Goal: Task Accomplishment & Management: Complete application form

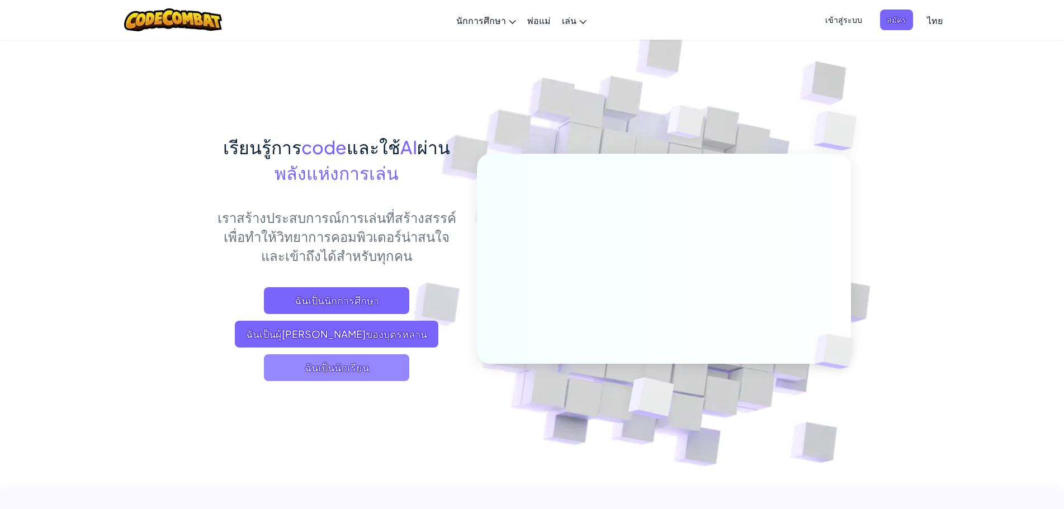
click at [362, 371] on span "ฉันเป็นนักเรียน" at bounding box center [336, 368] width 145 height 27
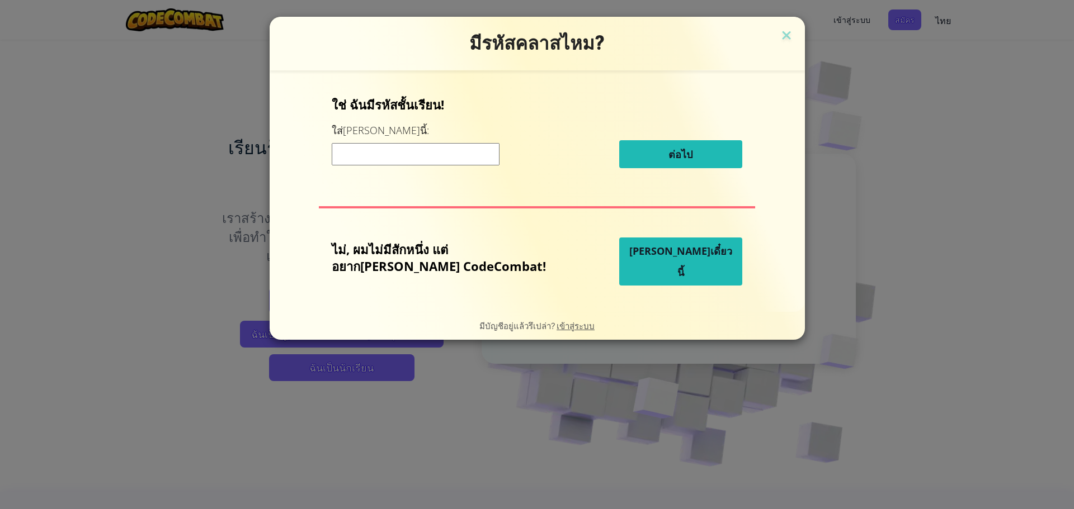
click at [779, 28] on button at bounding box center [786, 36] width 15 height 17
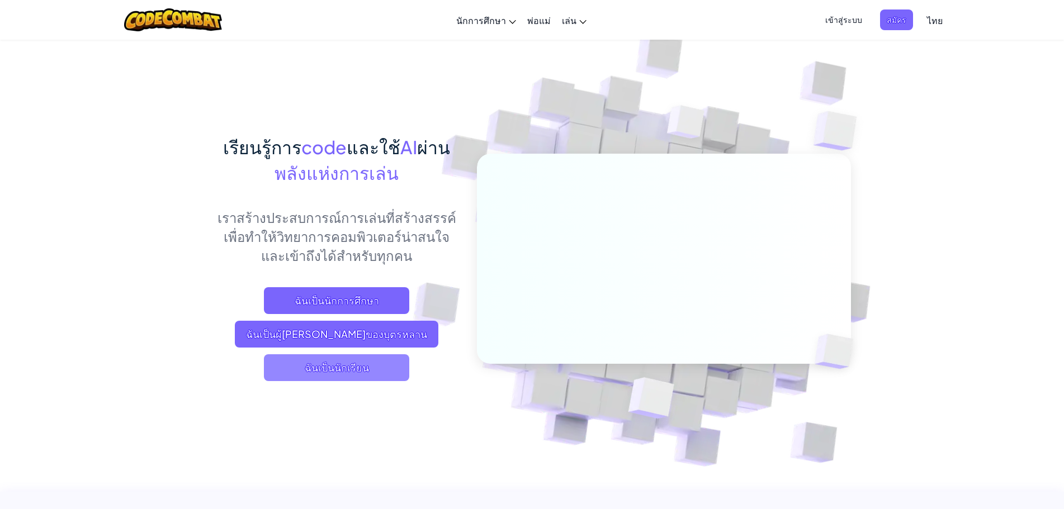
click at [372, 370] on span "ฉันเป็นนักเรียน" at bounding box center [336, 368] width 145 height 27
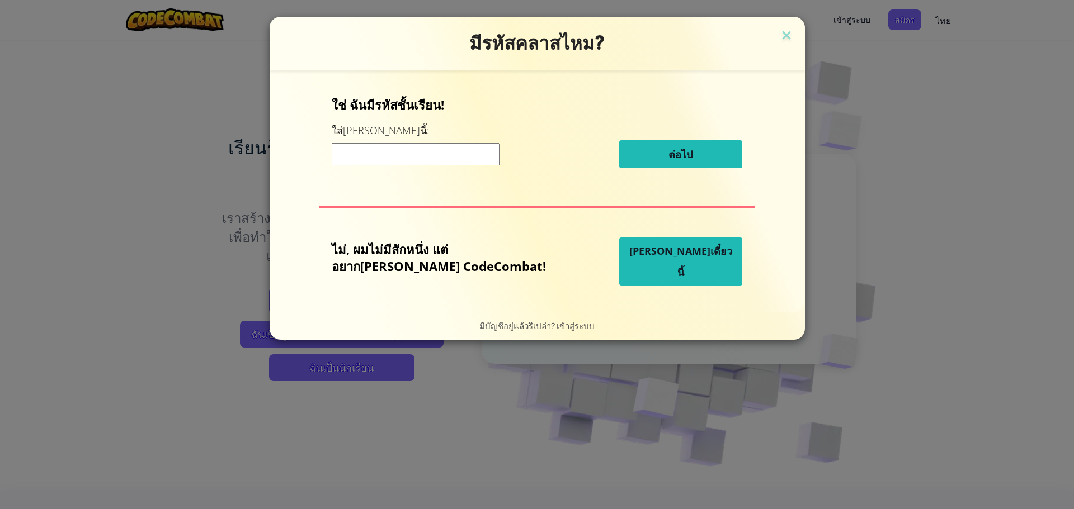
click at [481, 155] on input at bounding box center [416, 154] width 168 height 22
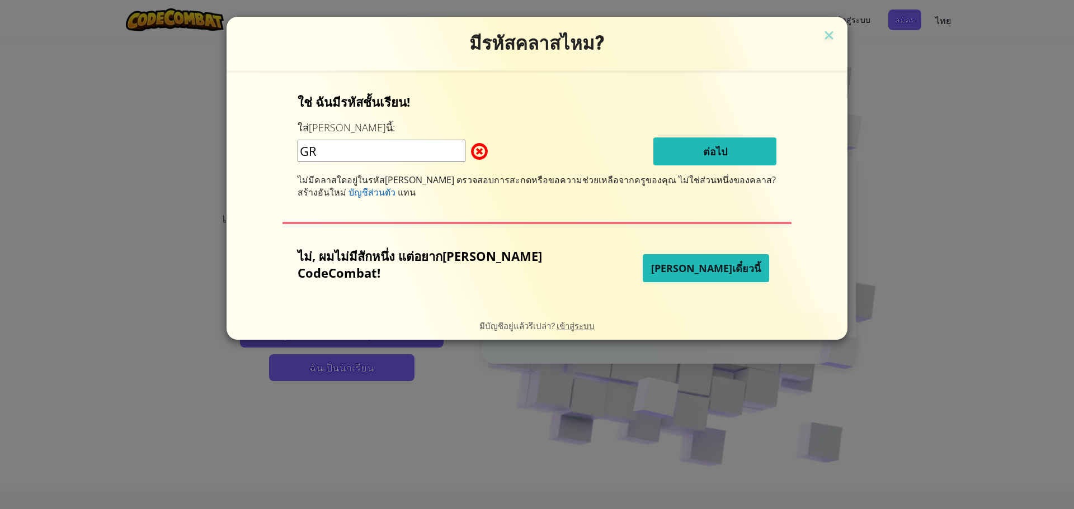
type input "G"
type input "F"
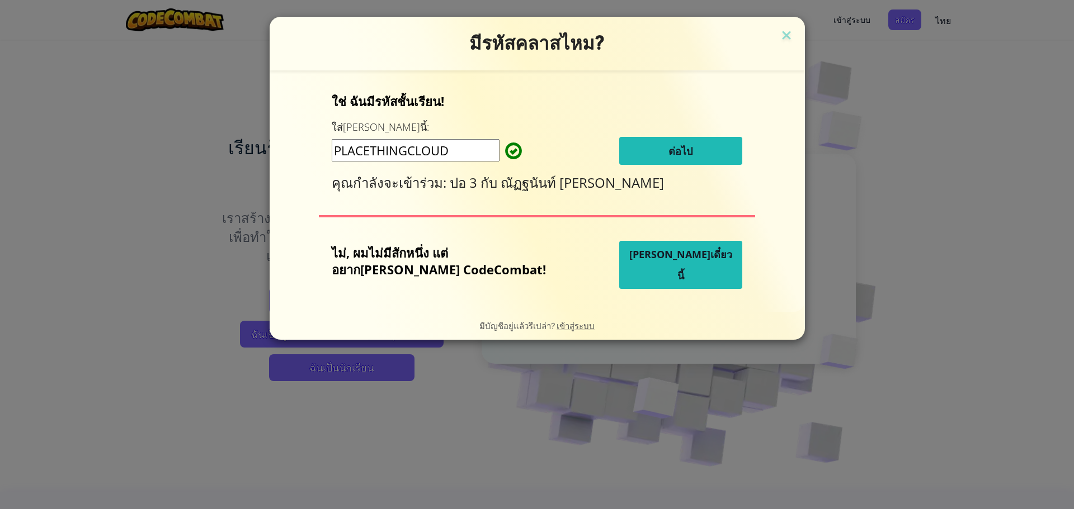
type input "PLACETHINGCLOUD"
click at [668, 153] on span "ต่อไป" at bounding box center [680, 150] width 24 height 13
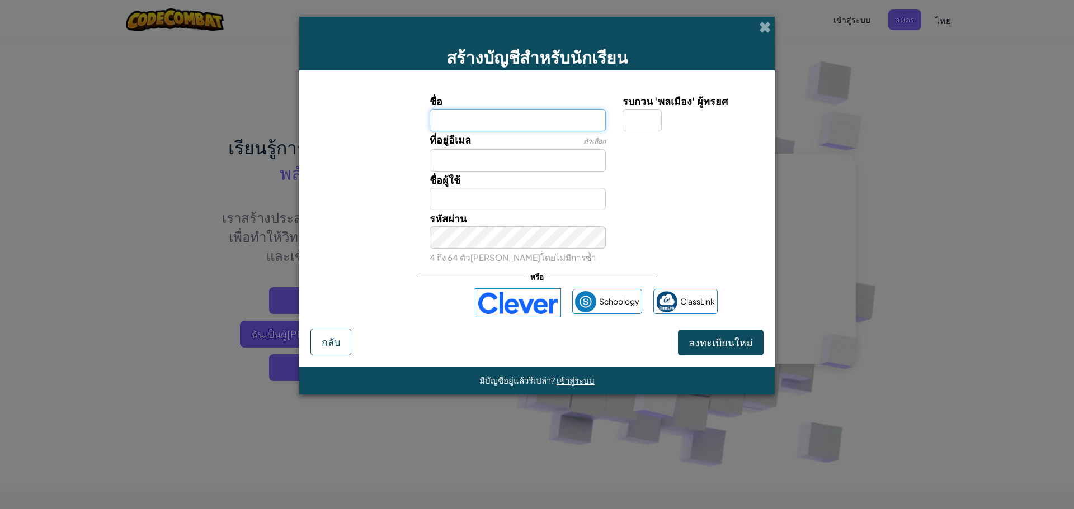
click at [538, 124] on input "ชื่อ" at bounding box center [517, 120] width 177 height 22
click at [533, 121] on input "FUIIMON" at bounding box center [517, 120] width 177 height 22
type input "FUIIMON"
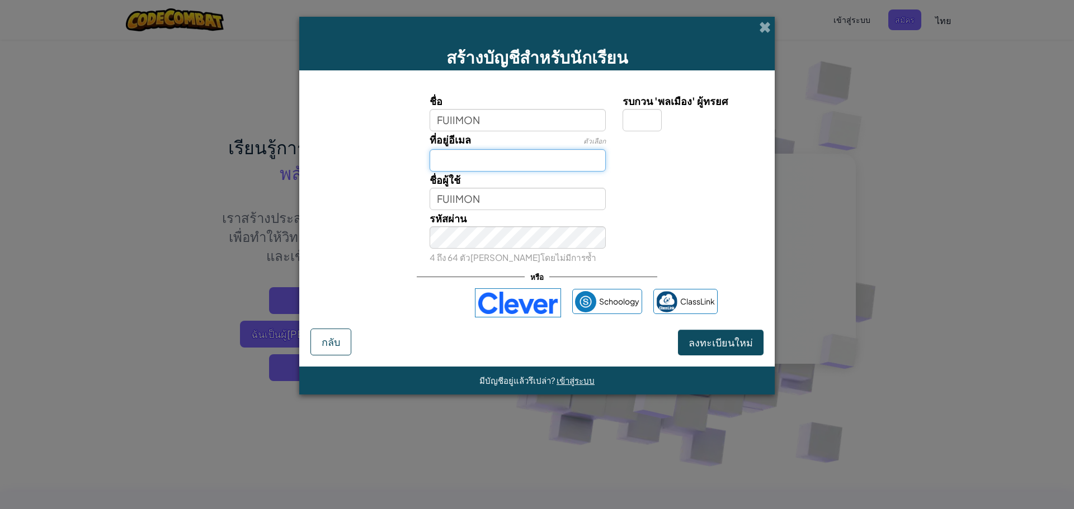
click at [480, 163] on input "ที่อยู่อีเมล" at bounding box center [517, 160] width 177 height 22
click at [736, 172] on div "ชื่อผู้ใช้ใช้ได้!" at bounding box center [691, 185] width 155 height 27
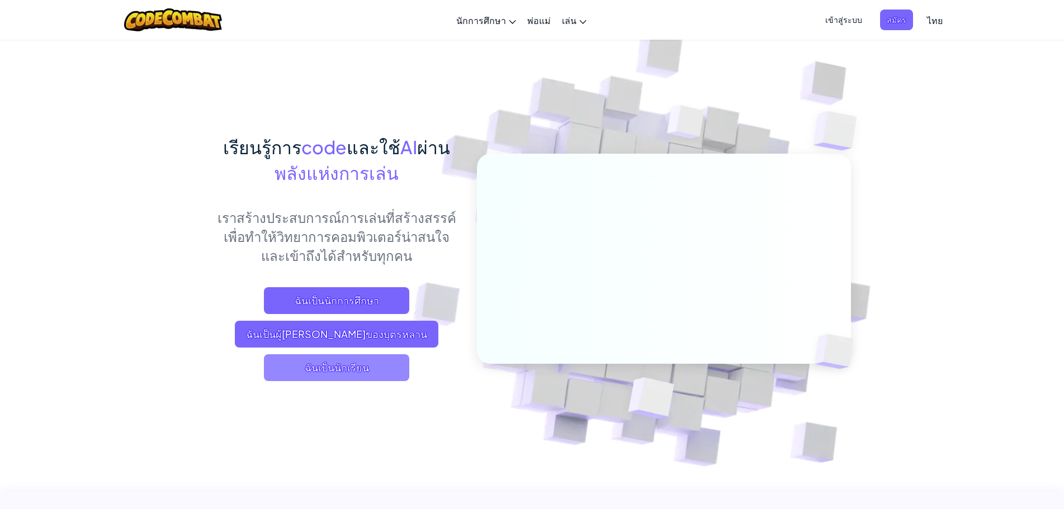
click at [313, 361] on span "ฉันเป็นนักเรียน" at bounding box center [336, 368] width 145 height 27
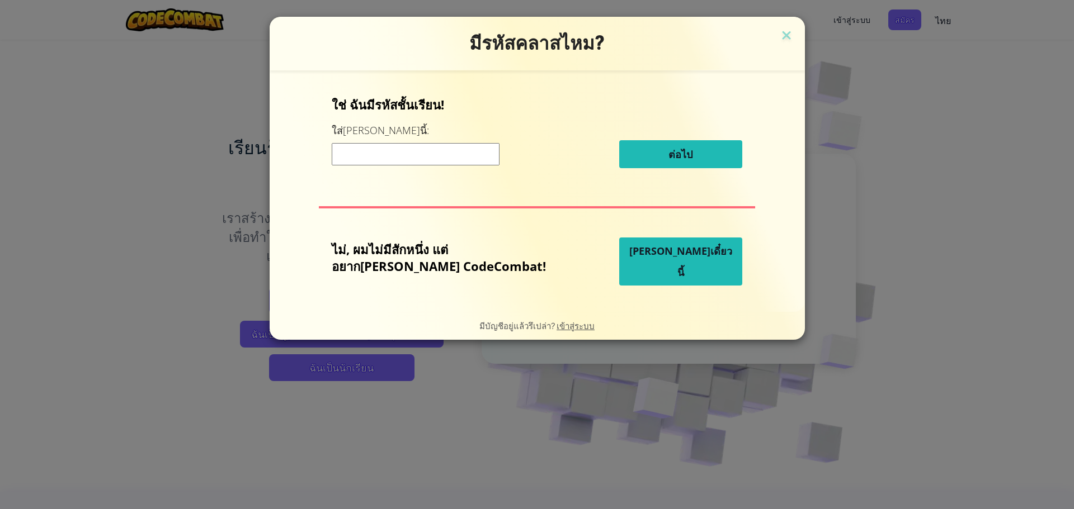
click at [391, 158] on input at bounding box center [416, 154] width 168 height 22
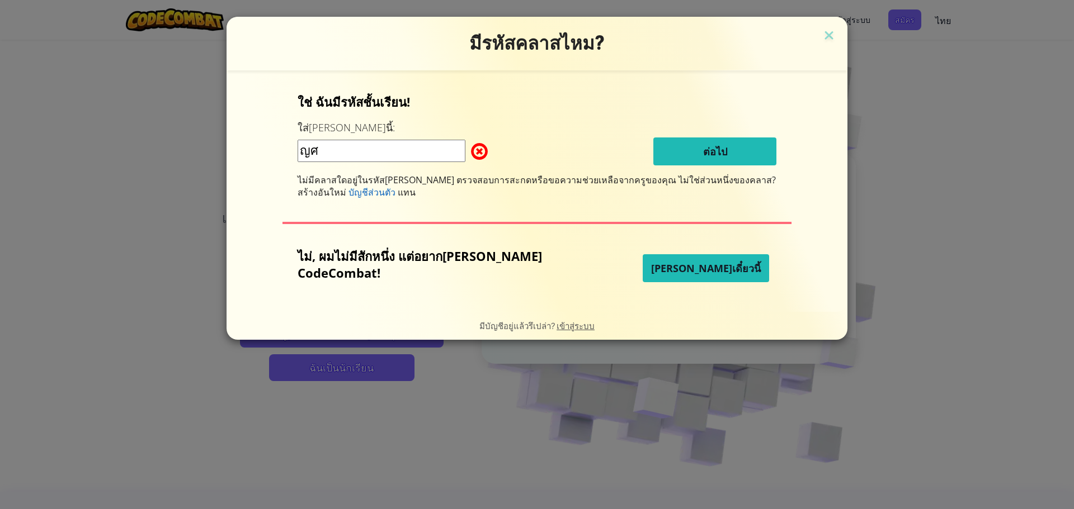
type input "ญ"
click at [465, 158] on input "PLACETHLNGCLOUD" at bounding box center [381, 151] width 168 height 22
click at [390, 153] on input "PLACETHLNGCLOUD" at bounding box center [381, 151] width 168 height 22
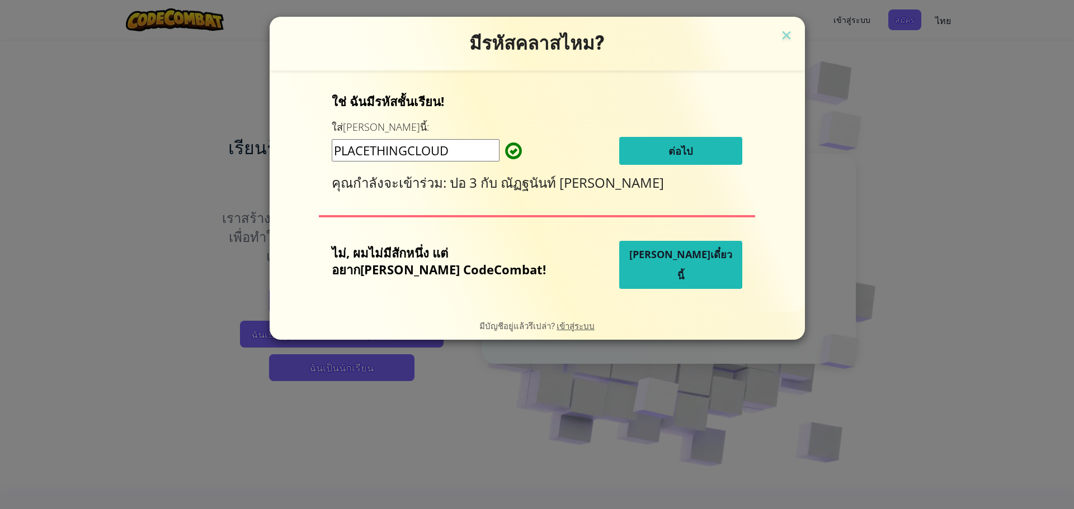
type input "PLACETHINGCLOUD"
click at [668, 150] on span "ต่อไป" at bounding box center [680, 150] width 24 height 13
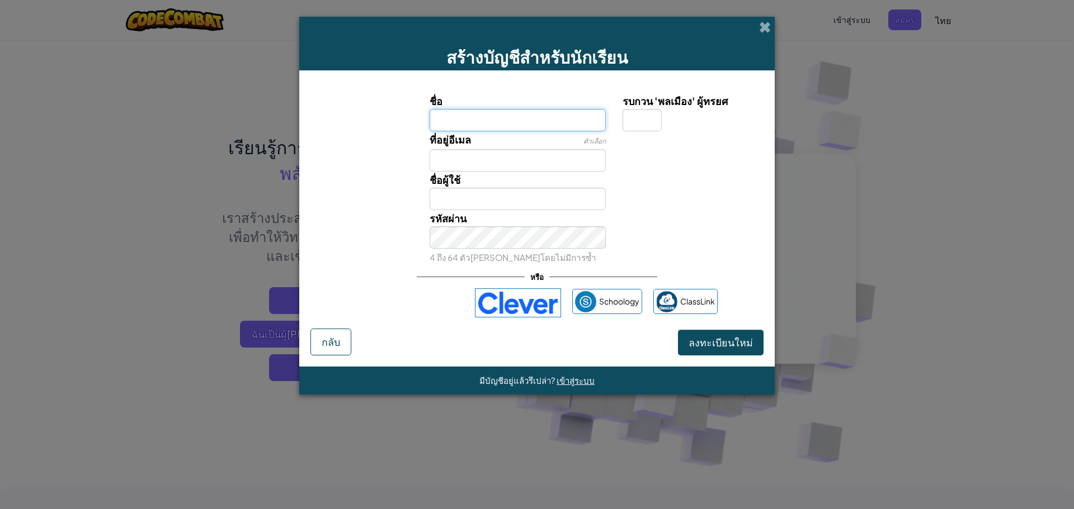
click at [484, 122] on input "ชื่อ" at bounding box center [517, 120] width 177 height 22
type input "ฤ"
type input "FUIIMON"
click at [649, 110] on input "รบกวน 'พลเมือง' ผู้ทรยศ" at bounding box center [641, 120] width 39 height 22
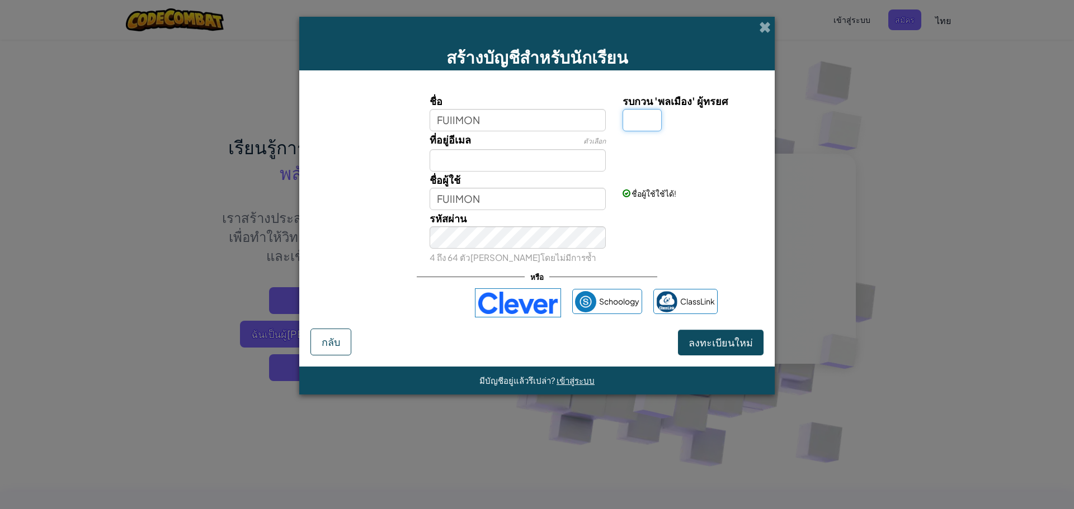
click at [631, 122] on input "รบกวน 'พลเมือง' ผู้ทรยศ" at bounding box center [641, 120] width 39 height 22
click at [631, 121] on input "รบกวน 'พลเมือง' ผู้ทรยศ" at bounding box center [641, 120] width 39 height 22
click at [509, 121] on input "FUIIMON" at bounding box center [517, 120] width 177 height 22
click at [508, 199] on input "FUIIMON" at bounding box center [517, 199] width 177 height 22
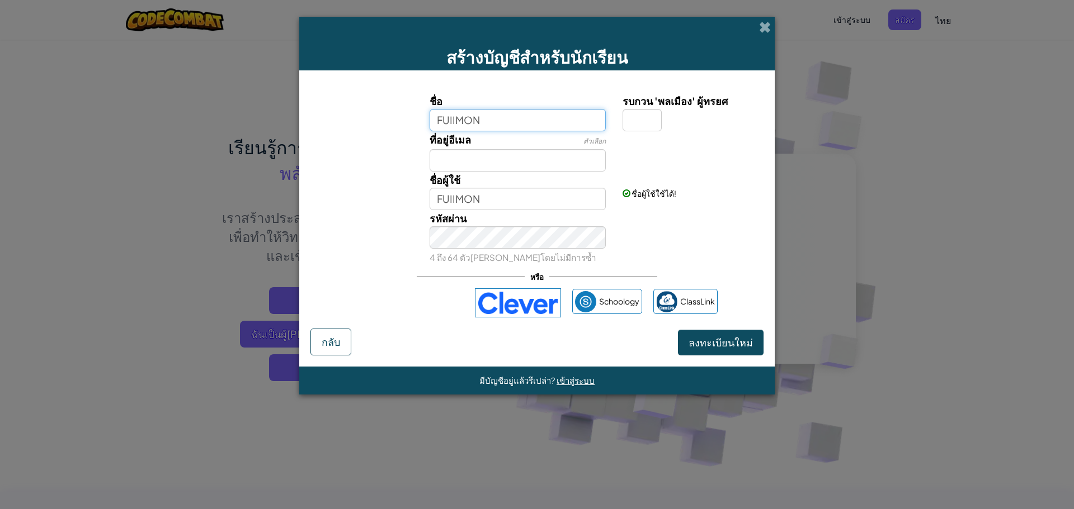
click at [499, 119] on input "FUIIMON" at bounding box center [517, 120] width 177 height 22
click at [650, 124] on input "รบกวน 'พลเมือง' ผู้ทรยศ" at bounding box center [641, 120] width 39 height 22
click at [689, 70] on form "ชื่อ FUIIMON รบกวน 'พลเมือง' ผู้[PERSON_NAME]อยู่อีเมล ตัวเลือก ชื่อผู้ใช้ FUII…" at bounding box center [536, 218] width 475 height 296
click at [494, 230] on div "ชื่อ FUIIMON รบกวน 'พลเมือง' ผู้[PERSON_NAME]อยู่อีเมล ตัวเลือก ชื่อผู้ใช้ FUII…" at bounding box center [536, 179] width 447 height 173
click at [642, 114] on input "รบกวน 'พลเมือง' ผู้ทรยศ" at bounding box center [641, 120] width 39 height 22
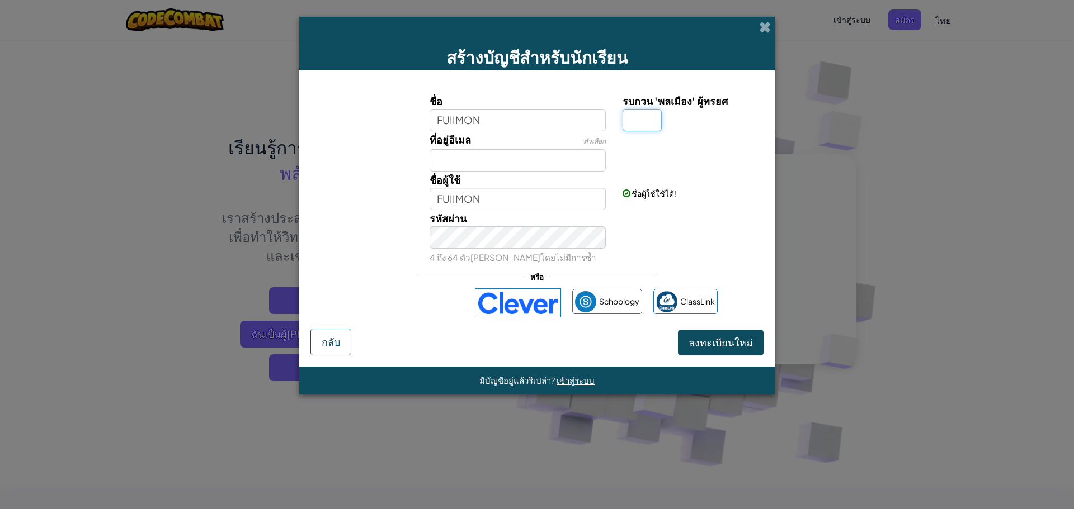
click at [655, 121] on input "รบกวน 'พลเมือง' ผู้ทรยศ" at bounding box center [641, 120] width 39 height 22
type input "R"
type input "FUIIMONR"
click at [734, 342] on span "ลงทะเบียนใหม่" at bounding box center [720, 342] width 64 height 13
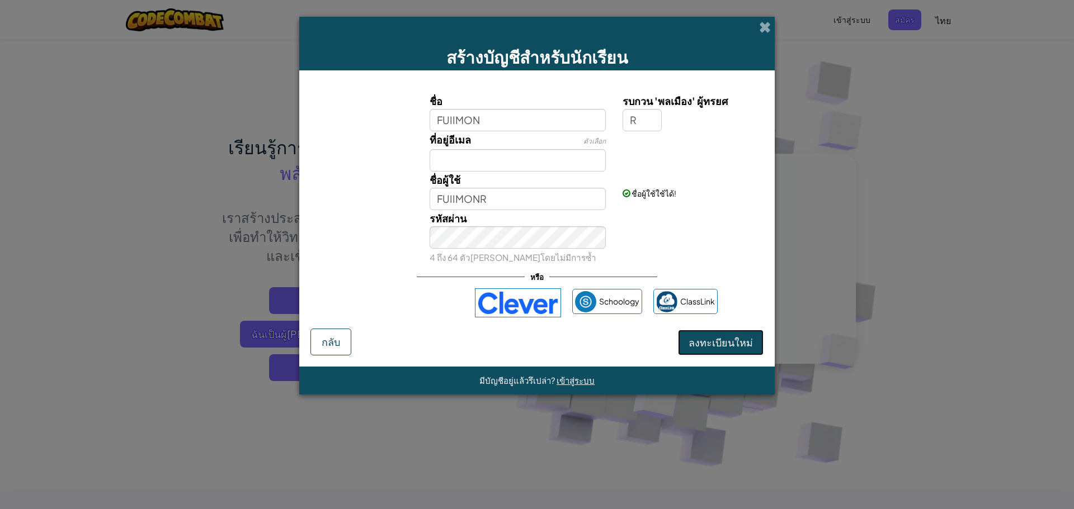
click at [743, 346] on button "ลงทะเบียนใหม่" at bounding box center [721, 343] width 86 height 26
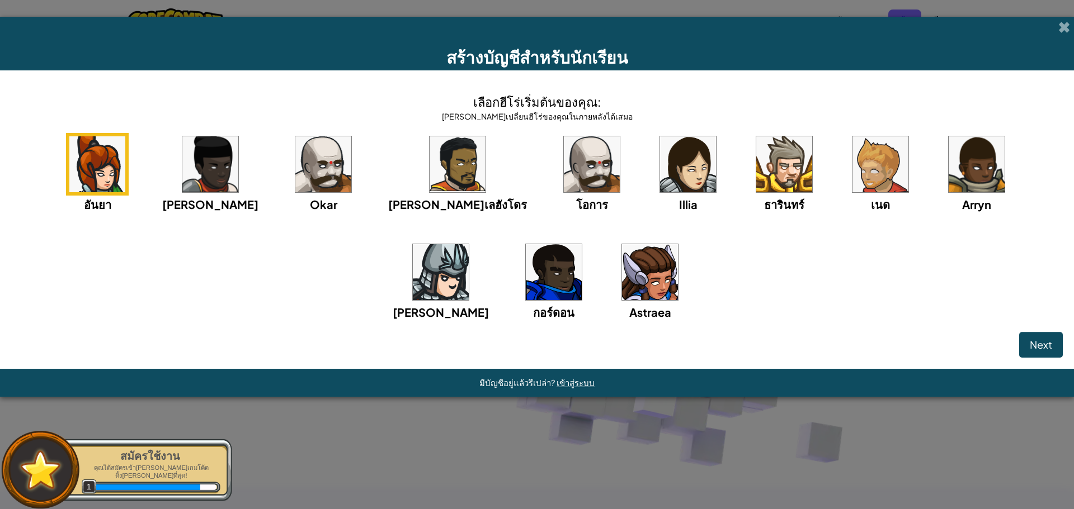
click at [227, 37] on div "สร้างบัญชีสำหรับนักเรียน" at bounding box center [537, 44] width 1074 height 54
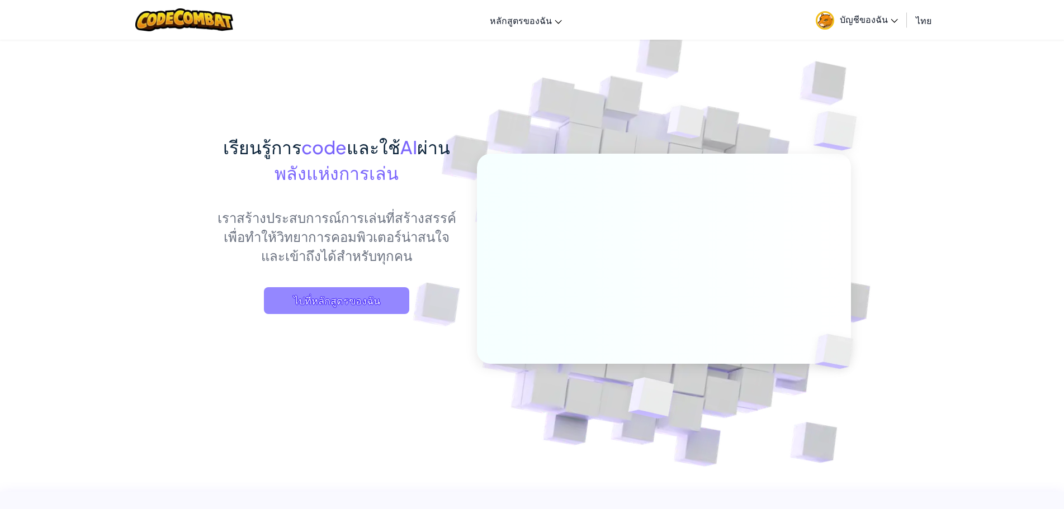
click at [341, 301] on span "ไปที่หลักสูตรของฉัน" at bounding box center [336, 300] width 145 height 27
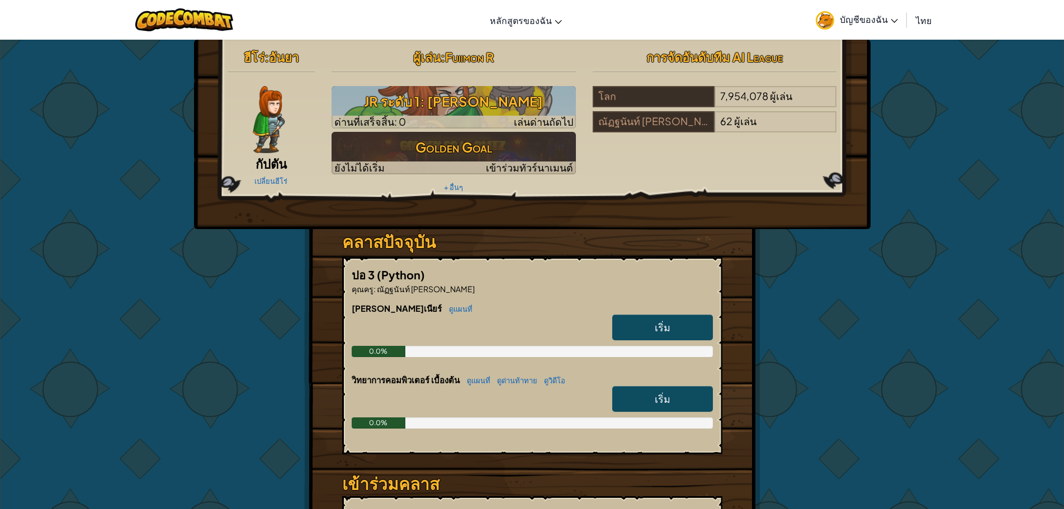
click at [254, 136] on img at bounding box center [269, 119] width 32 height 67
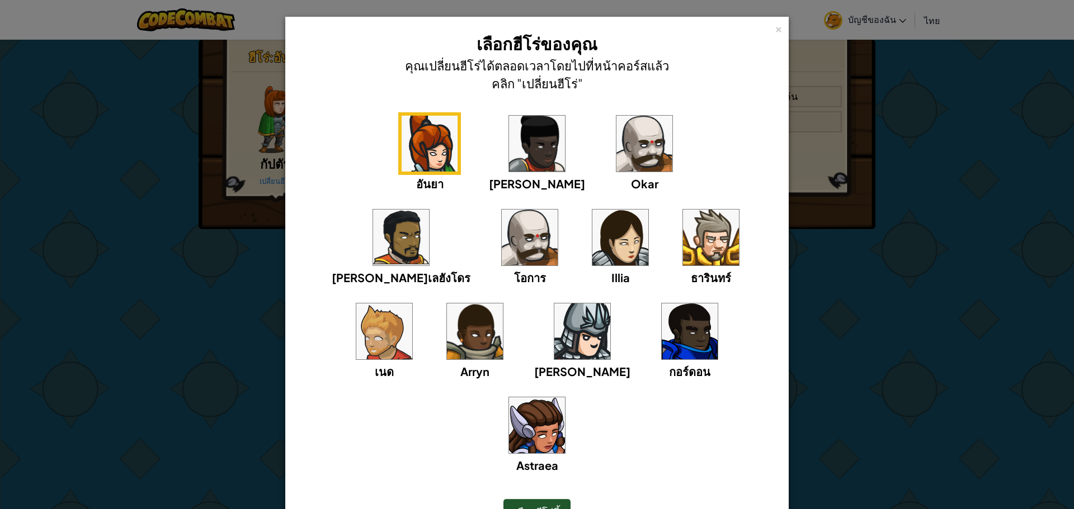
click at [412, 304] on img at bounding box center [384, 332] width 56 height 56
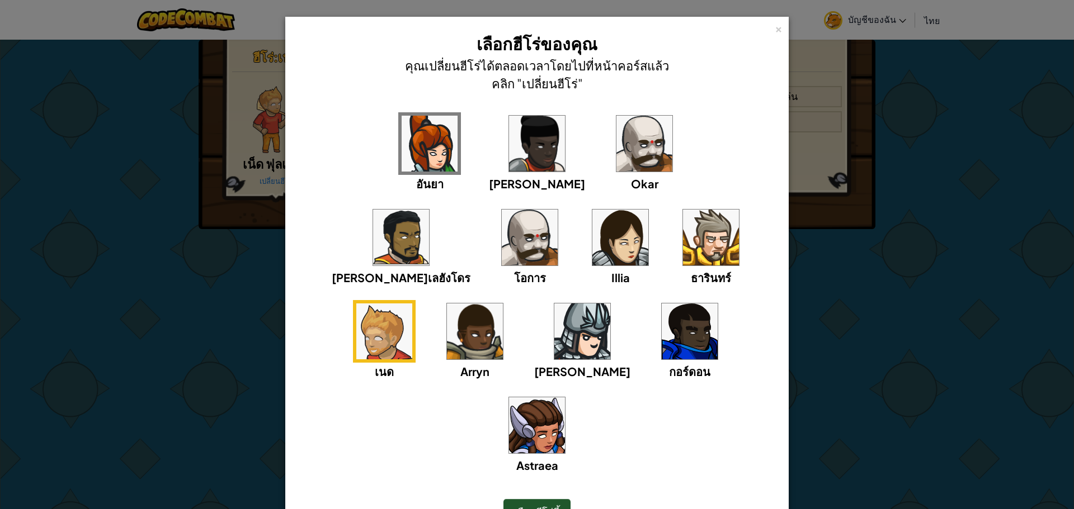
click at [401, 166] on img at bounding box center [429, 144] width 56 height 56
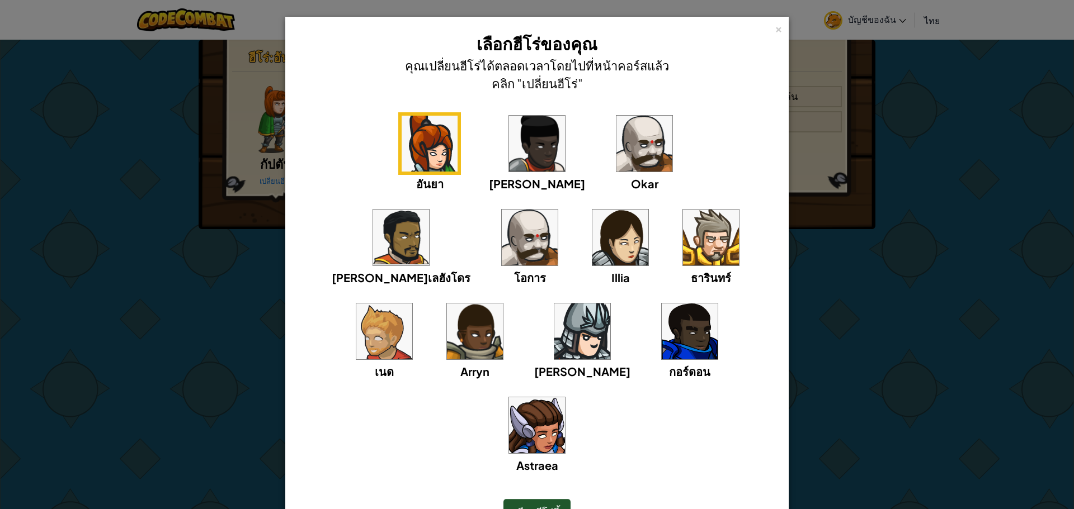
click at [565, 398] on img at bounding box center [537, 426] width 56 height 56
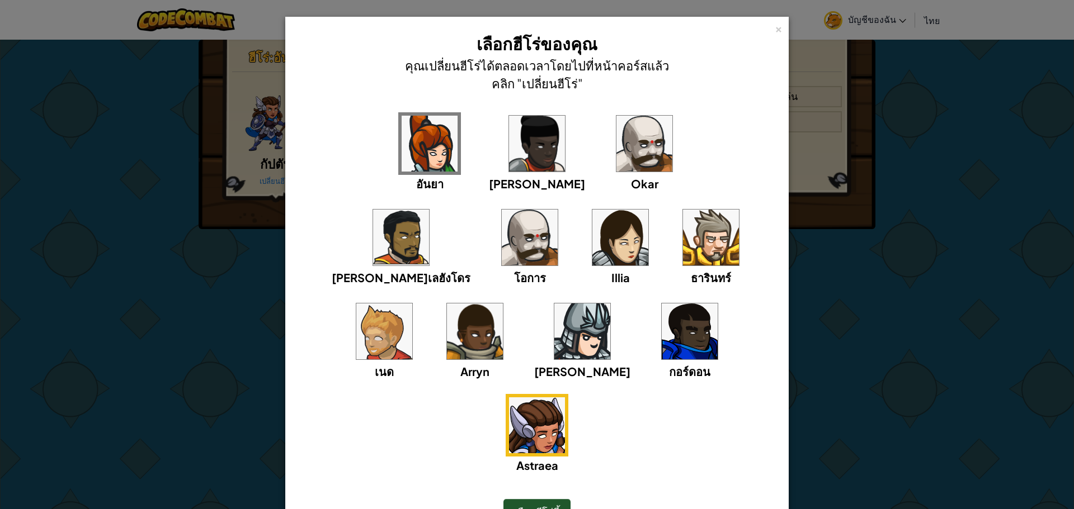
click at [799, 315] on div "× เลือกฮีโร่ของคุณ คุณเปลี่ยนฮีโร่ได้ตลอดเวลาโดยไปที่หน้าคอร์สแล้วคลิก "เปลี่ยน…" at bounding box center [537, 254] width 1074 height 509
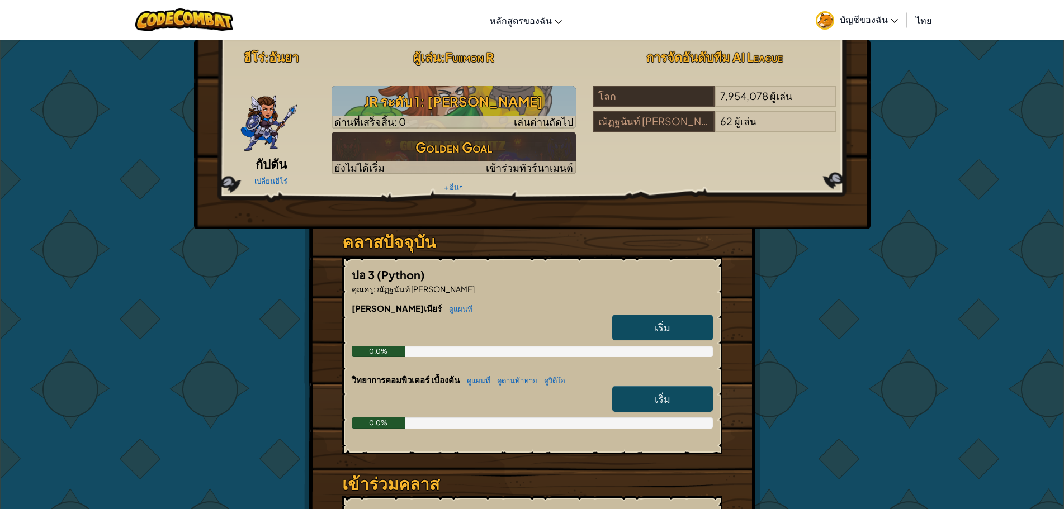
click at [687, 336] on link "เริ่ม" at bounding box center [662, 328] width 101 height 26
drag, startPoint x: 685, startPoint y: 323, endPoint x: 685, endPoint y: 317, distance: 6.2
click at [685, 317] on link "เริ่ม" at bounding box center [662, 328] width 101 height 26
select select "th"
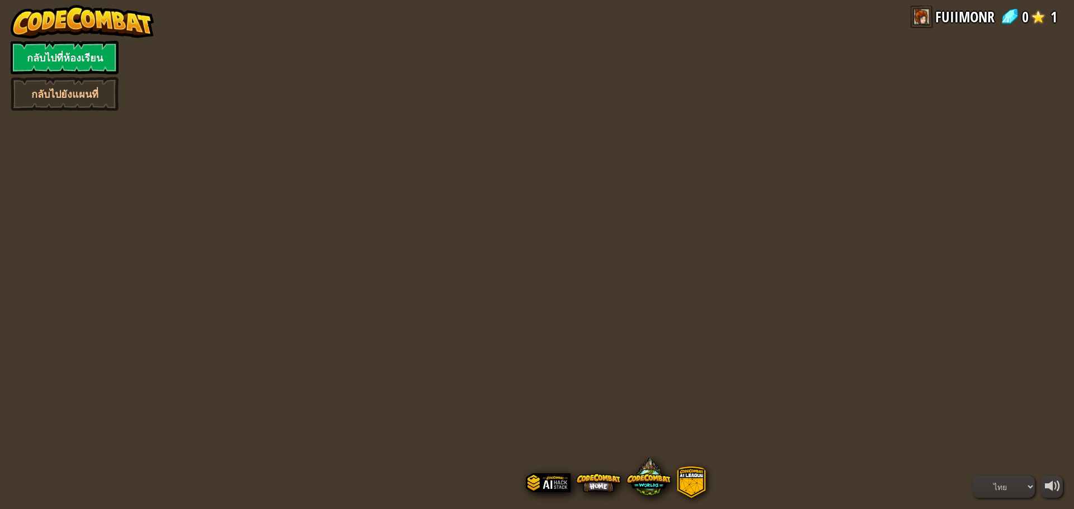
select select "th"
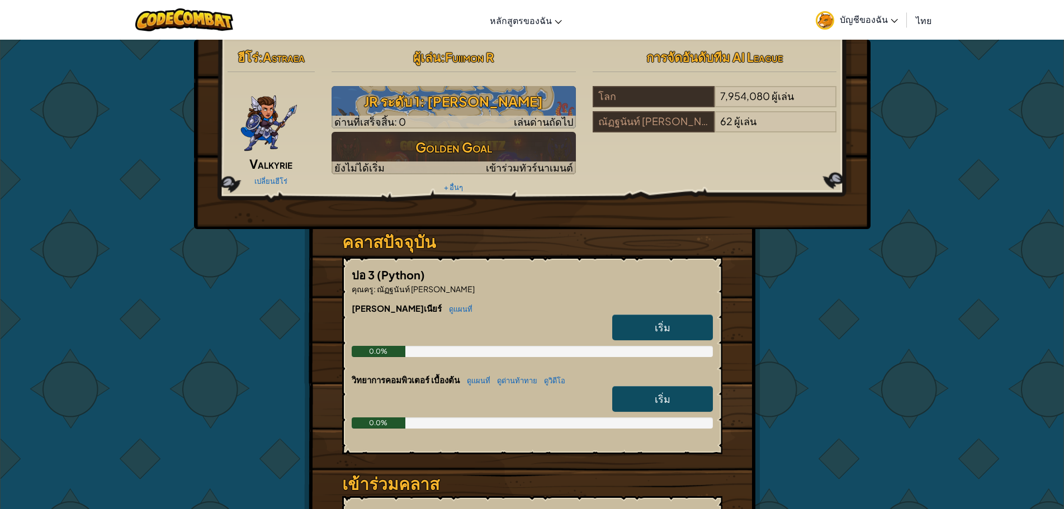
click at [855, 19] on span "บัญชีของฉัน" at bounding box center [869, 19] width 58 height 12
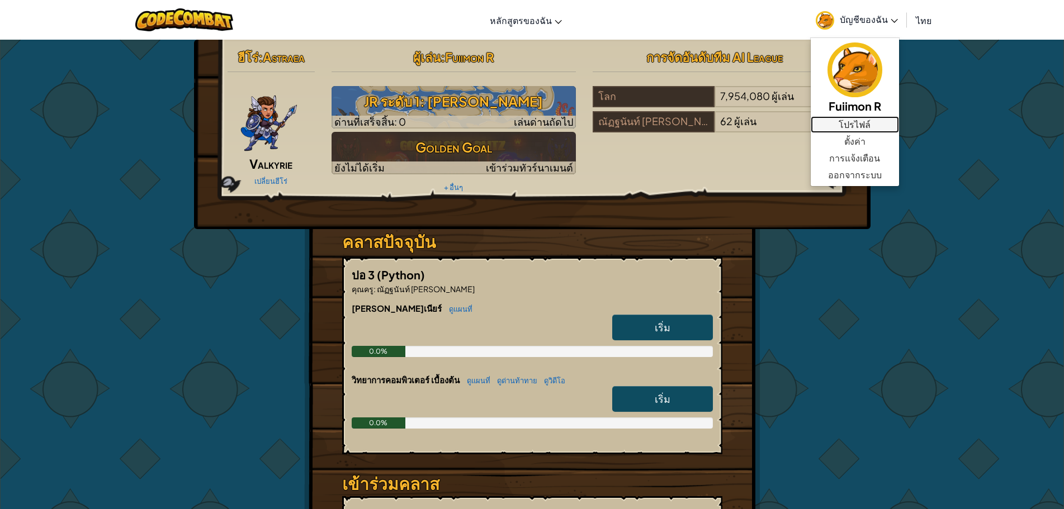
click at [842, 122] on link "โปรไฟล์" at bounding box center [855, 124] width 88 height 17
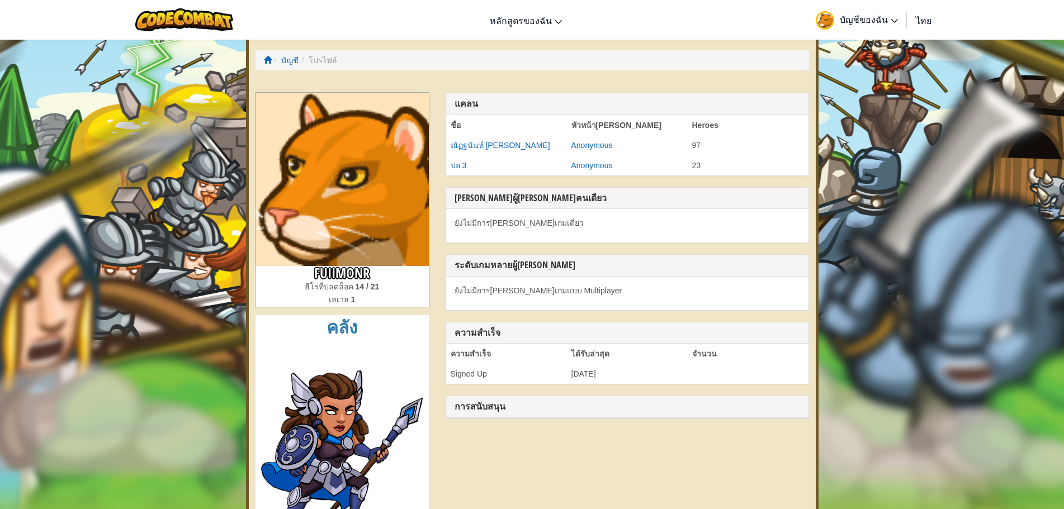
drag, startPoint x: 856, startPoint y: 223, endPoint x: 847, endPoint y: 233, distance: 13.4
drag, startPoint x: 872, startPoint y: 252, endPoint x: 976, endPoint y: 299, distance: 114.9
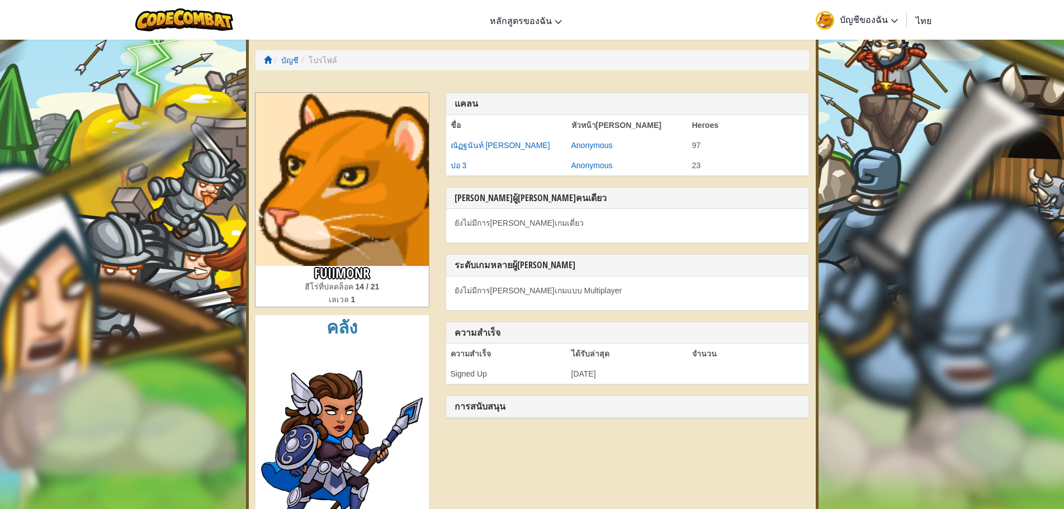
drag, startPoint x: 44, startPoint y: 127, endPoint x: 106, endPoint y: 127, distance: 62.1
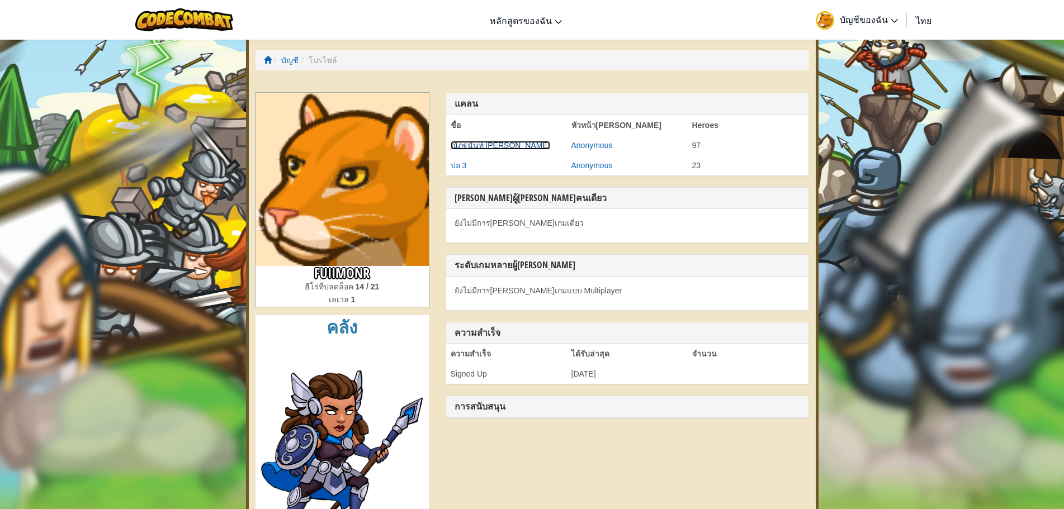
click at [508, 149] on link "ณัฏฐนันท์ [PERSON_NAME]" at bounding box center [501, 145] width 100 height 9
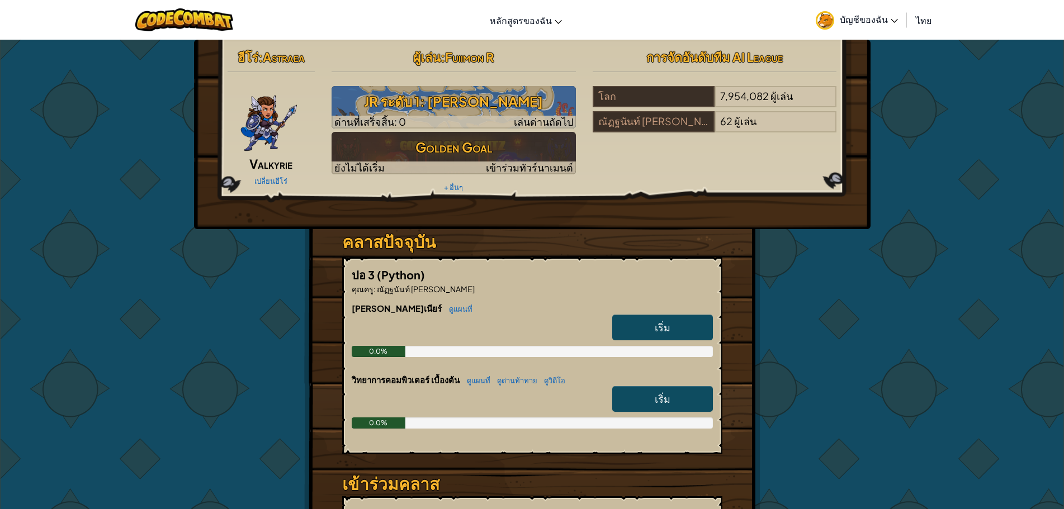
click at [650, 321] on link "เริ่ม" at bounding box center [662, 328] width 101 height 26
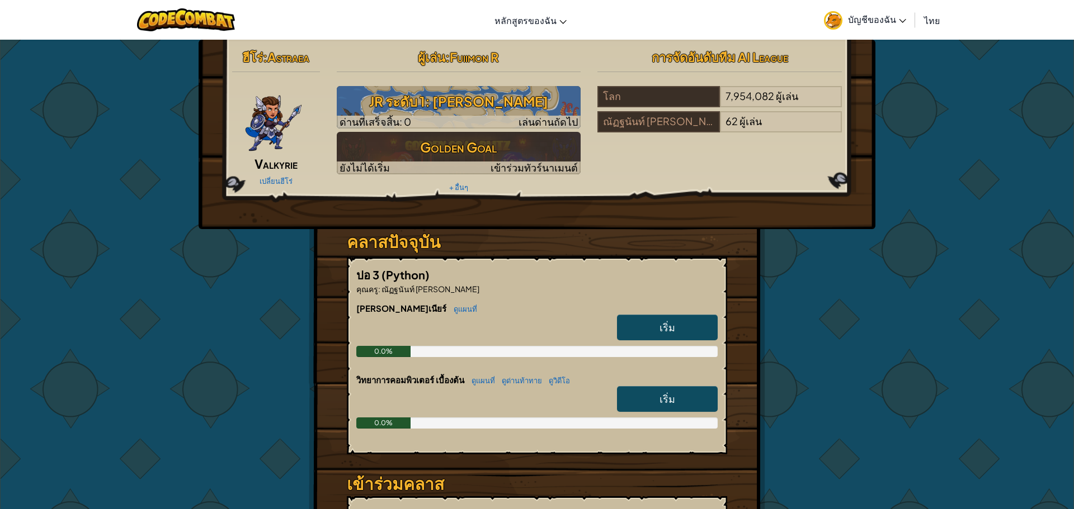
select select "th"
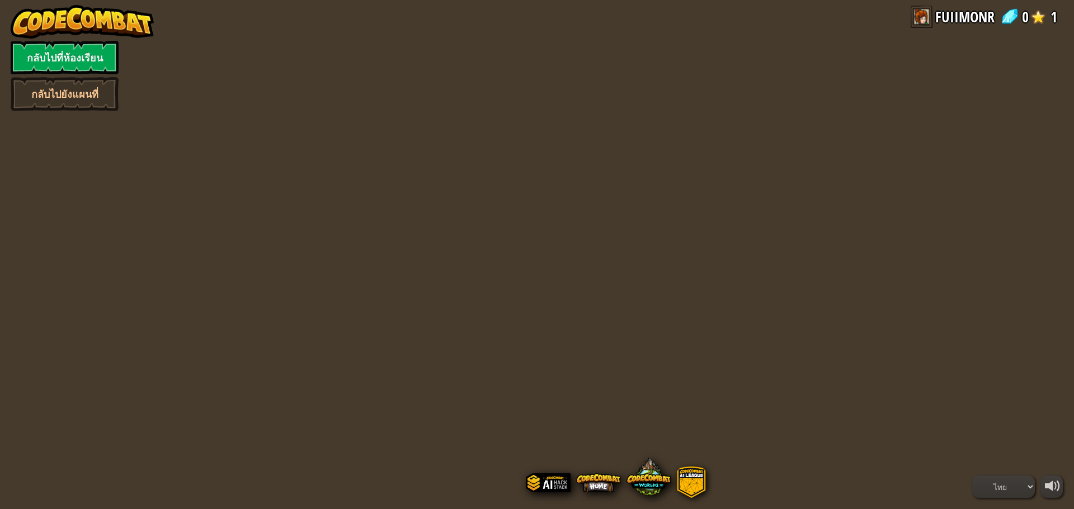
select select "th"
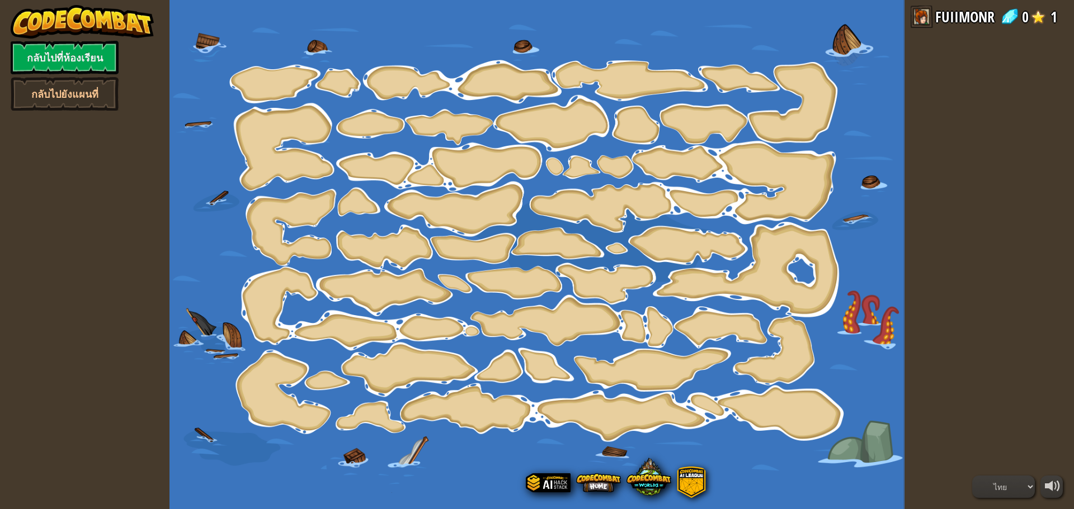
select select "th"
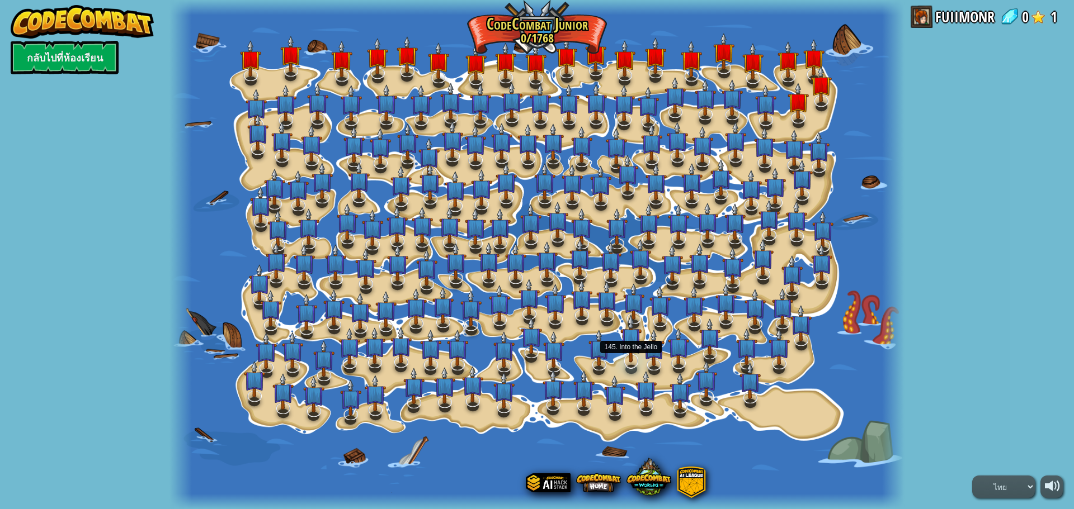
select select "th"
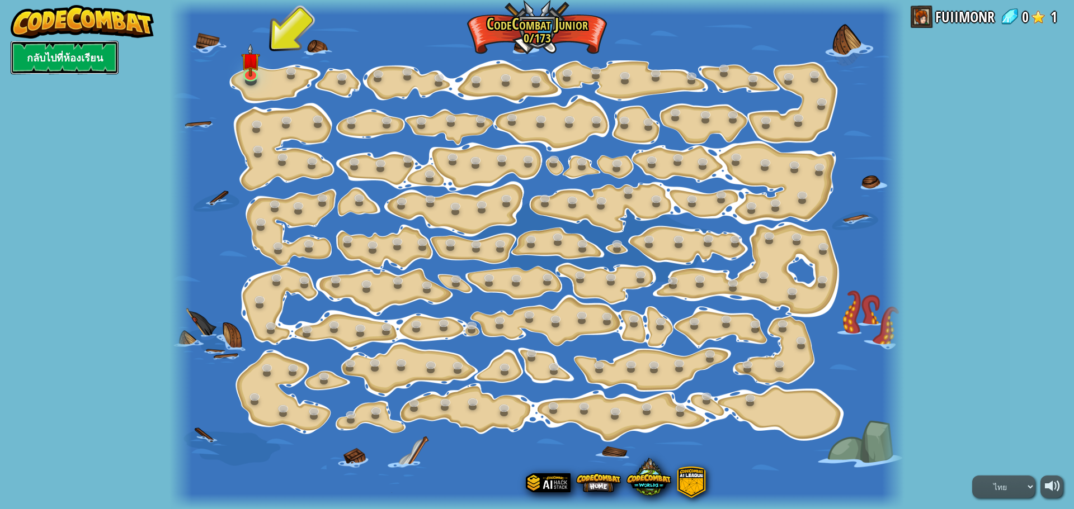
click at [63, 54] on link "กลับไปที่ห้องเรียน" at bounding box center [65, 58] width 108 height 34
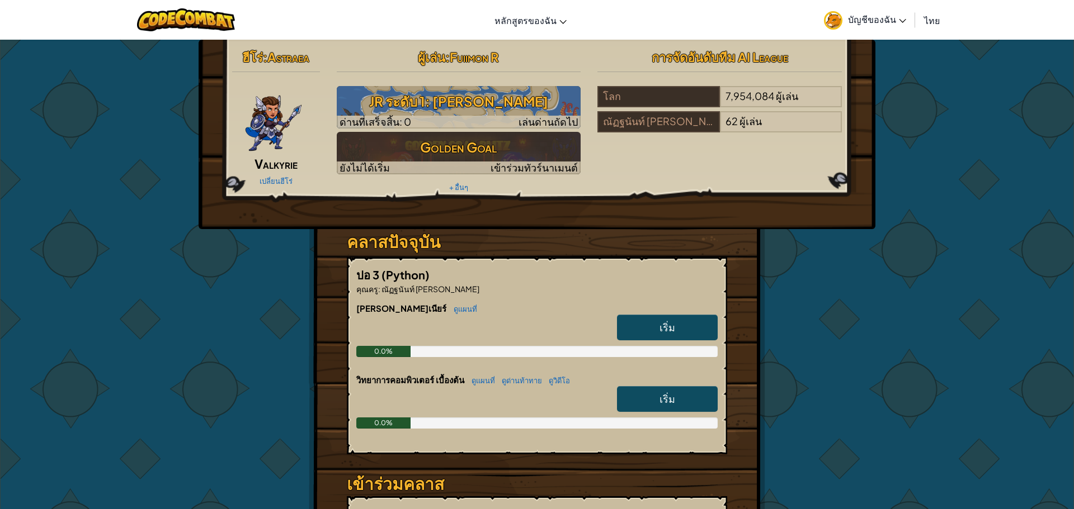
select select "th"
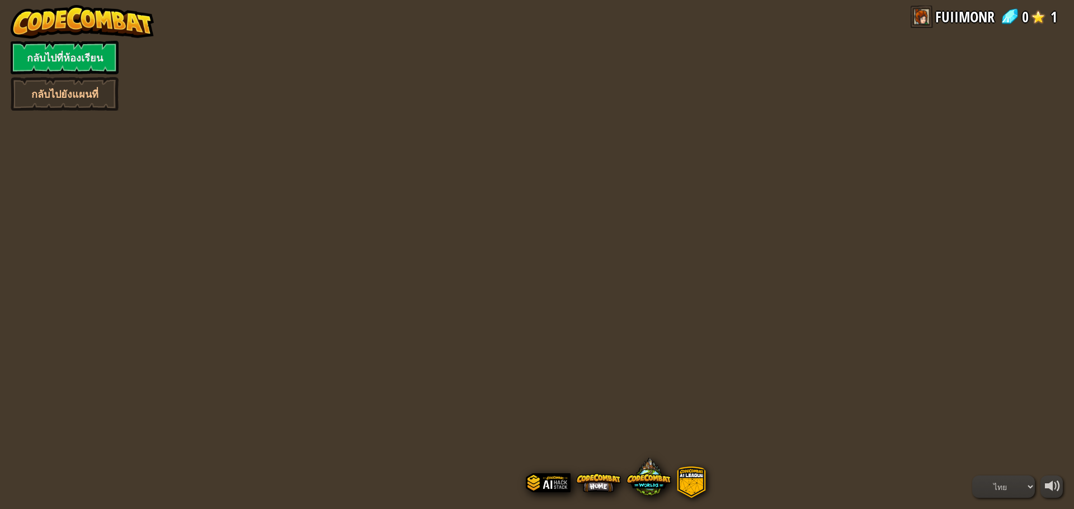
select select "th"
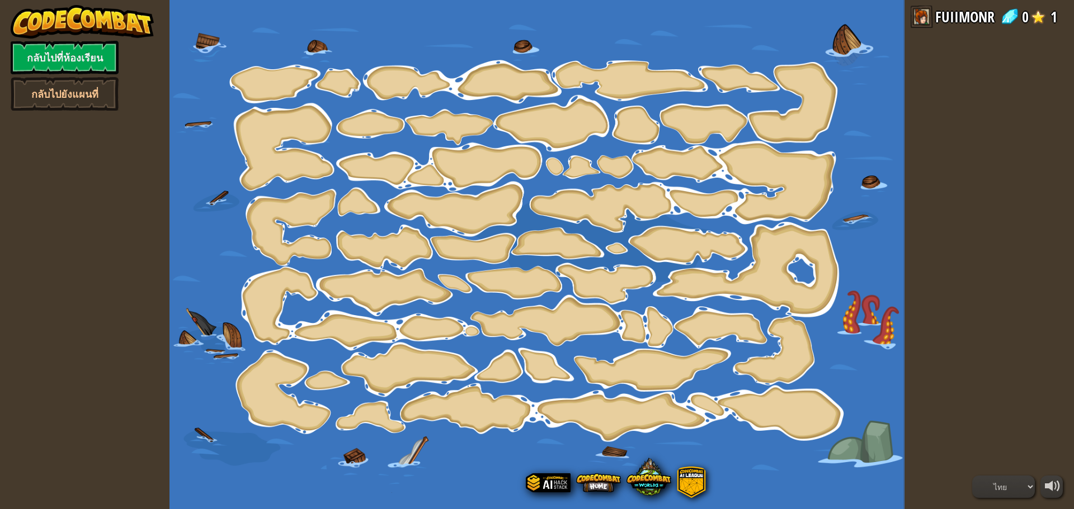
select select "th"
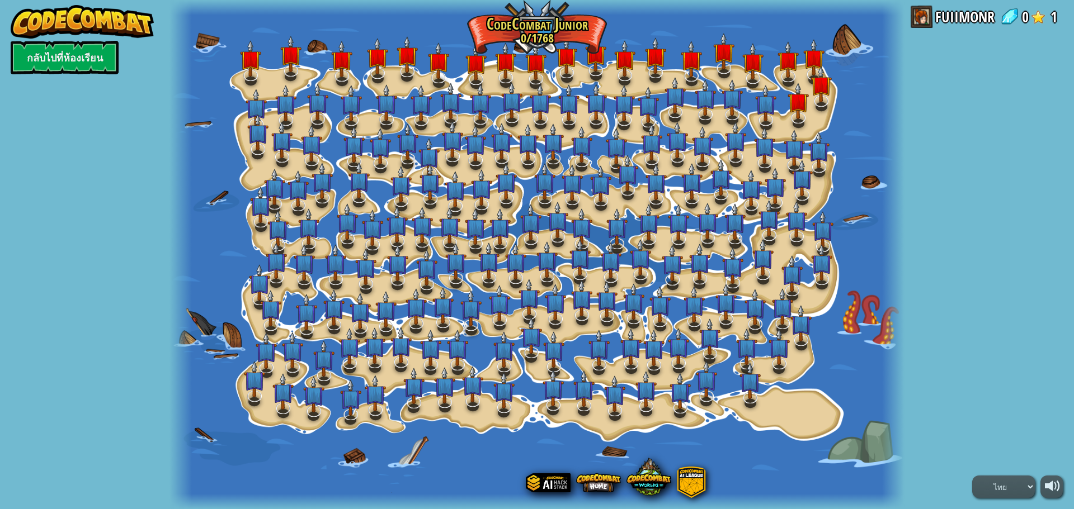
select select "th"
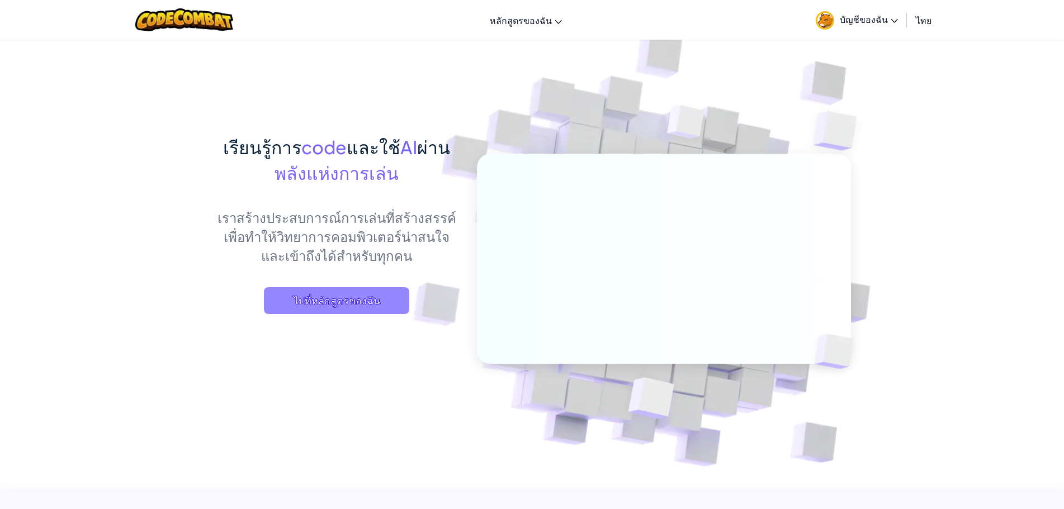
click at [384, 296] on span "ไปที่หลักสูตรของฉัน" at bounding box center [336, 300] width 145 height 27
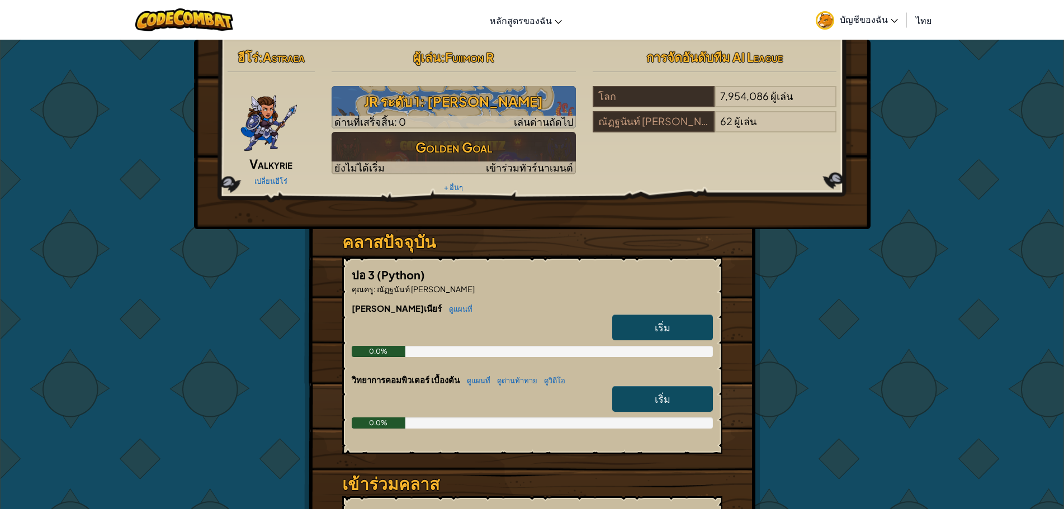
click at [390, 83] on div "ผู้เล่น : Fuiimon R JR ระดับ 1: อัญมณี ด่านที่เสร็จสิ้น: 0 เล่นด่านถัดไป Golden…" at bounding box center [453, 120] width 261 height 150
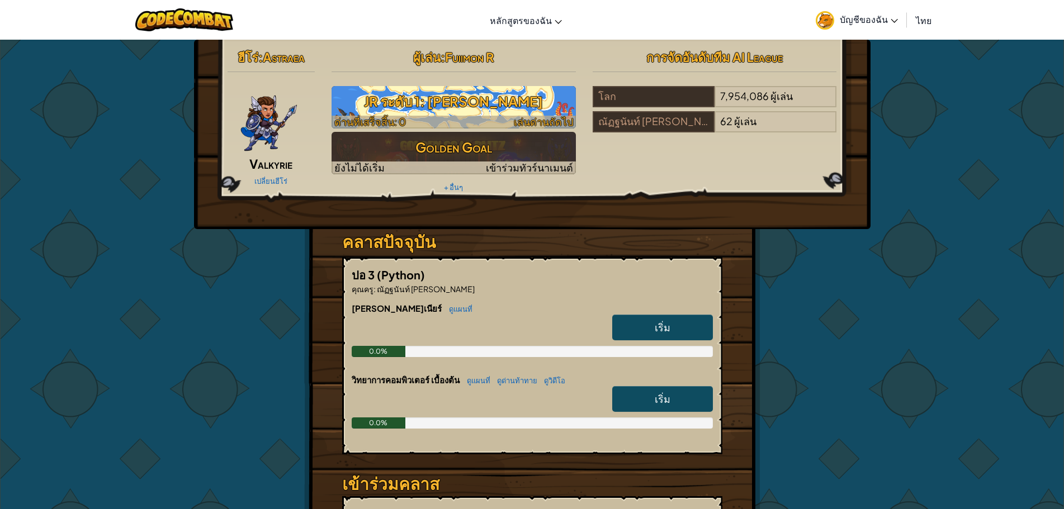
click at [394, 103] on h3 "JR ระดับ 1: อัญมณี" at bounding box center [454, 101] width 244 height 25
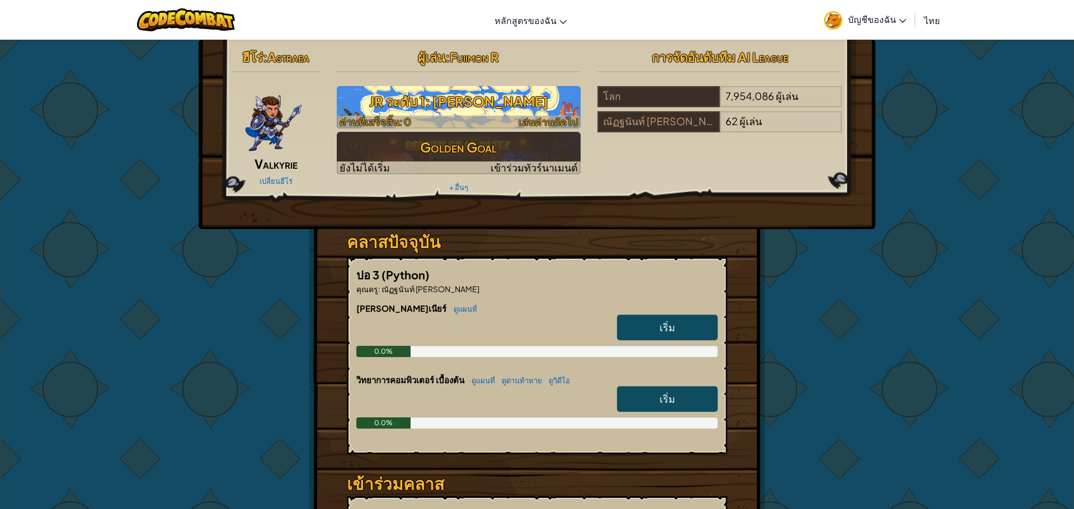
select select "th"
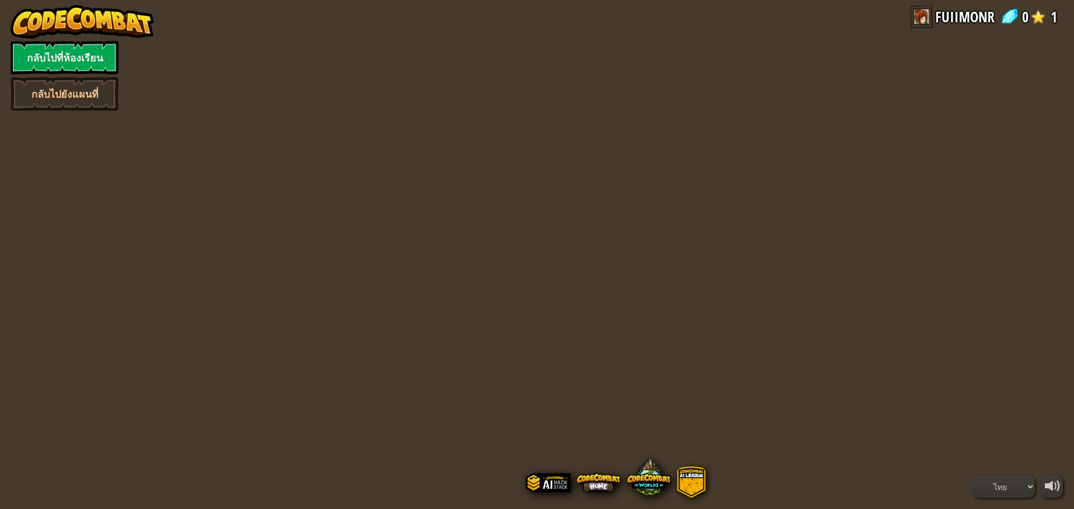
click at [394, 103] on div "powered by กลับไปที่ห้องเรียน กลับไปยังแผนที่ FUIIMONR 0 1 English (US) English…" at bounding box center [537, 254] width 1074 height 509
select select "th"
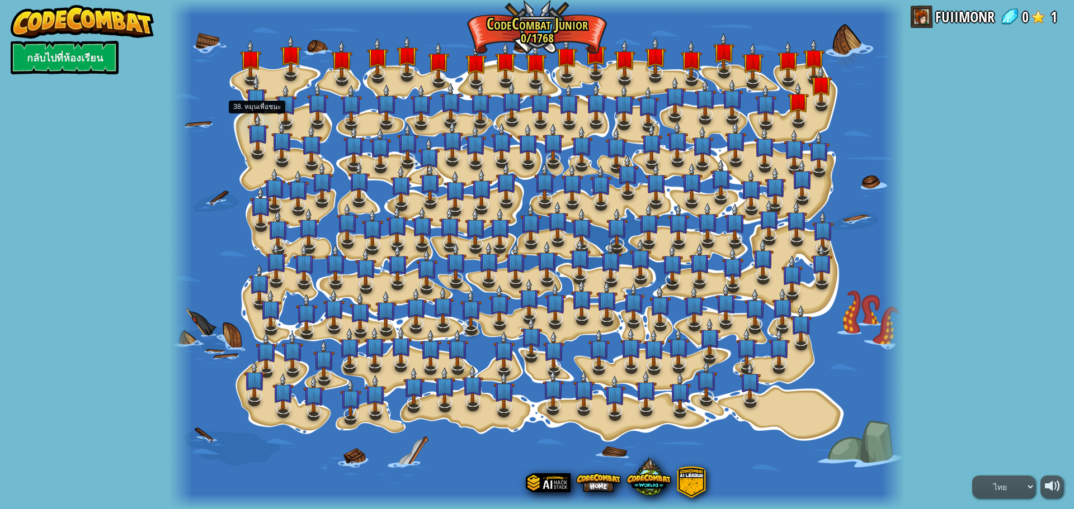
select select "th"
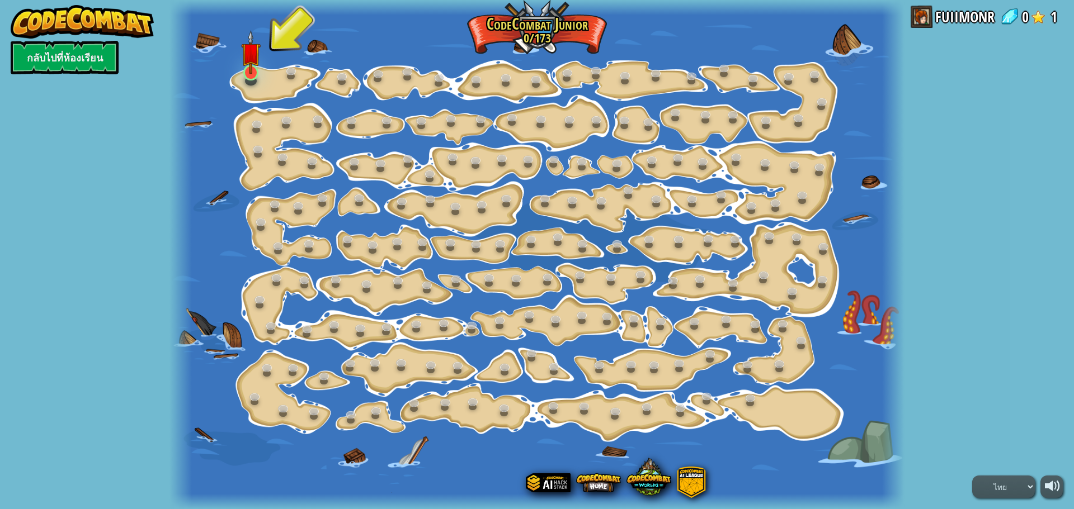
drag, startPoint x: 237, startPoint y: 69, endPoint x: 242, endPoint y: 64, distance: 7.1
click at [242, 64] on div "15. เปลี่ยนทีละขั้น (ล็อค) เปลี่ยนค่า argument ของขั้นตอน 11. ไปอย่างชาญฉลาด (ล…" at bounding box center [536, 254] width 734 height 509
click at [256, 72] on img at bounding box center [250, 52] width 19 height 44
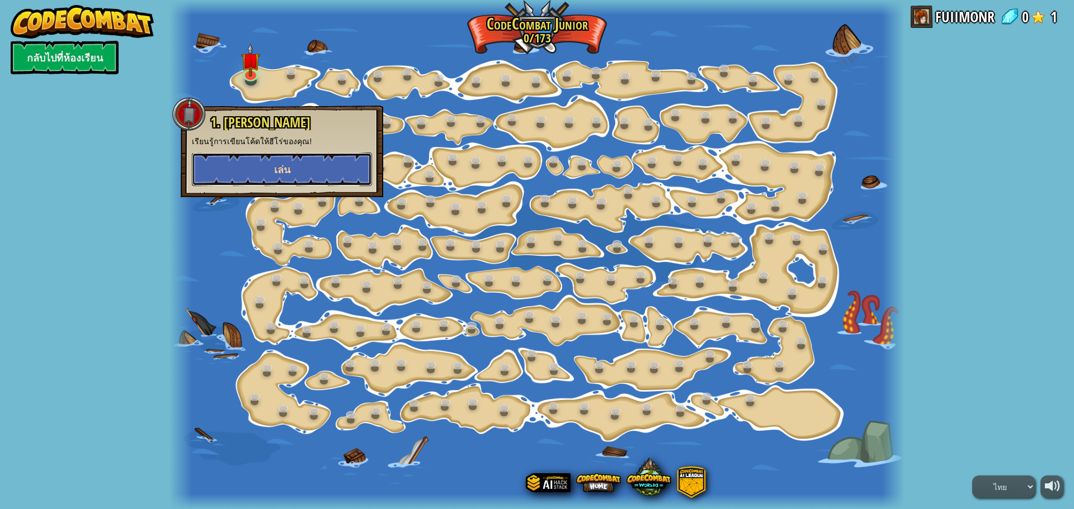
click at [272, 171] on button "เล่น" at bounding box center [282, 170] width 180 height 34
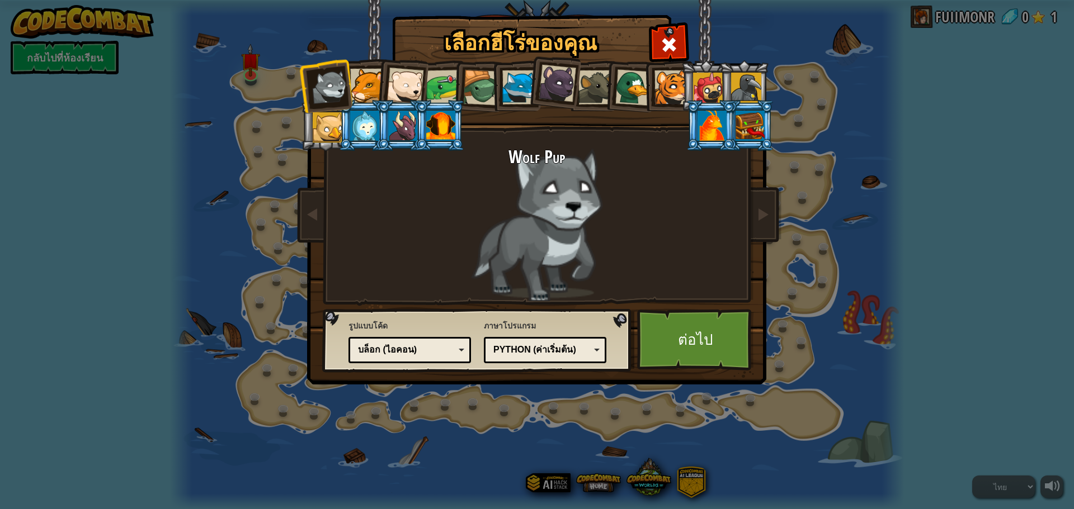
click at [353, 87] on div at bounding box center [367, 86] width 34 height 34
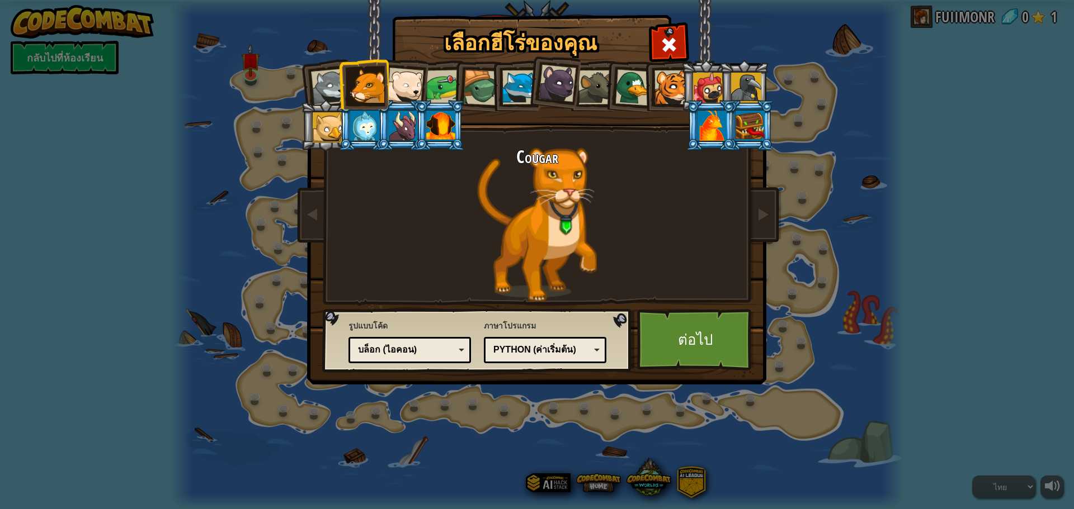
click at [702, 118] on div at bounding box center [711, 126] width 29 height 30
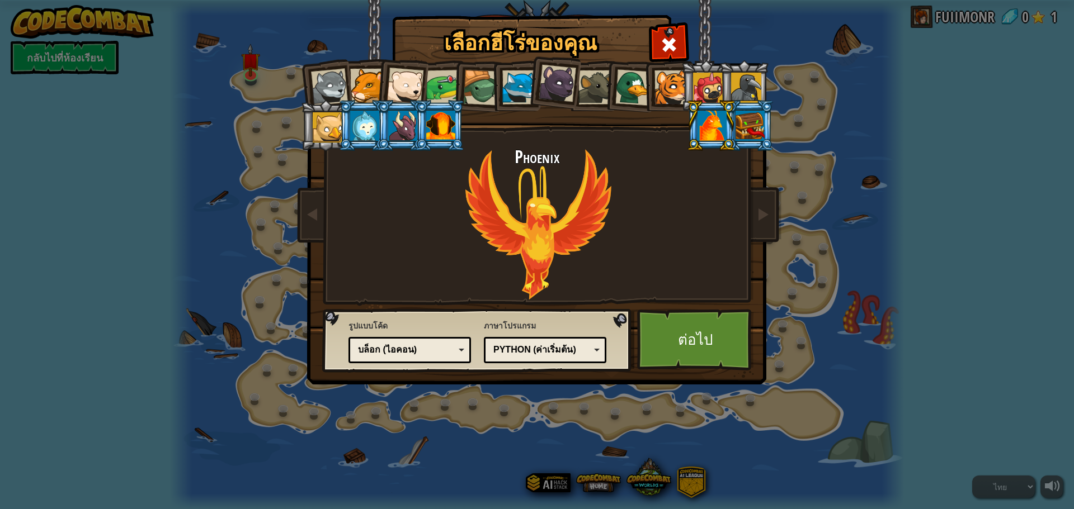
click at [374, 83] on div at bounding box center [367, 86] width 34 height 34
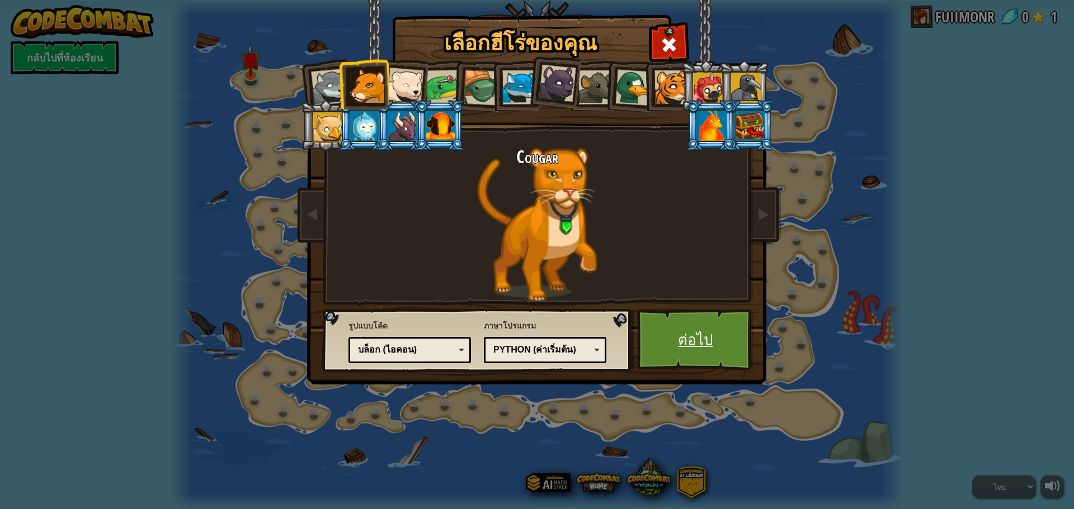
click at [702, 347] on link "ต่อไป" at bounding box center [695, 340] width 117 height 62
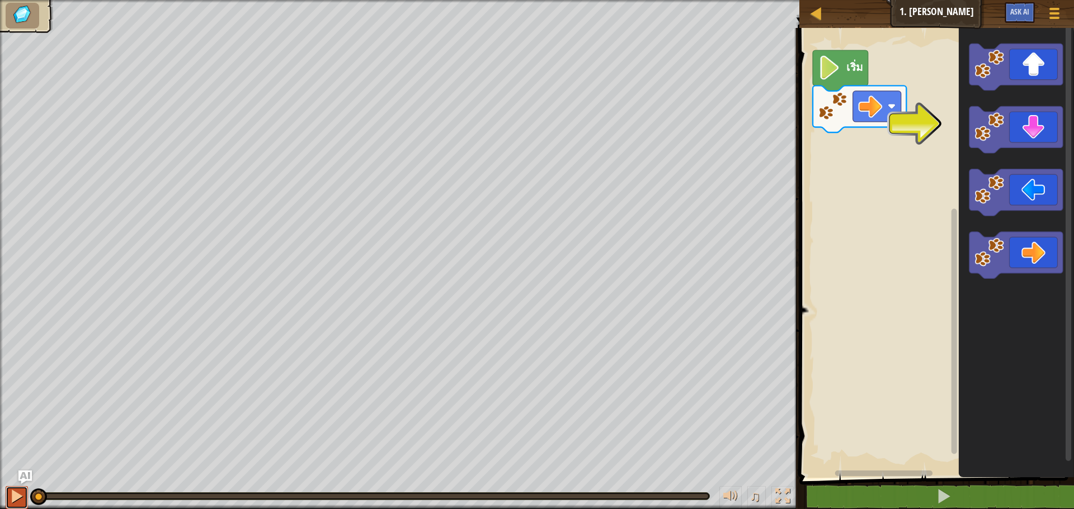
click at [23, 492] on div at bounding box center [17, 496] width 15 height 15
click at [10, 500] on div at bounding box center [17, 496] width 15 height 15
click at [15, 502] on div at bounding box center [17, 496] width 15 height 15
click at [18, 500] on div at bounding box center [17, 496] width 15 height 15
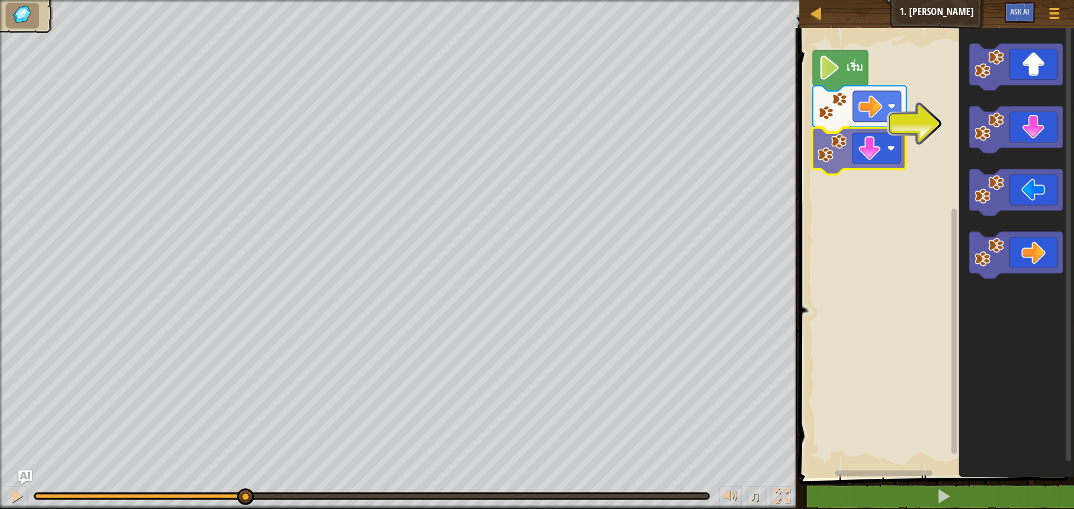
click at [871, 142] on div "เริ่ม" at bounding box center [935, 250] width 278 height 456
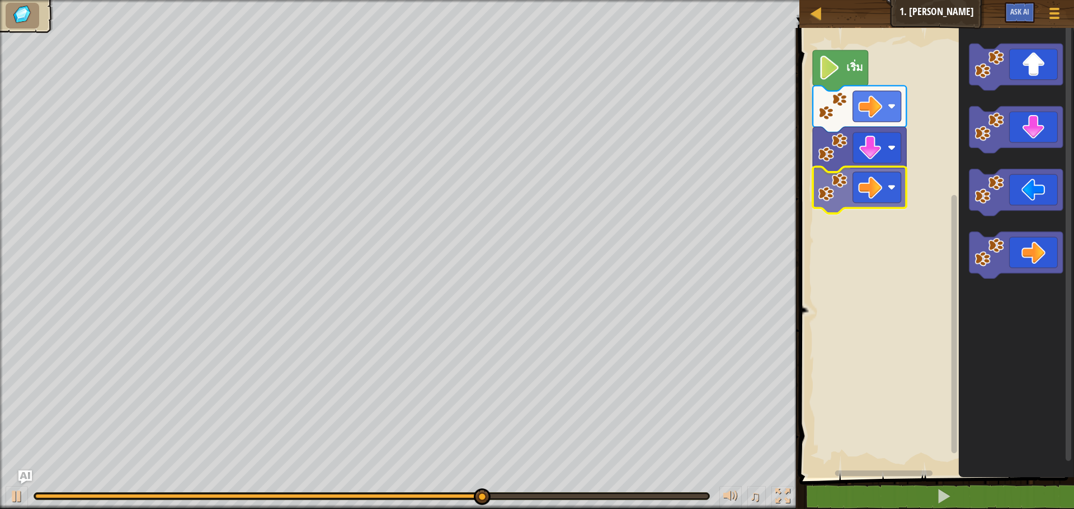
click at [875, 187] on div "เริ่ม" at bounding box center [935, 250] width 278 height 456
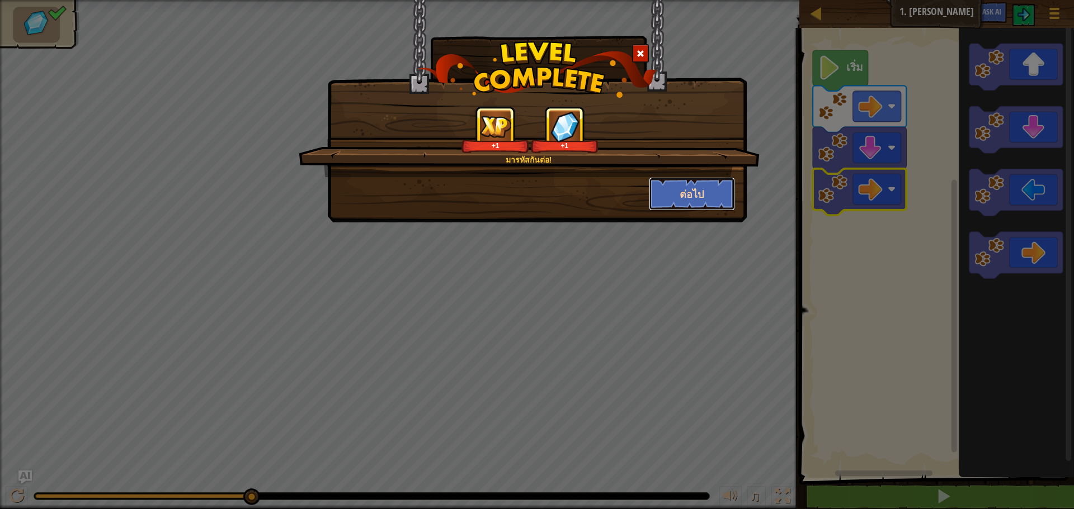
click at [701, 199] on button "ต่อไป" at bounding box center [692, 194] width 87 height 34
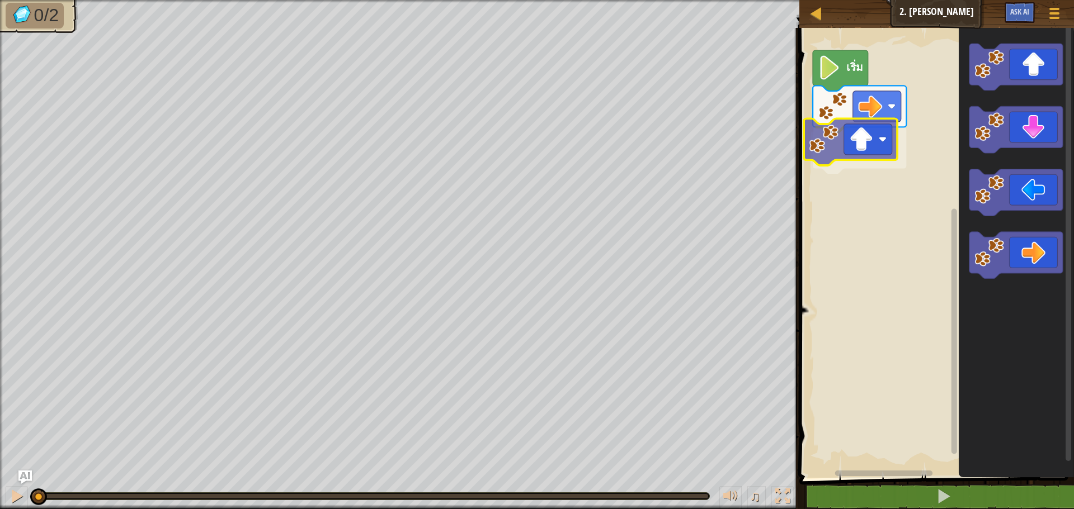
click at [868, 139] on div "เริ่ม" at bounding box center [935, 250] width 278 height 456
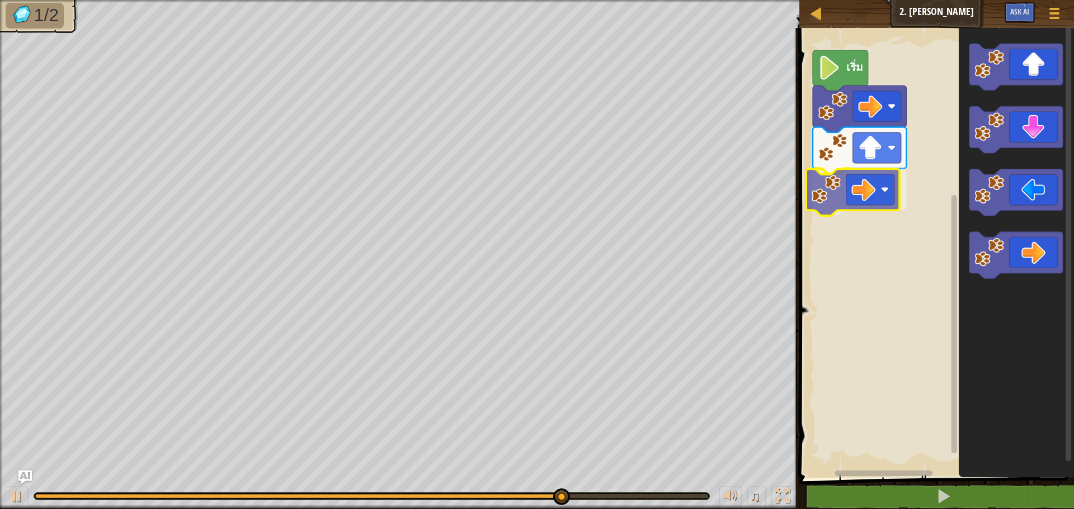
click at [875, 188] on div "เริ่ม" at bounding box center [935, 250] width 278 height 456
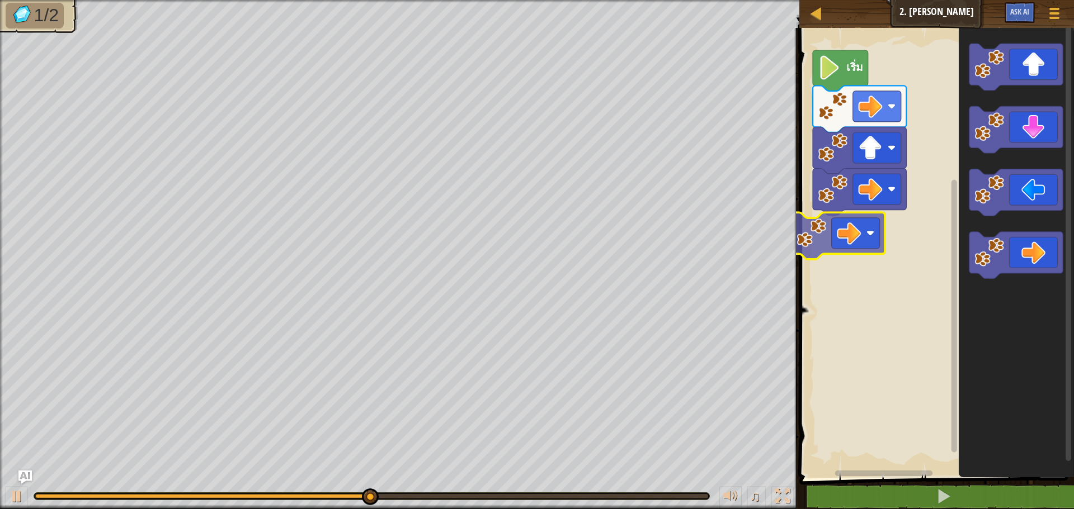
click at [853, 237] on div "เริ่ม" at bounding box center [935, 250] width 278 height 456
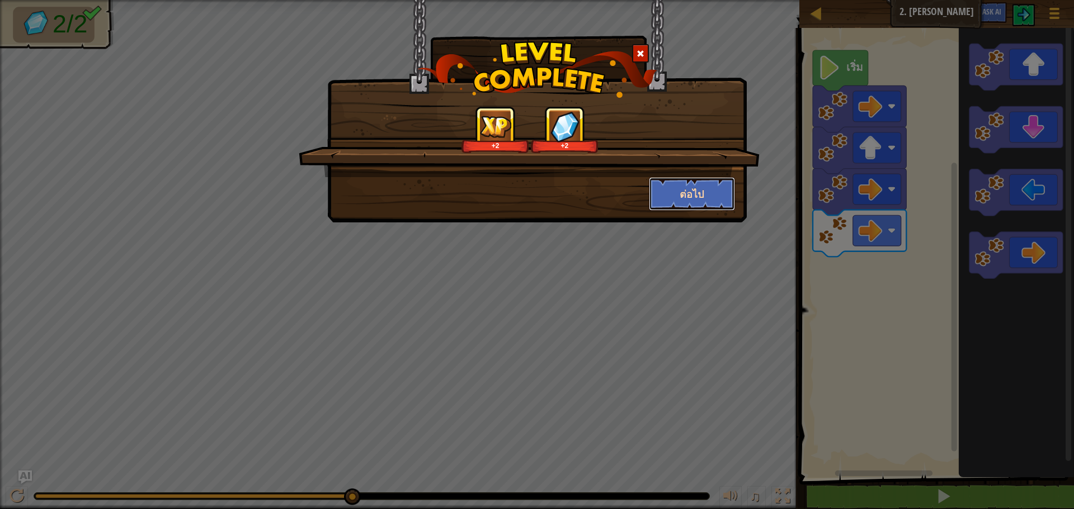
click at [696, 197] on button "ต่อไป" at bounding box center [692, 194] width 87 height 34
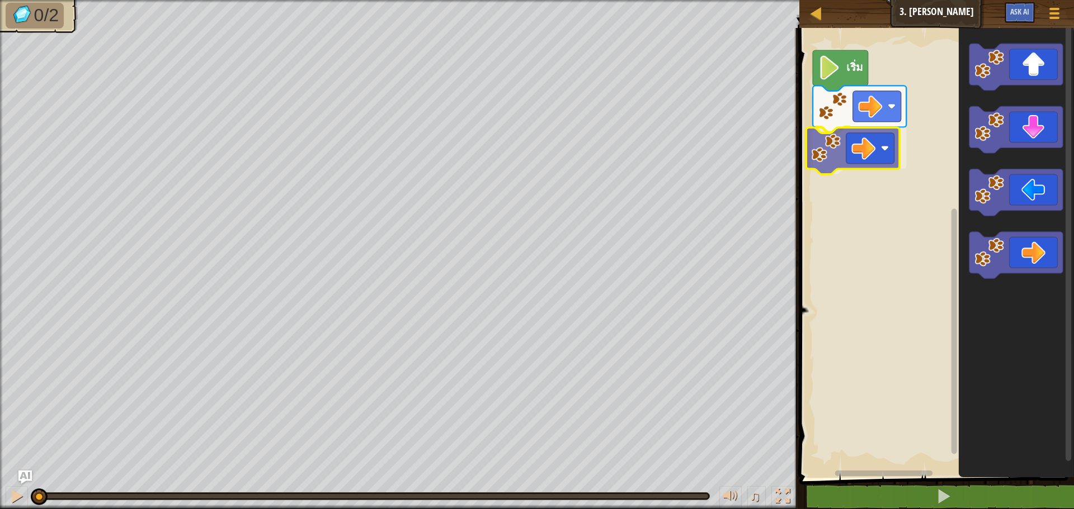
click at [894, 155] on div "เริ่ม" at bounding box center [935, 250] width 278 height 456
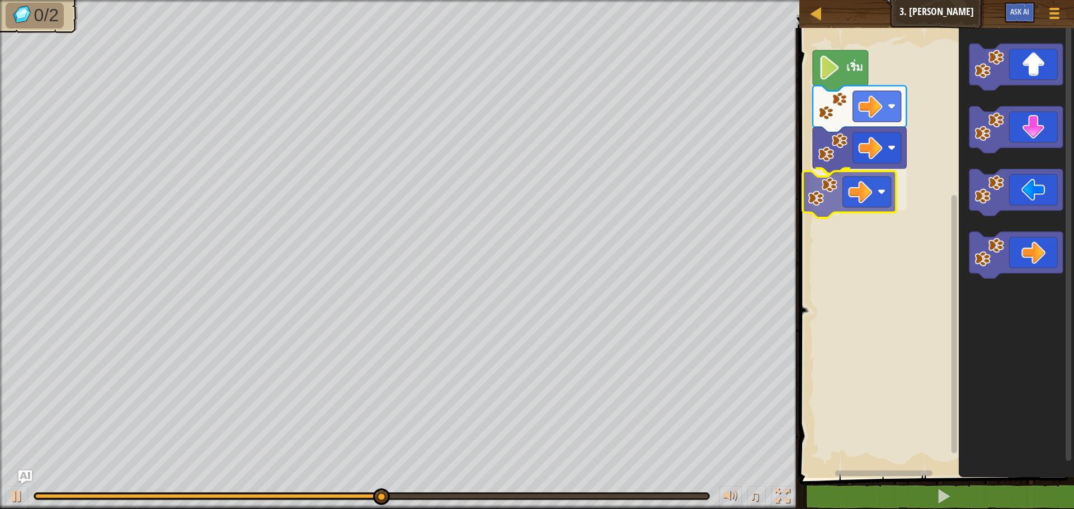
click at [864, 192] on div "เริ่ม" at bounding box center [935, 250] width 278 height 456
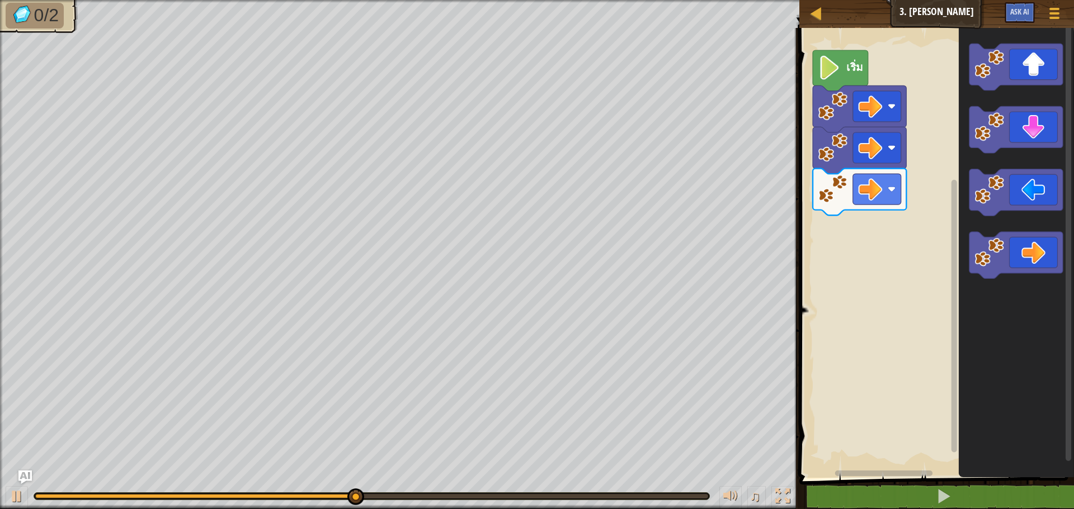
click at [980, 259] on g "พื้นที่ทำงาน Blockly" at bounding box center [1015, 161] width 93 height 235
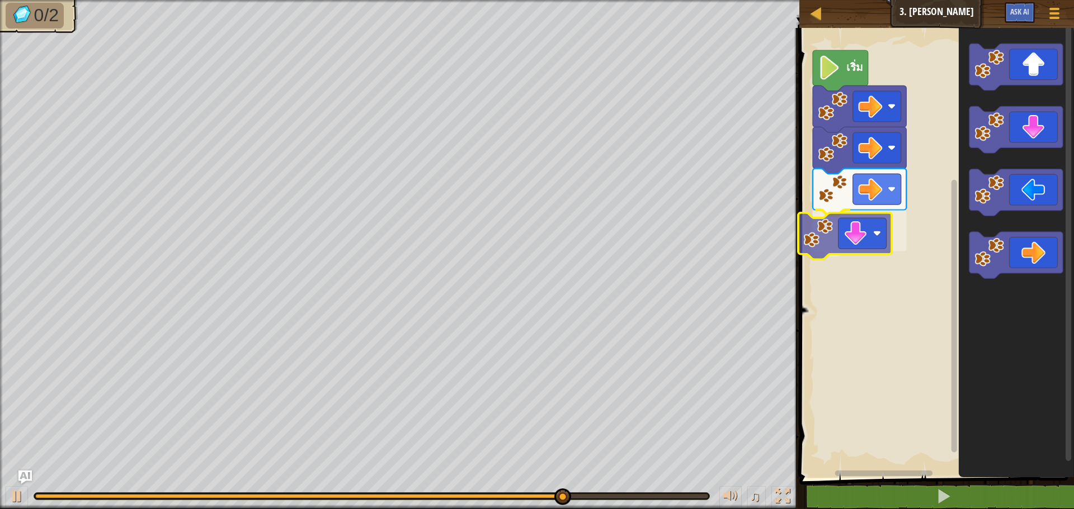
click at [855, 226] on div "เริ่ม" at bounding box center [935, 250] width 278 height 456
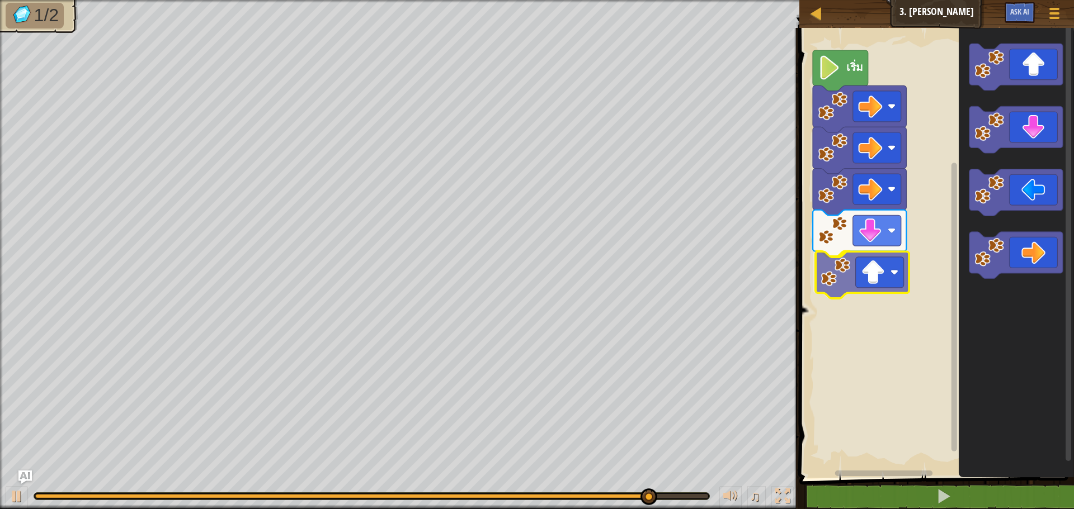
click at [882, 278] on div "เริ่ม" at bounding box center [935, 250] width 278 height 456
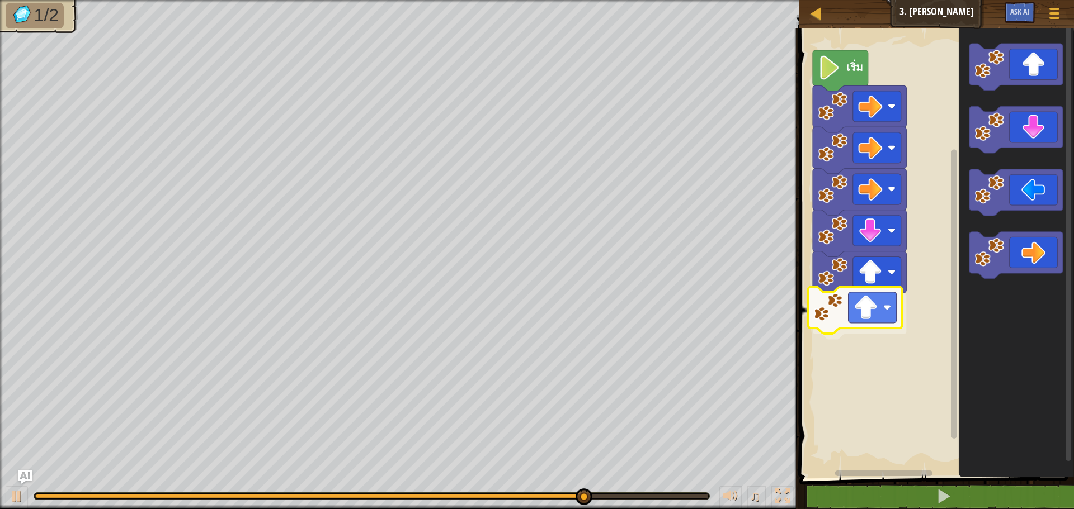
click at [868, 311] on div "เริ่ม" at bounding box center [935, 250] width 278 height 456
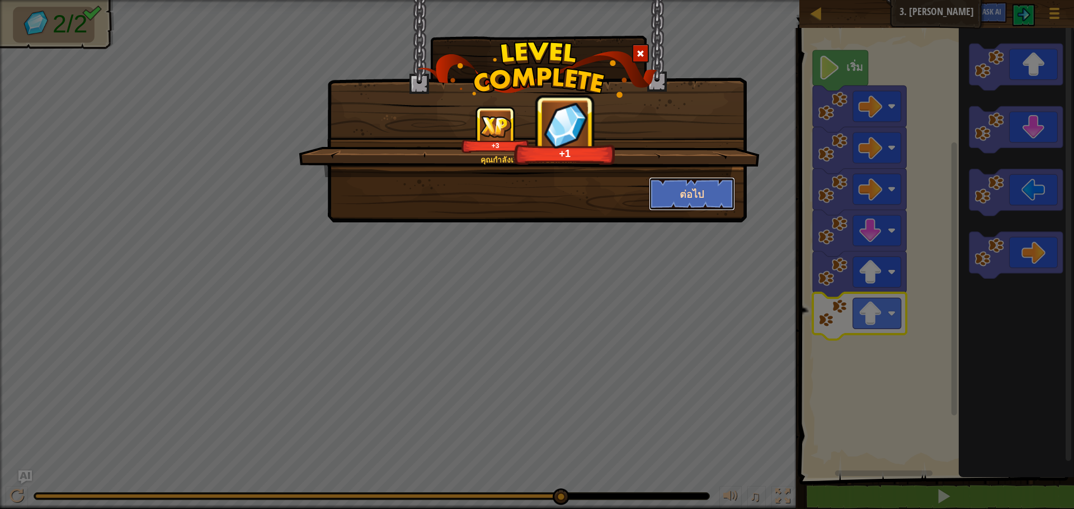
click at [703, 190] on button "ต่อไป" at bounding box center [692, 194] width 87 height 34
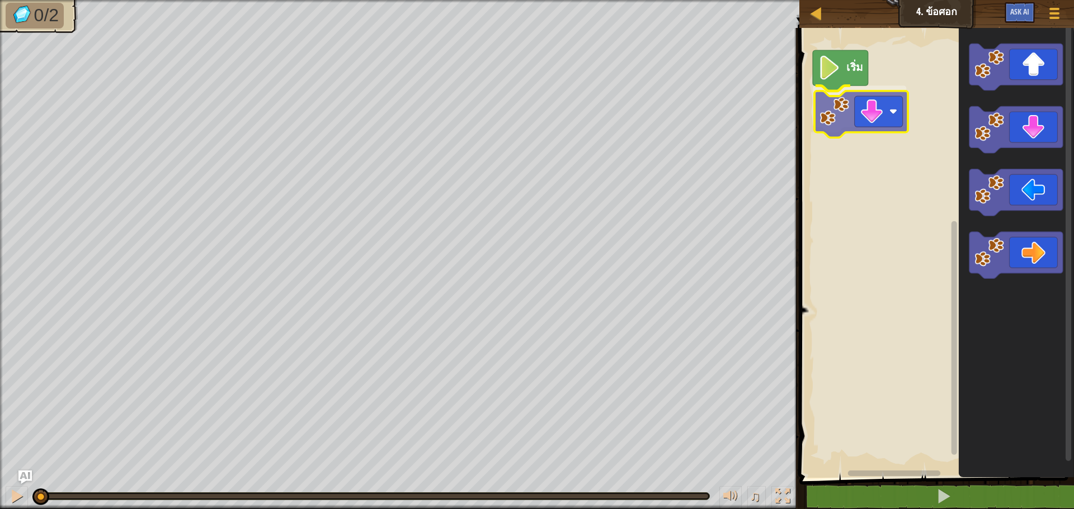
click at [854, 111] on div "เริ่ม" at bounding box center [935, 250] width 278 height 456
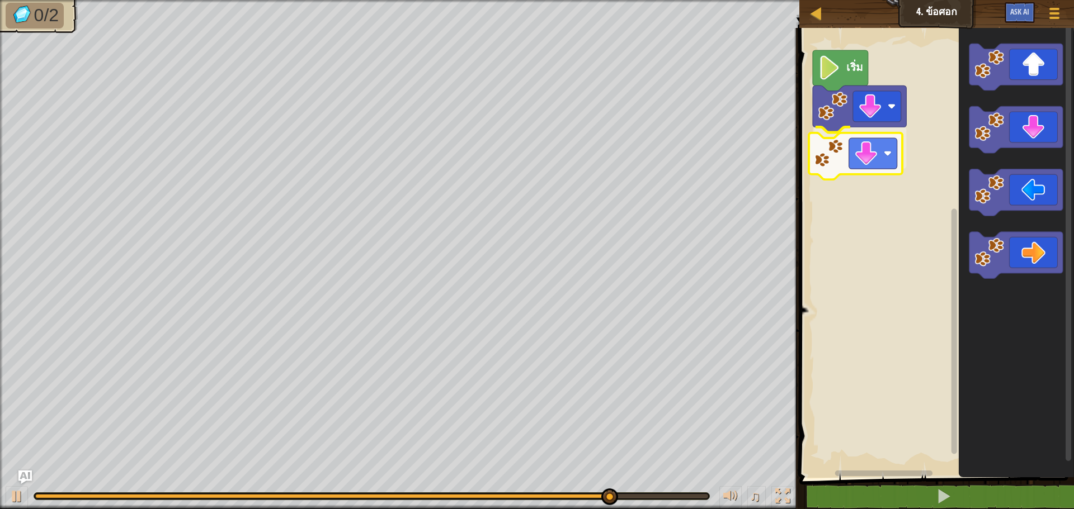
click at [882, 153] on div "เริ่ม" at bounding box center [935, 250] width 278 height 456
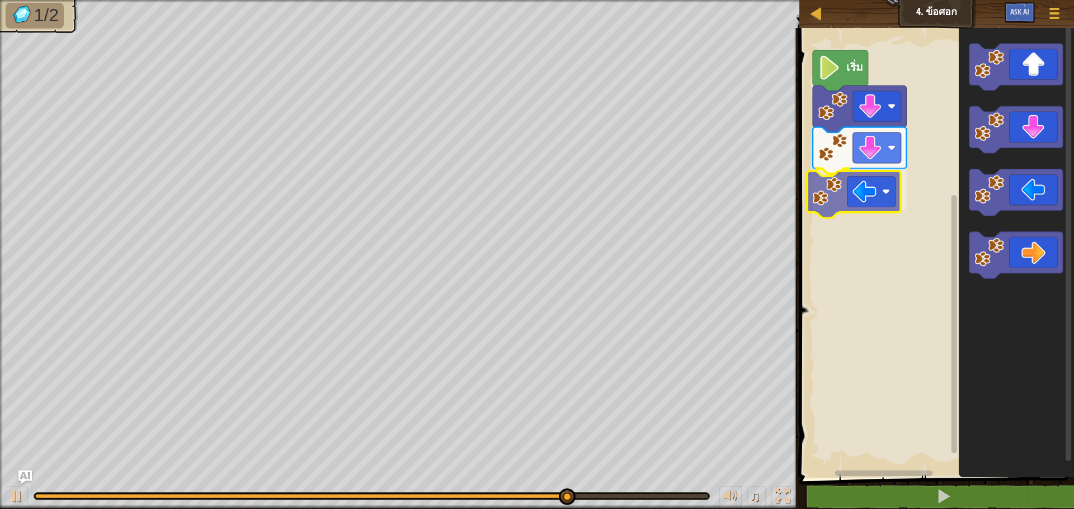
click at [852, 181] on div "เริ่ม" at bounding box center [935, 250] width 278 height 456
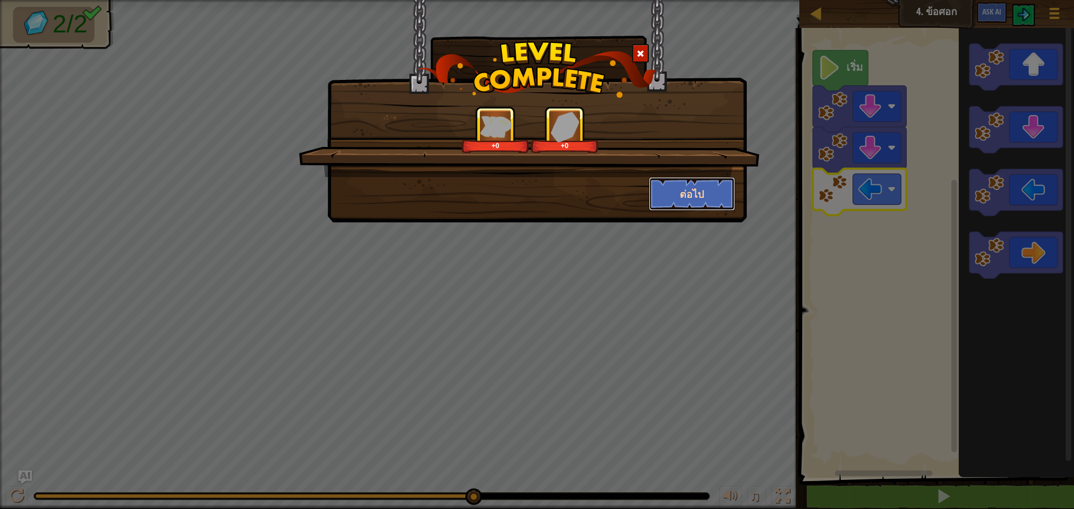
click at [710, 192] on button "ต่อไป" at bounding box center [692, 194] width 87 height 34
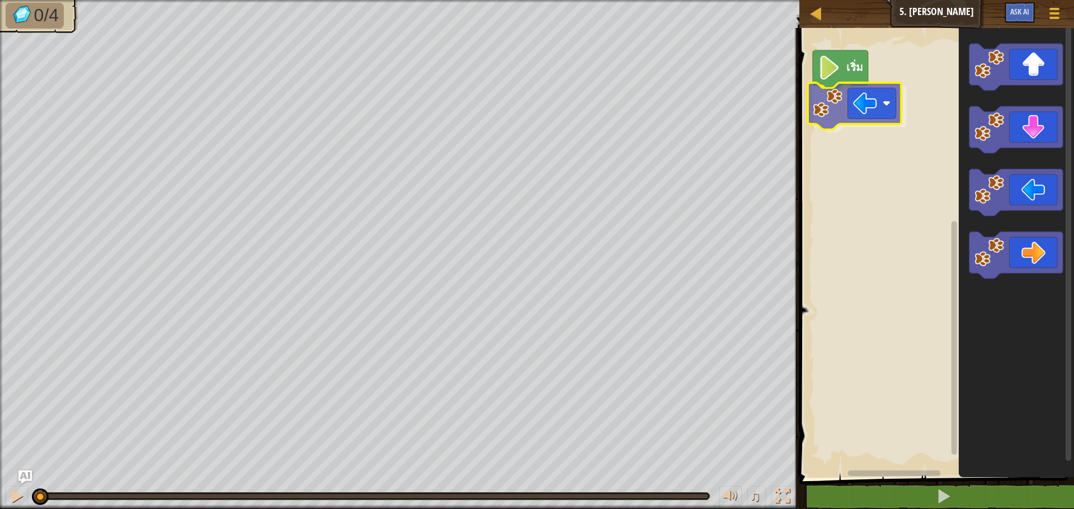
click at [852, 106] on div "เริ่ม" at bounding box center [935, 250] width 278 height 456
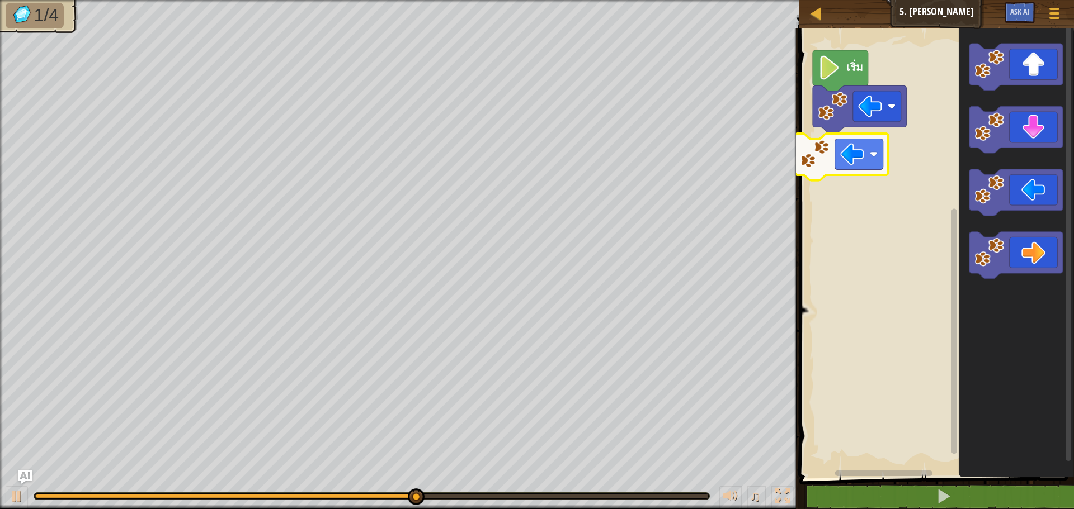
click at [826, 154] on div "เริ่ม" at bounding box center [935, 250] width 278 height 456
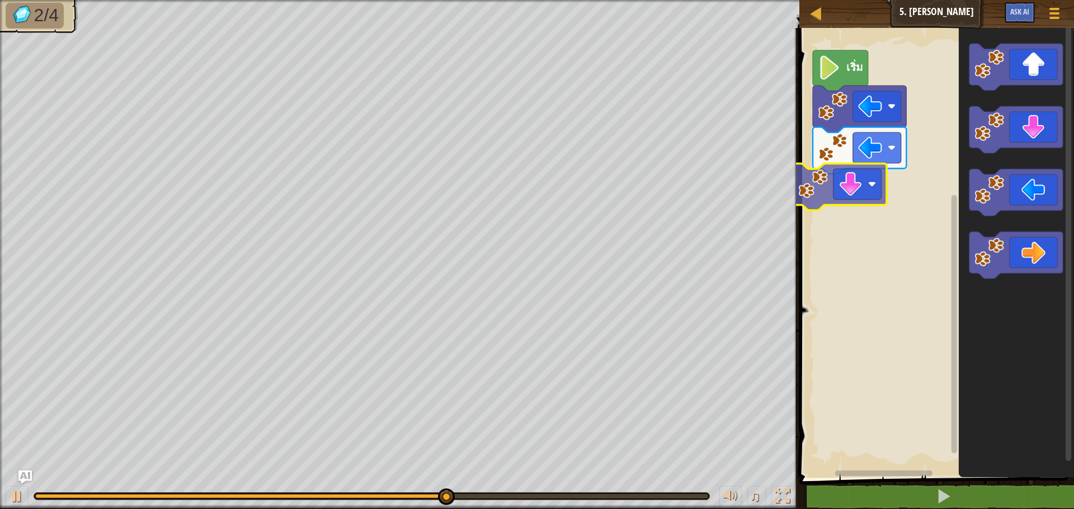
click at [858, 187] on div "เริ่ม" at bounding box center [935, 250] width 278 height 456
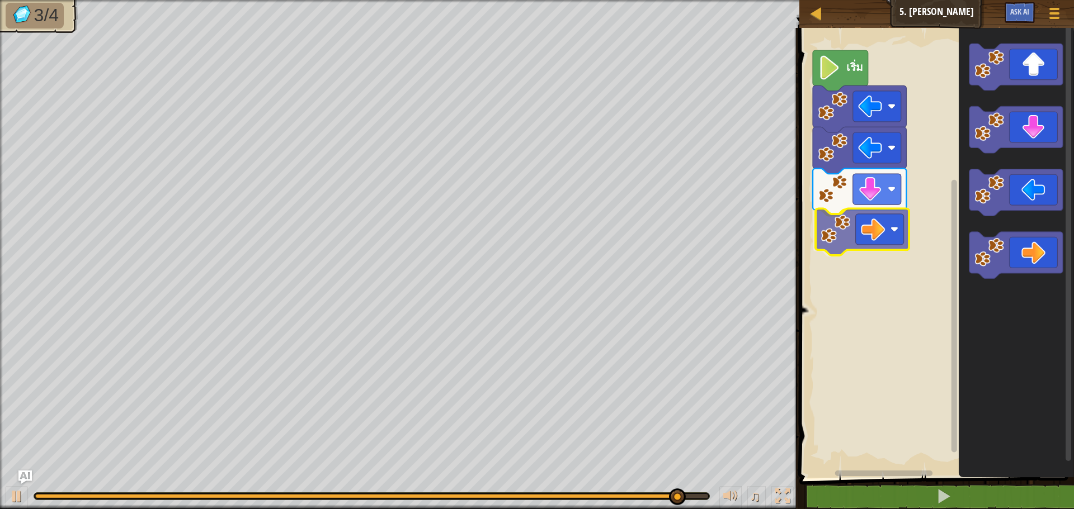
click at [869, 214] on div "เริ่ม" at bounding box center [935, 250] width 278 height 456
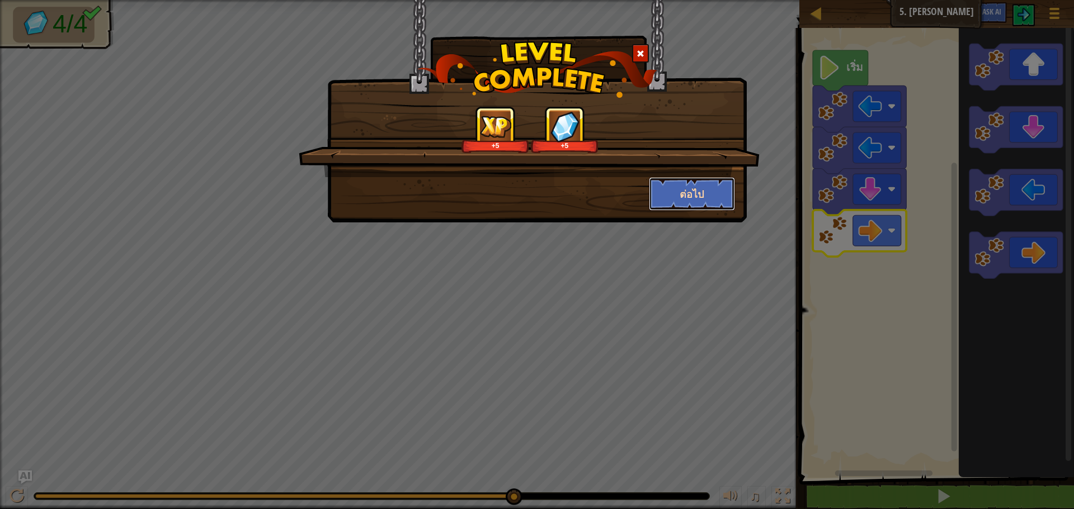
click at [705, 191] on button "ต่อไป" at bounding box center [692, 194] width 87 height 34
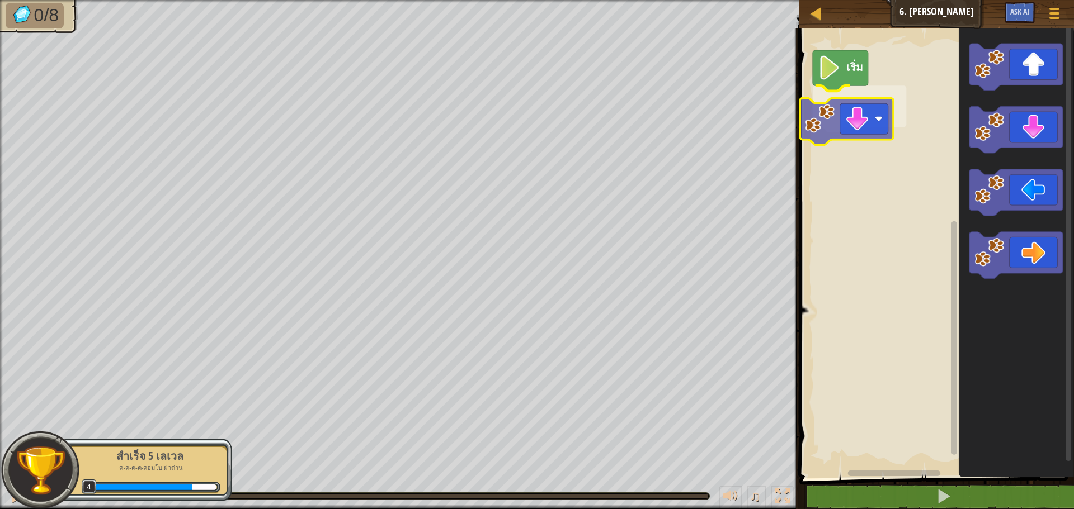
click at [877, 125] on div "เริ่ม" at bounding box center [935, 250] width 278 height 456
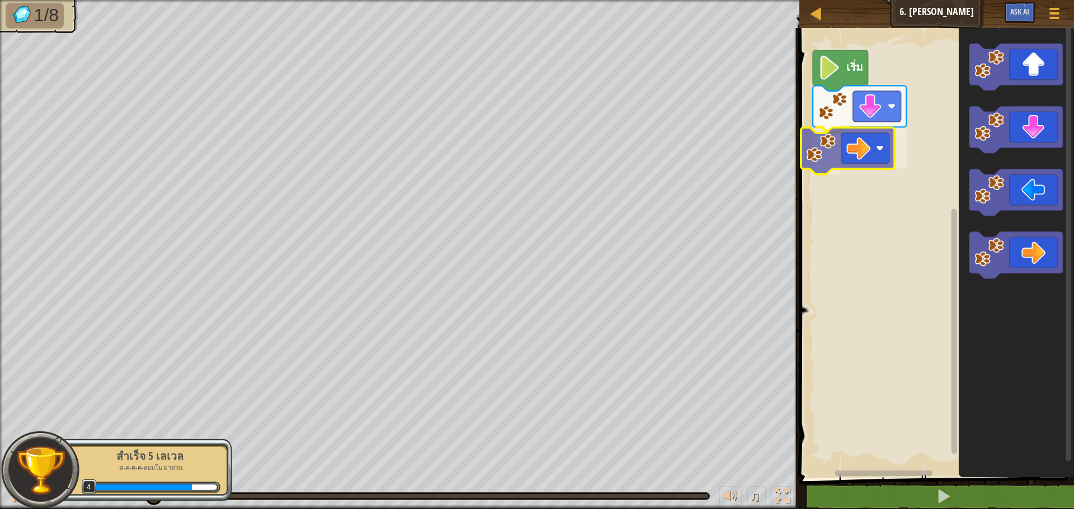
click at [844, 145] on div "เริ่ม" at bounding box center [935, 250] width 278 height 456
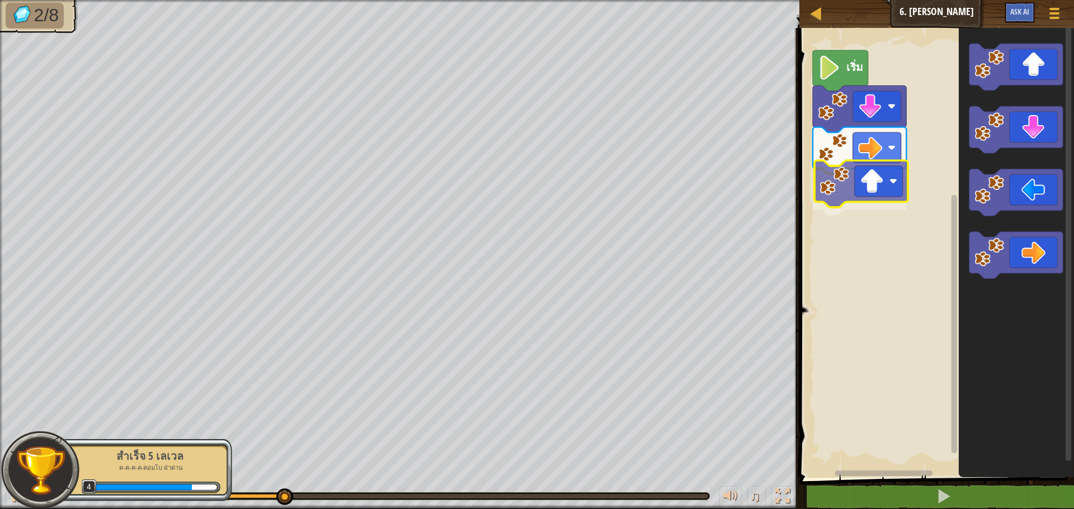
click at [889, 188] on div "เริ่ม" at bounding box center [935, 250] width 278 height 456
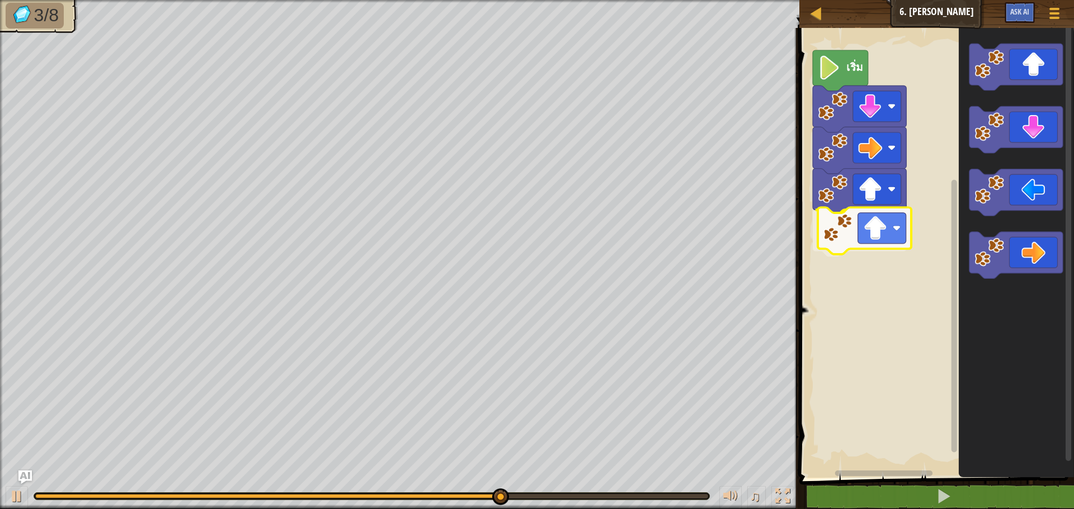
click at [863, 223] on div "เริ่ม" at bounding box center [935, 250] width 278 height 456
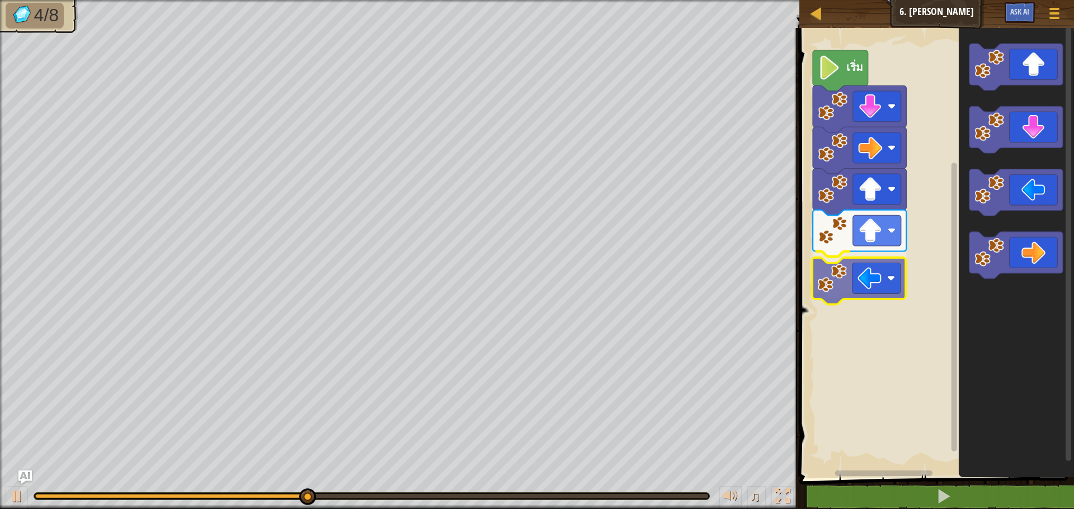
click at [899, 271] on div "เริ่ม" at bounding box center [935, 250] width 278 height 456
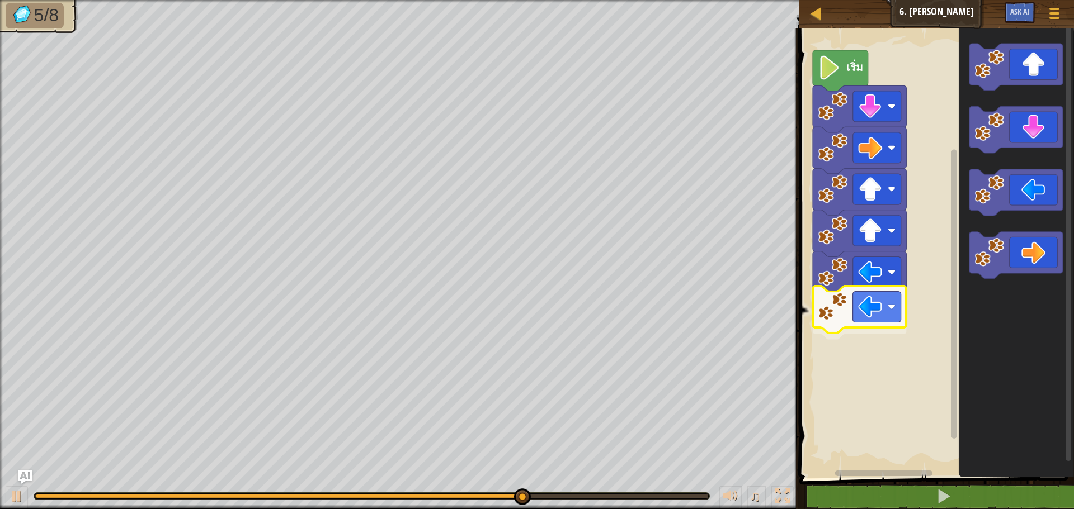
click at [879, 305] on div "เริ่ม" at bounding box center [935, 250] width 278 height 456
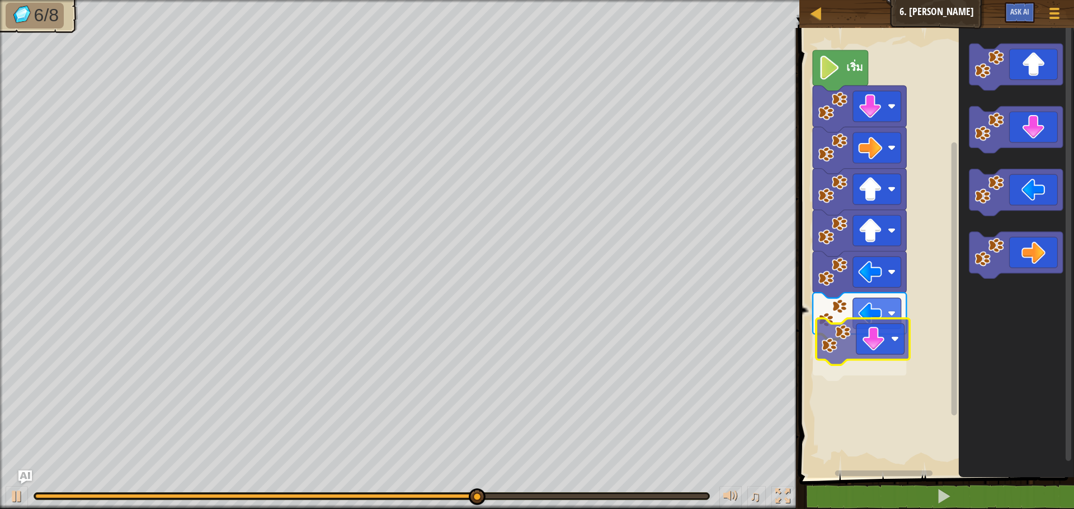
click at [884, 322] on div "เริ่ม" at bounding box center [935, 250] width 278 height 456
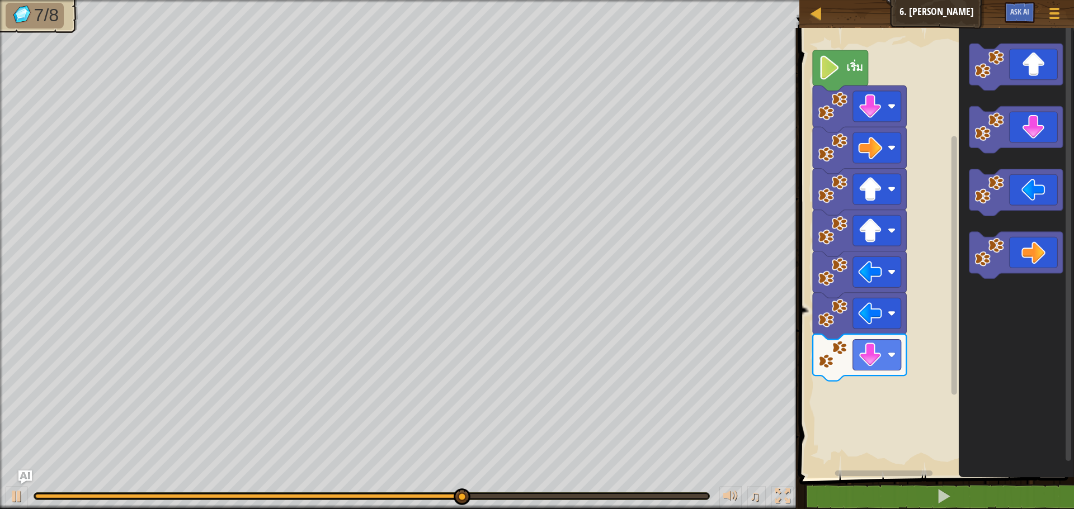
click at [841, 423] on div "เริ่ม" at bounding box center [935, 250] width 278 height 456
click at [851, 456] on div "เริ่ม" at bounding box center [935, 250] width 278 height 456
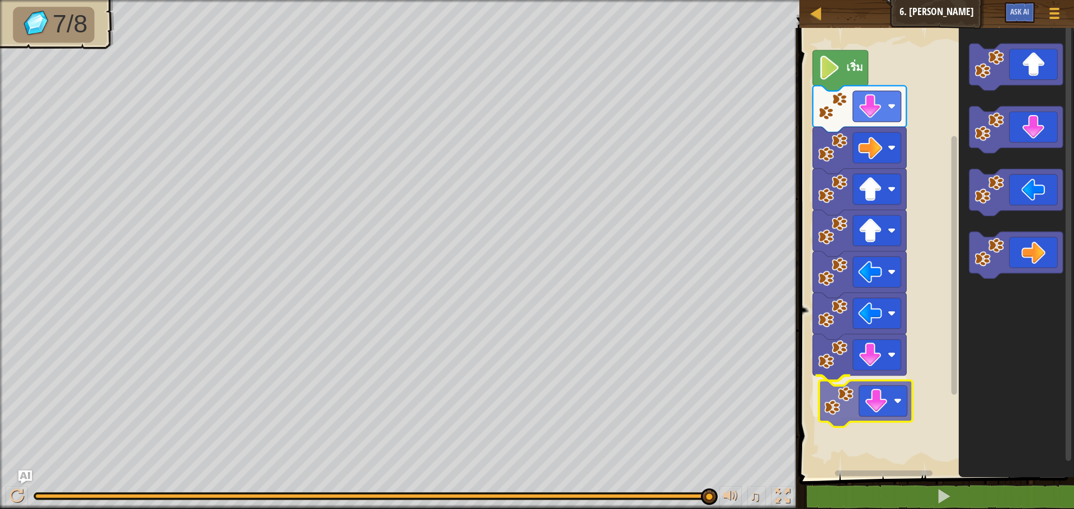
click at [882, 403] on div "เริ่ม" at bounding box center [935, 250] width 278 height 456
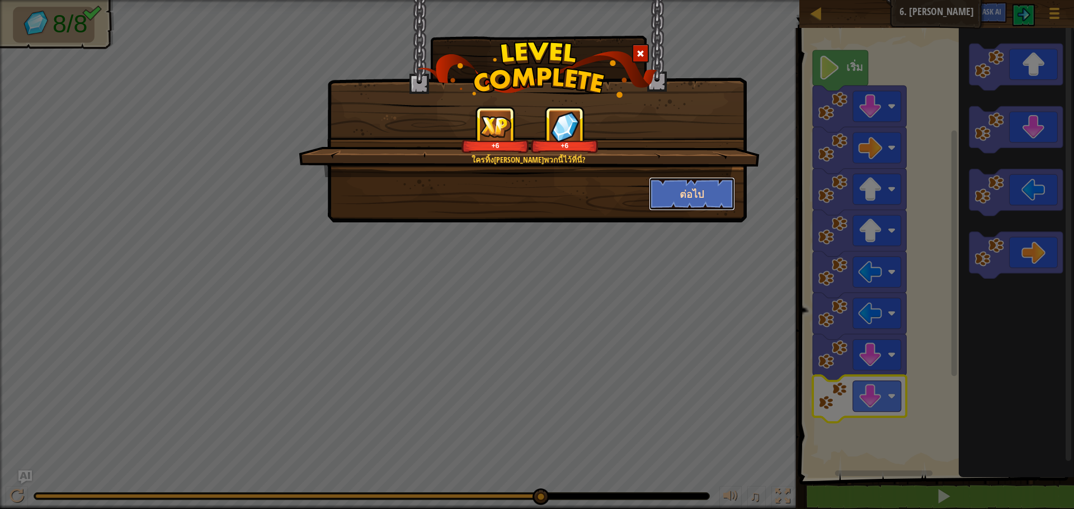
click at [670, 186] on button "ต่อไป" at bounding box center [692, 194] width 87 height 34
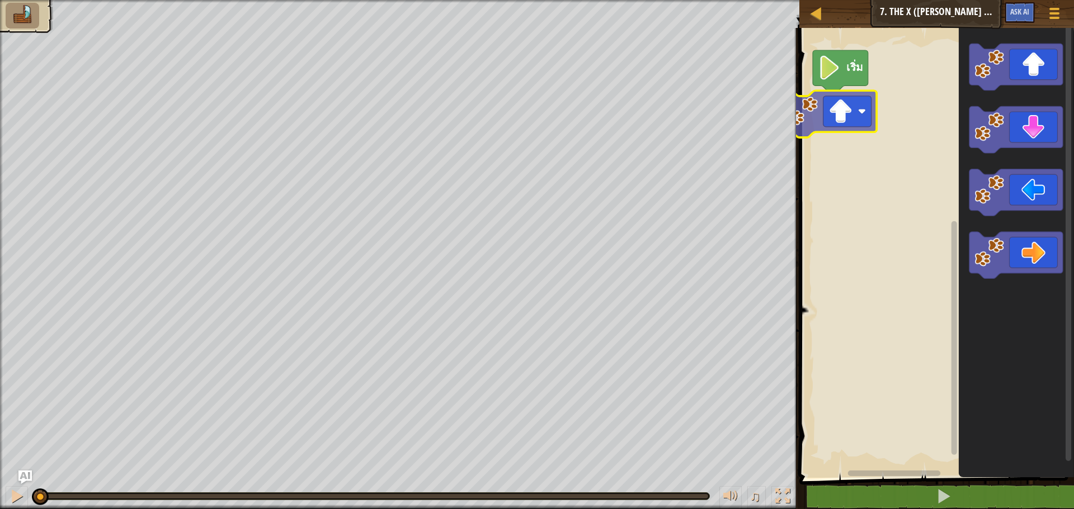
click at [837, 109] on div "เริ่ม" at bounding box center [935, 250] width 278 height 456
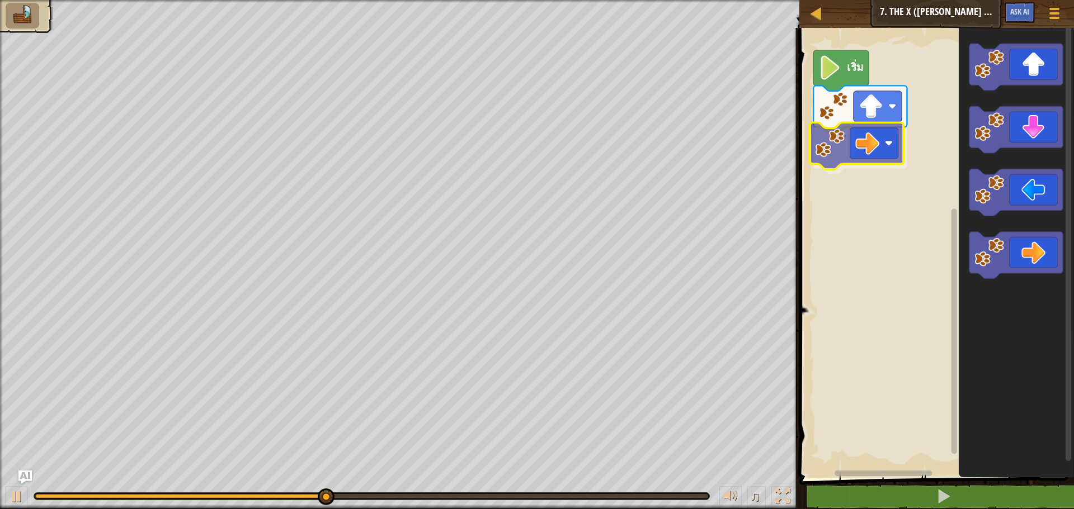
click at [869, 144] on div "เริ่ม" at bounding box center [935, 250] width 278 height 456
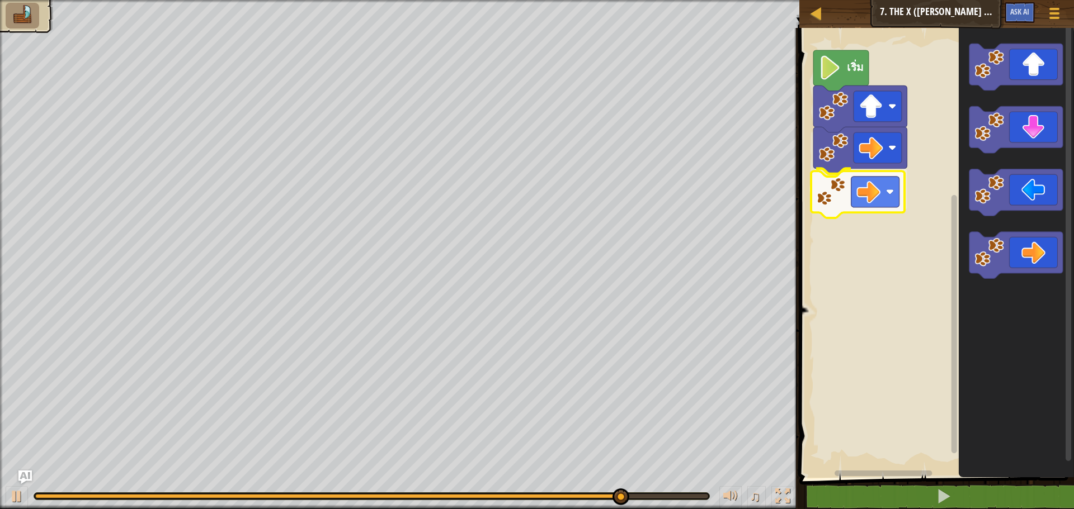
click at [868, 182] on div "เริ่ม" at bounding box center [935, 250] width 278 height 456
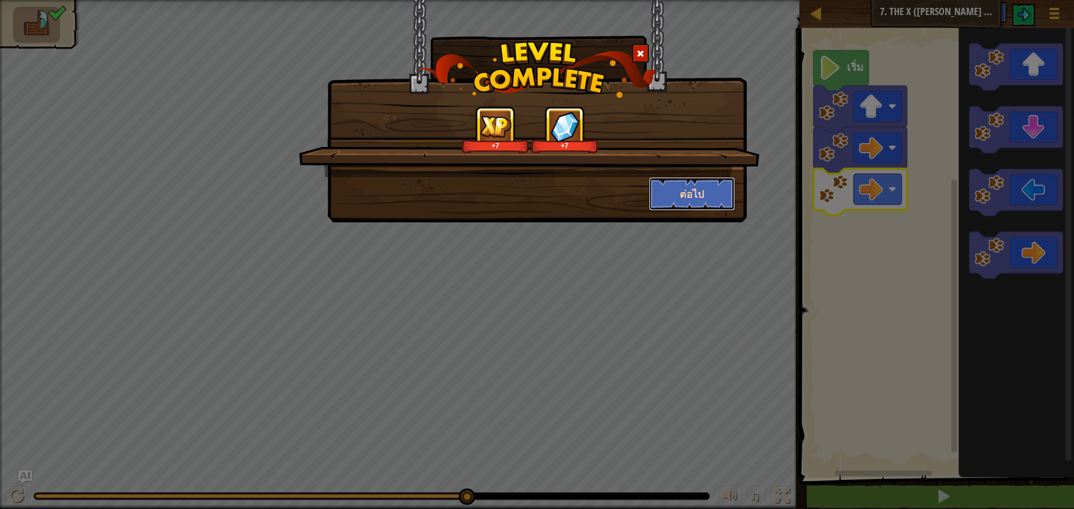
click at [689, 197] on button "ต่อไป" at bounding box center [692, 194] width 87 height 34
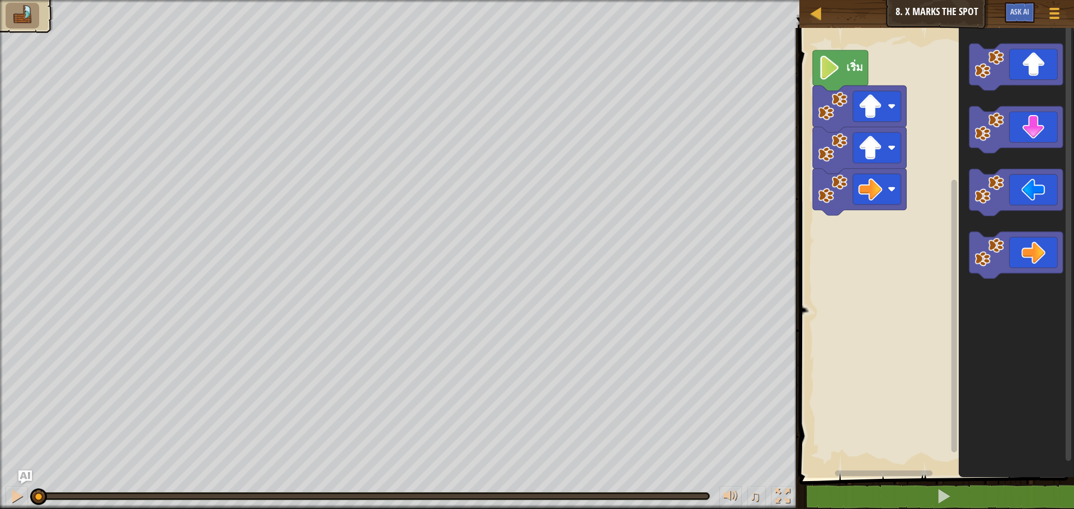
click at [575, 218] on div "แผนที่ จูเนียร์ 8. X Marks the Spot เมนูเกม Ask AI 1 הההההההההההההההההההההההההה…" at bounding box center [537, 254] width 1074 height 509
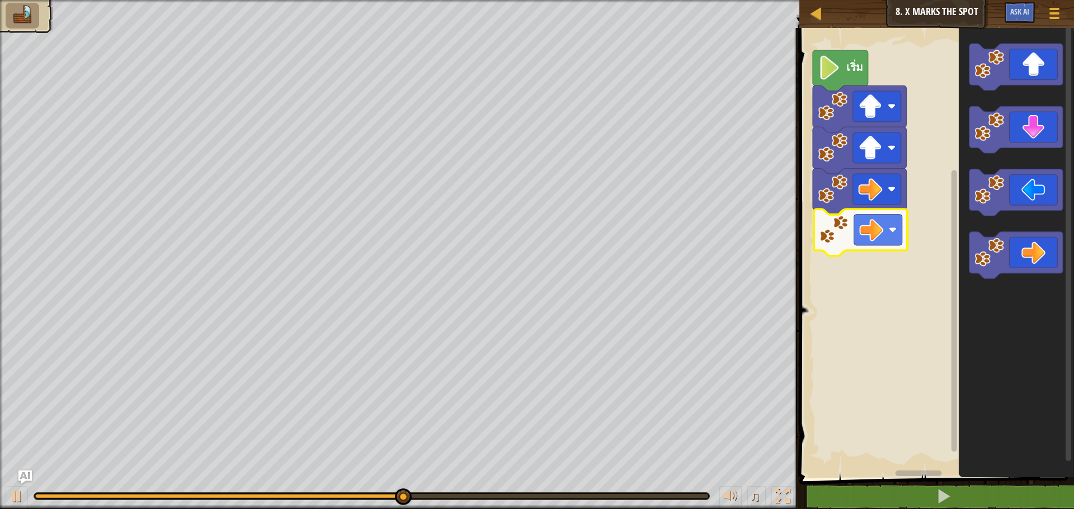
click at [885, 218] on div "เริ่ม" at bounding box center [935, 250] width 278 height 456
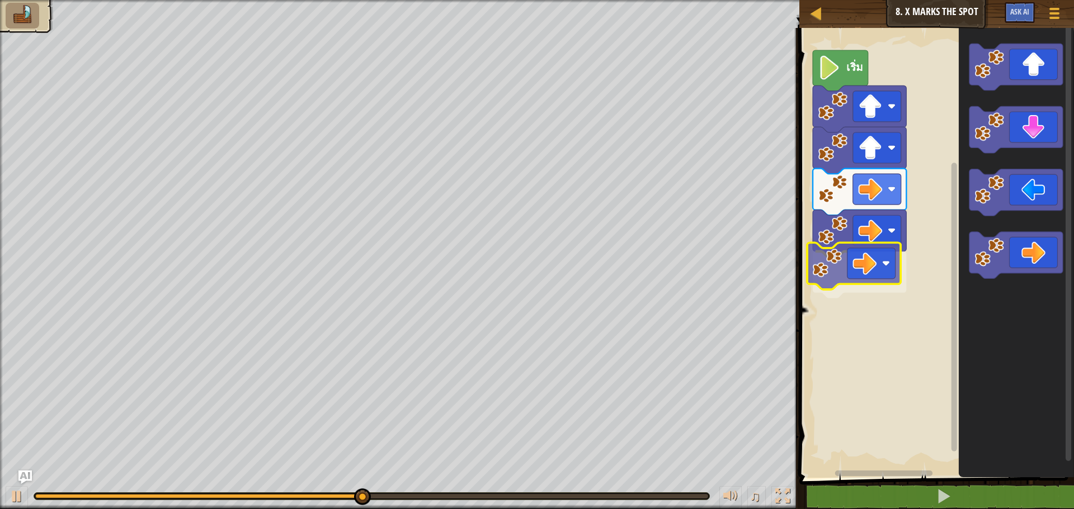
click at [843, 264] on div "เริ่ม" at bounding box center [935, 250] width 278 height 456
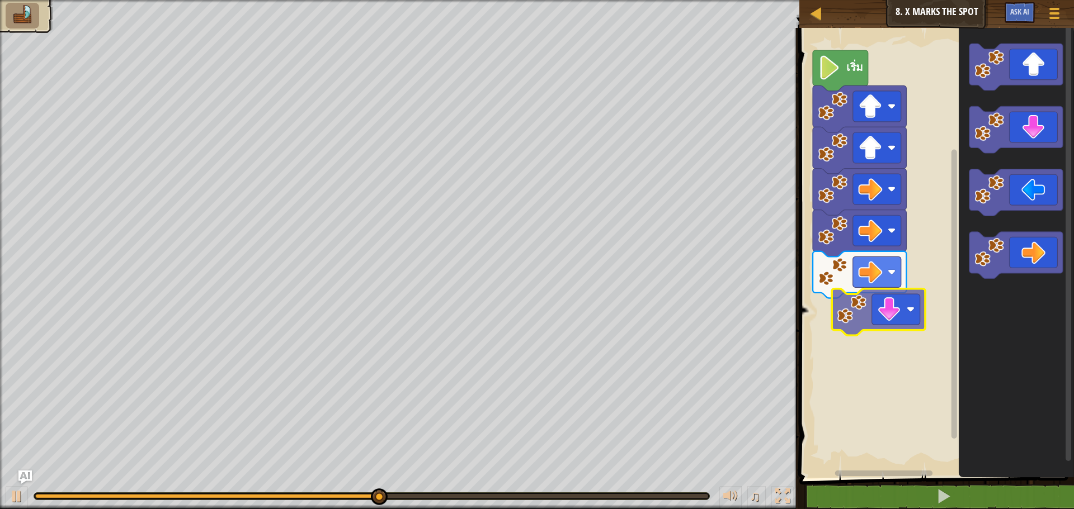
click at [886, 316] on div "เริ่ม" at bounding box center [935, 250] width 278 height 456
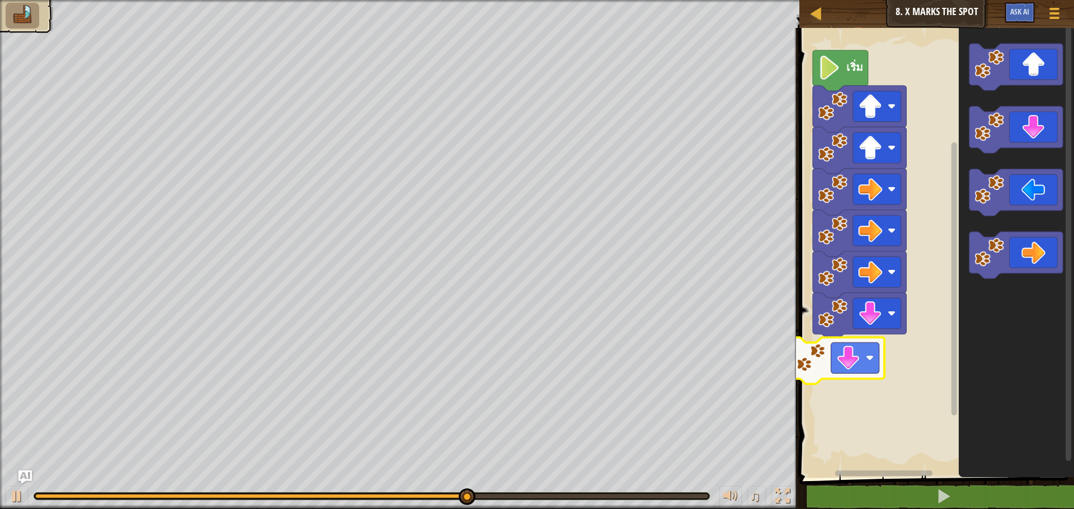
click at [866, 361] on div "เริ่ม" at bounding box center [935, 250] width 278 height 456
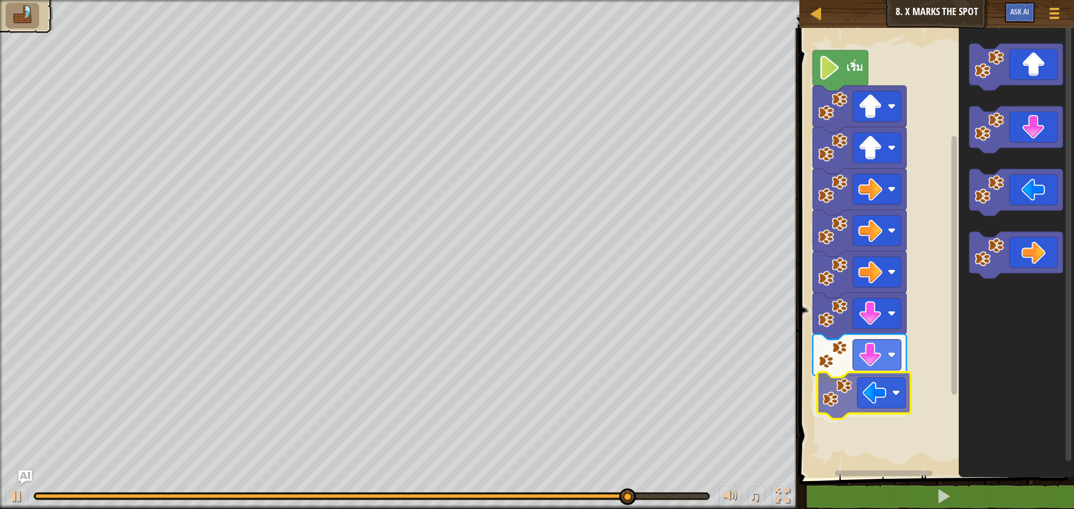
click at [864, 391] on div "เริ่ม" at bounding box center [935, 250] width 278 height 456
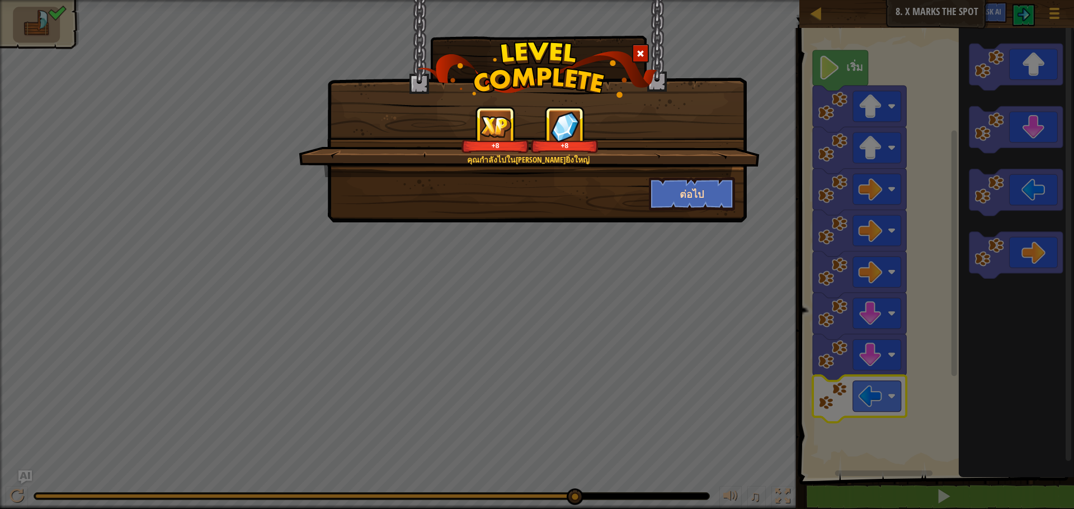
drag, startPoint x: 686, startPoint y: 176, endPoint x: 683, endPoint y: 182, distance: 7.0
click at [685, 176] on div "คุณกำลังไปในที่ที่ยิ่งใหญ่ +8 +8" at bounding box center [529, 141] width 461 height 71
click at [684, 203] on button "ต่อไป" at bounding box center [692, 194] width 87 height 34
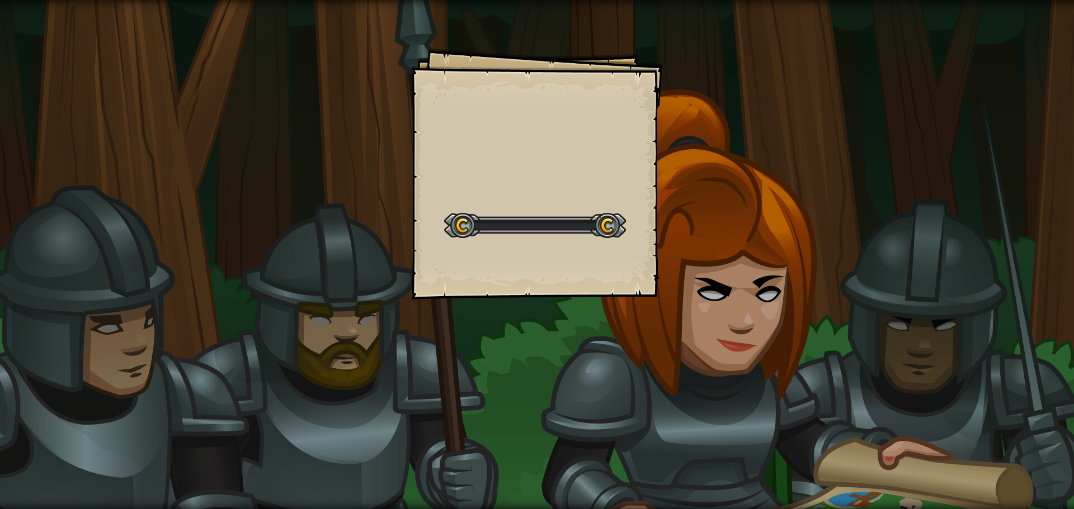
click at [684, 203] on div "Goals Start Level เกิดข้อผิดพลาดในการโหลดจากเซิร์ฟเวอร์ ลองรีเฟรชหน้า ต้องมีการ…" at bounding box center [537, 254] width 1074 height 509
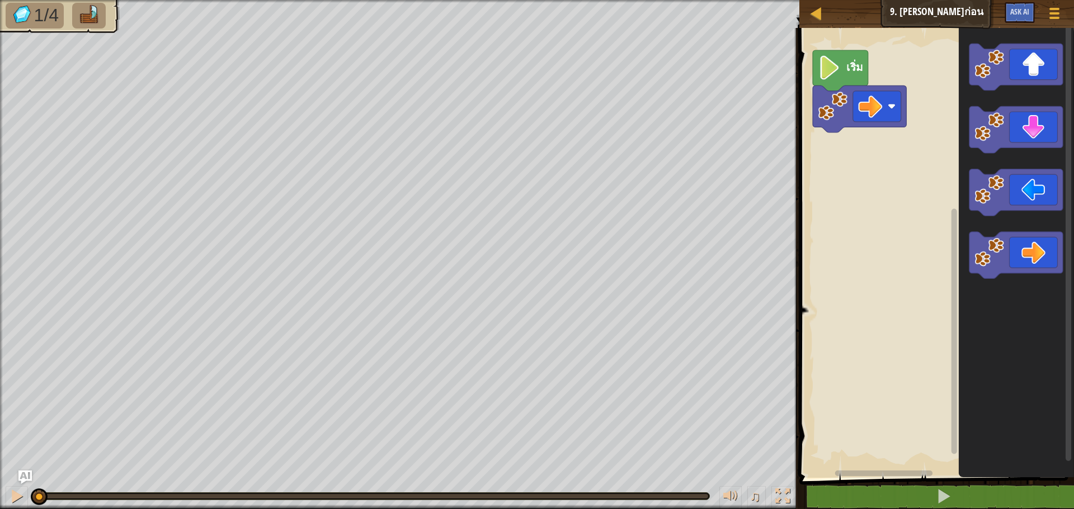
click at [841, 82] on icon "พื้นที่ทำงาน Blockly" at bounding box center [839, 70] width 55 height 41
click at [850, 160] on div "เริ่ม" at bounding box center [935, 250] width 278 height 456
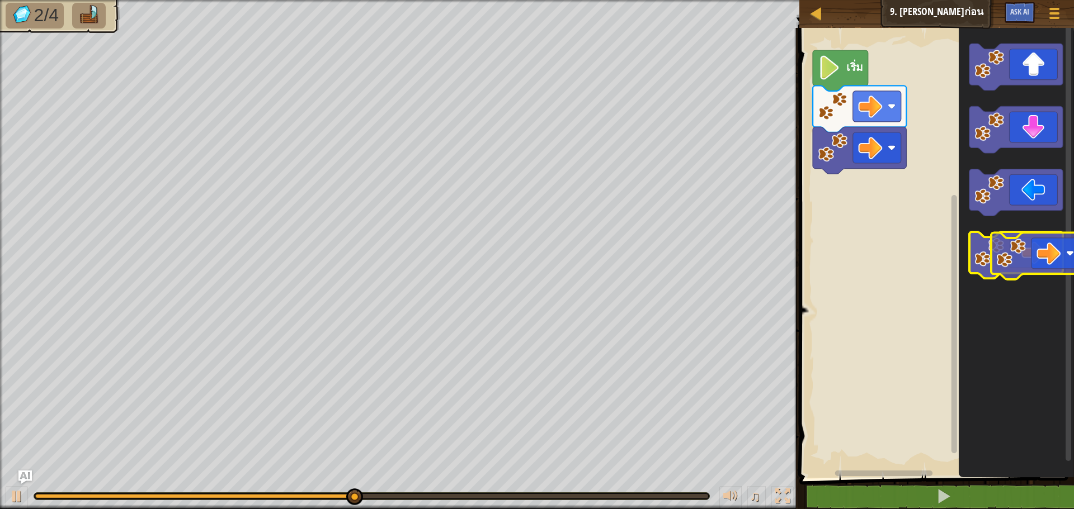
click at [1056, 253] on icon "พื้นที่ทำงาน Blockly" at bounding box center [1015, 255] width 93 height 47
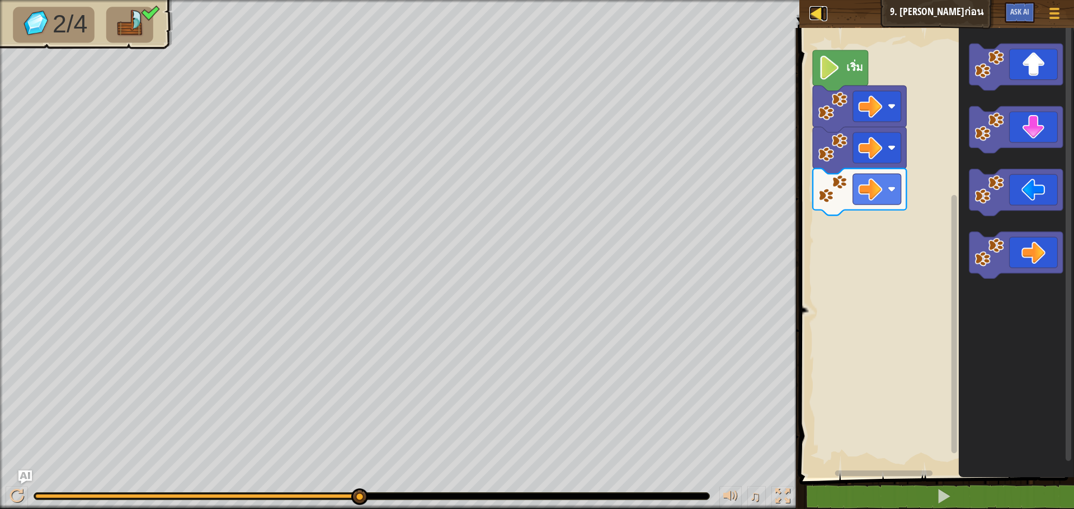
click at [819, 18] on div at bounding box center [816, 13] width 14 height 14
select select "th"
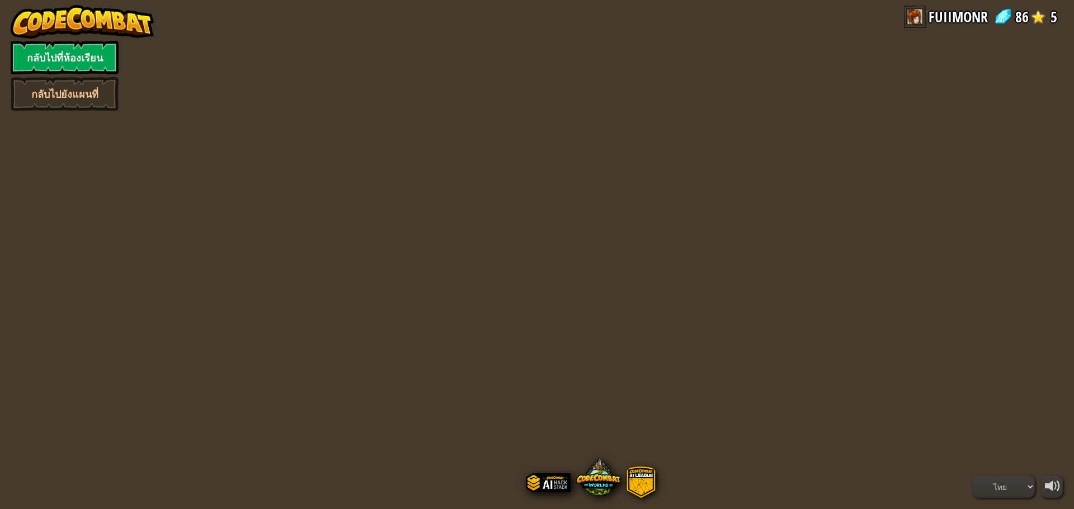
select select "th"
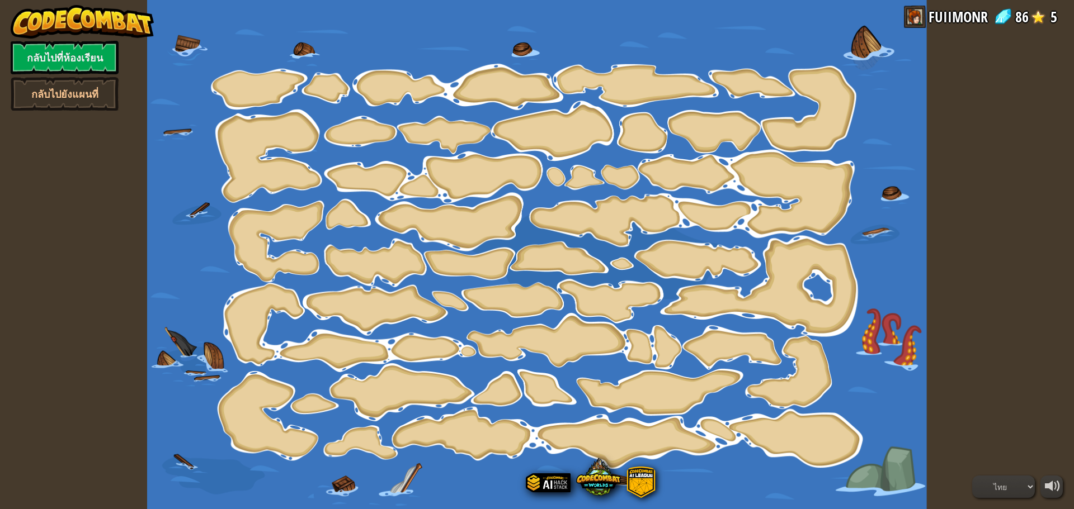
select select "th"
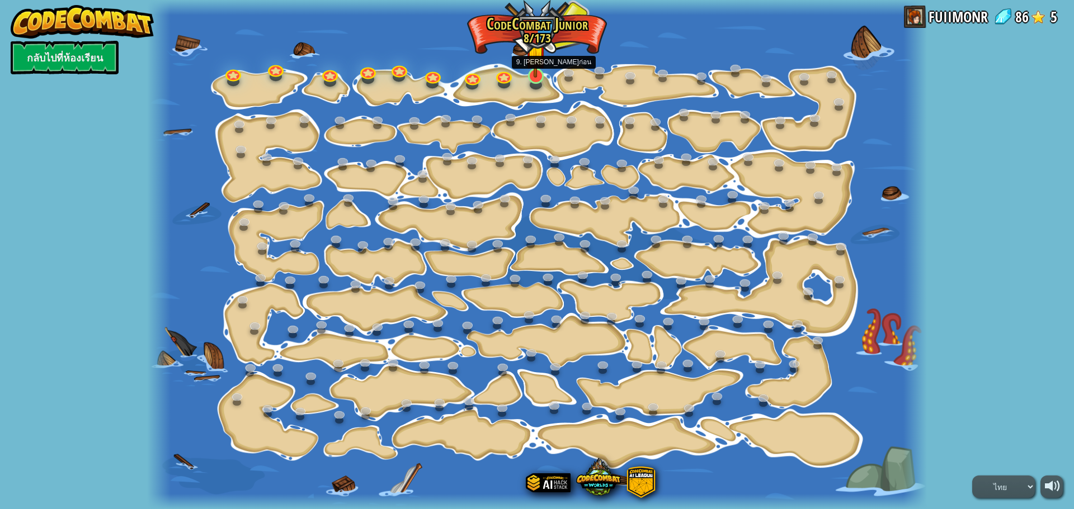
click at [535, 76] on img at bounding box center [535, 54] width 21 height 48
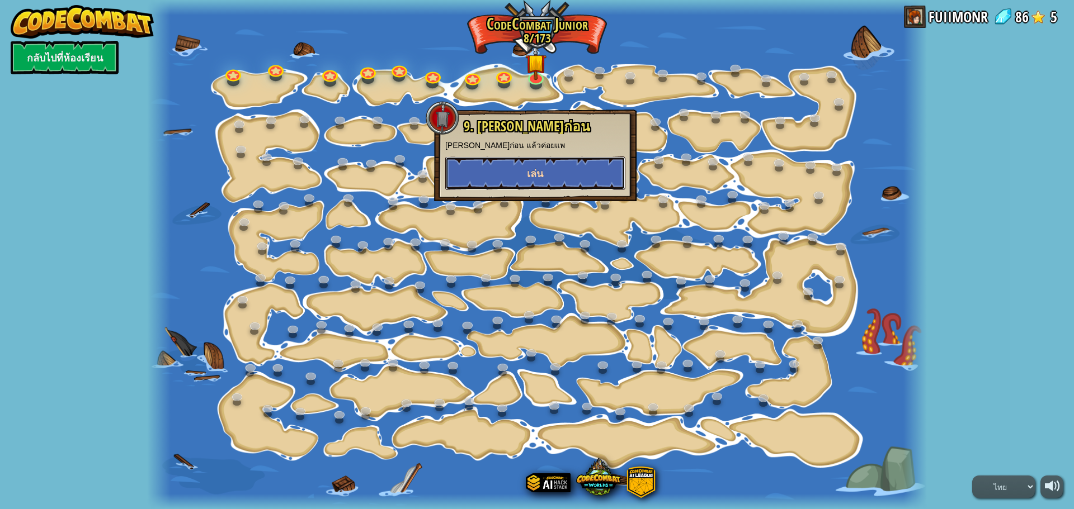
click at [535, 172] on span "เล่น" at bounding box center [535, 174] width 16 height 14
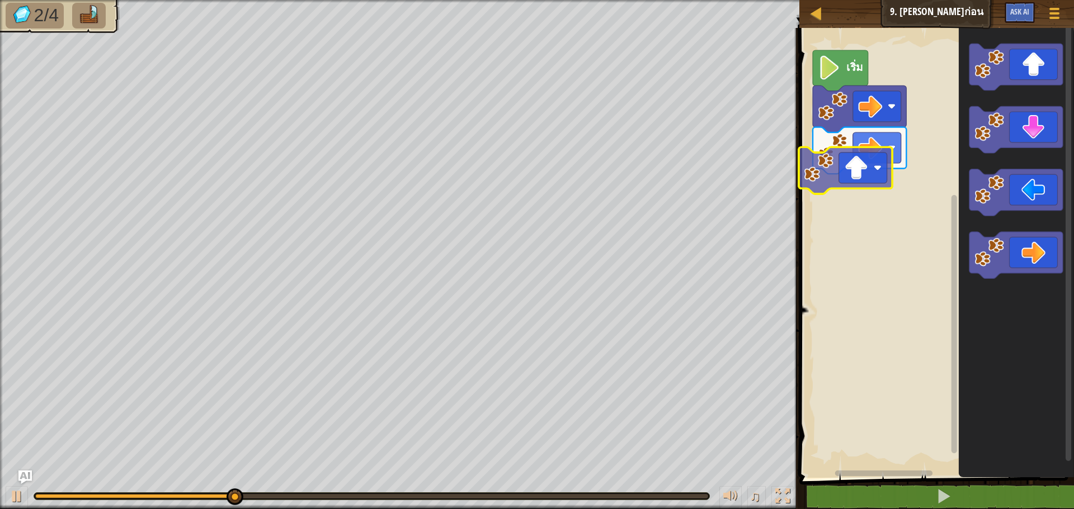
click at [860, 179] on div "เริ่ม" at bounding box center [935, 250] width 278 height 456
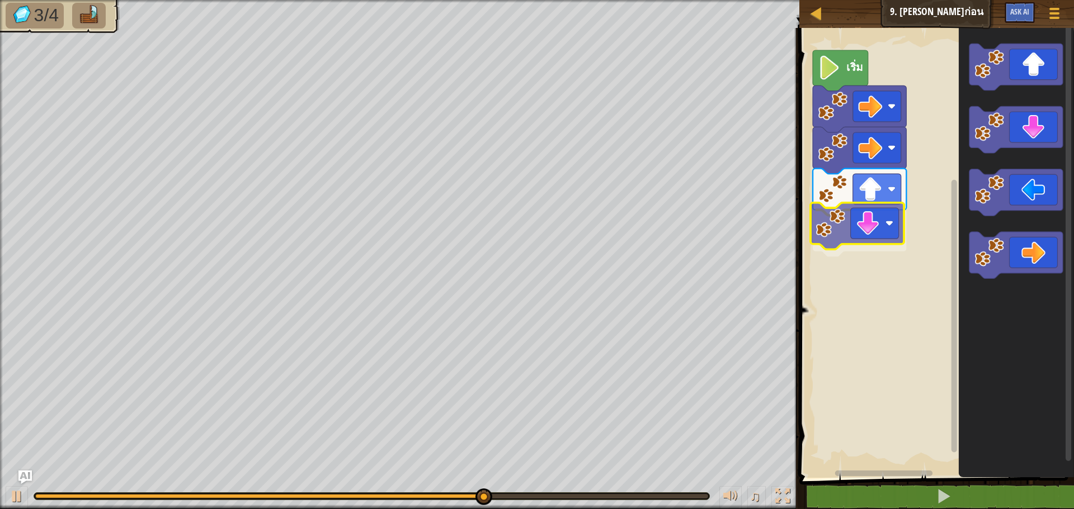
click at [879, 219] on div "เริ่ม" at bounding box center [935, 250] width 278 height 456
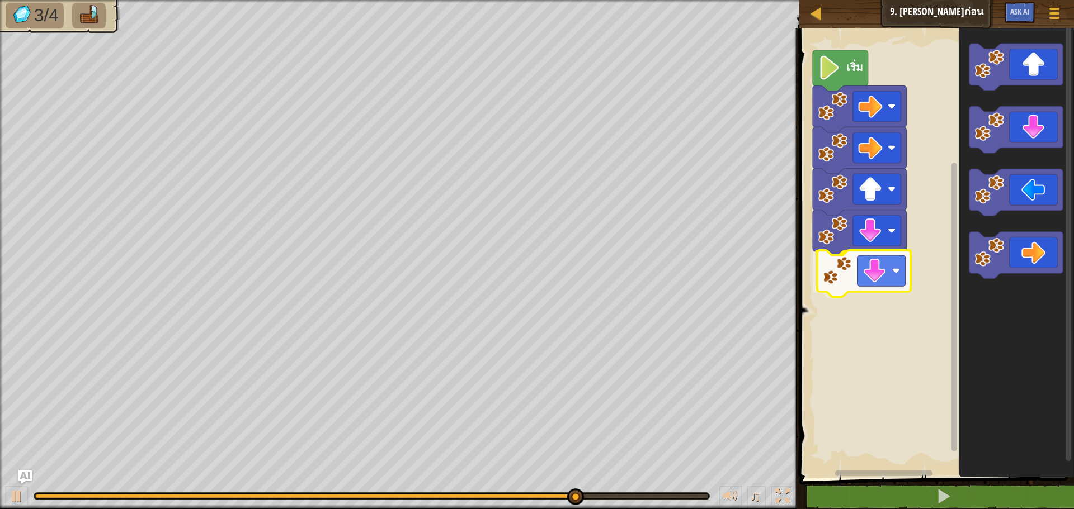
click at [894, 270] on div "เริ่ม" at bounding box center [935, 250] width 278 height 456
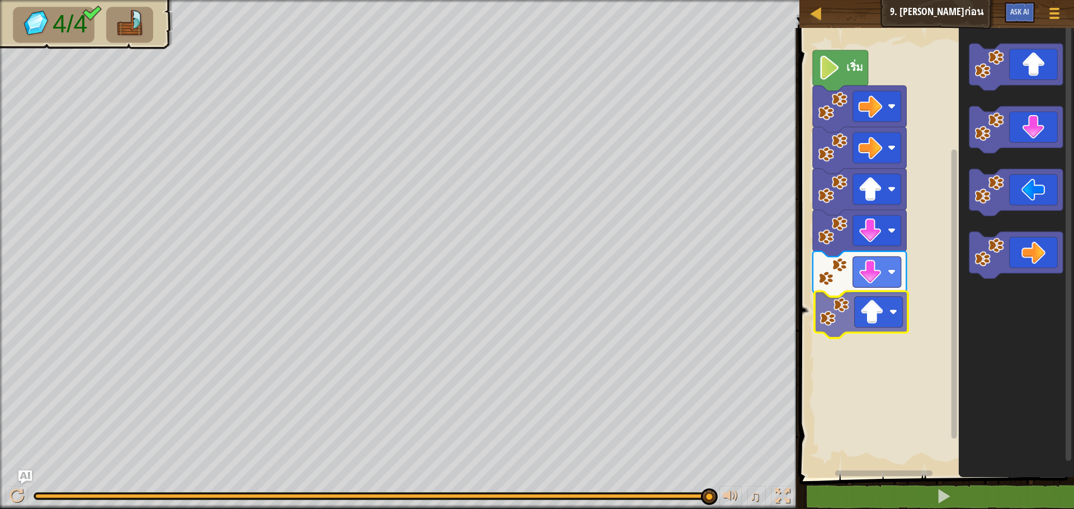
click at [871, 314] on div "เริ่ม" at bounding box center [935, 250] width 278 height 456
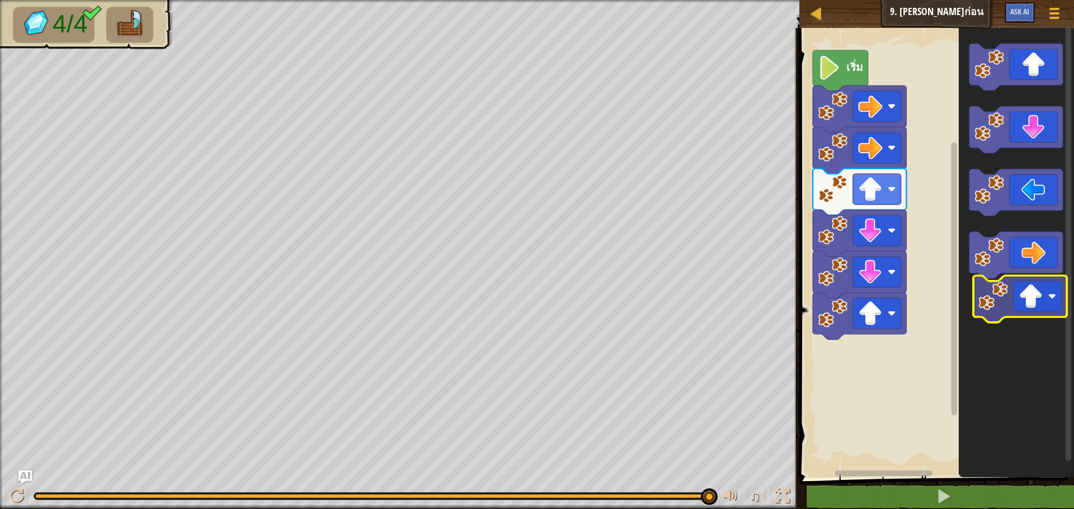
click at [1023, 310] on icon "พื้นที่ทำงาน Blockly" at bounding box center [1015, 250] width 115 height 456
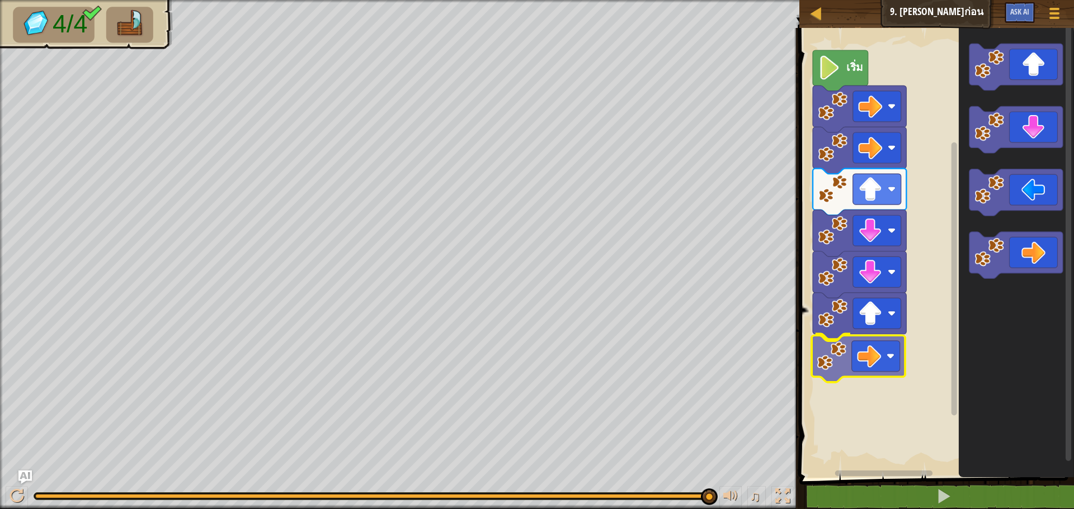
click at [865, 342] on div "เริ่ม" at bounding box center [935, 250] width 278 height 456
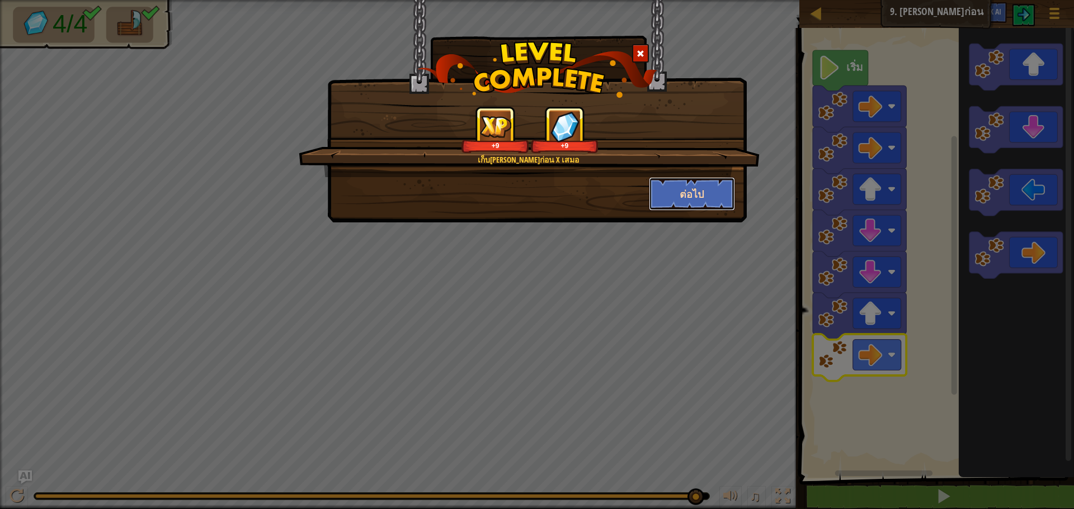
click at [689, 195] on button "ต่อไป" at bounding box center [692, 194] width 87 height 34
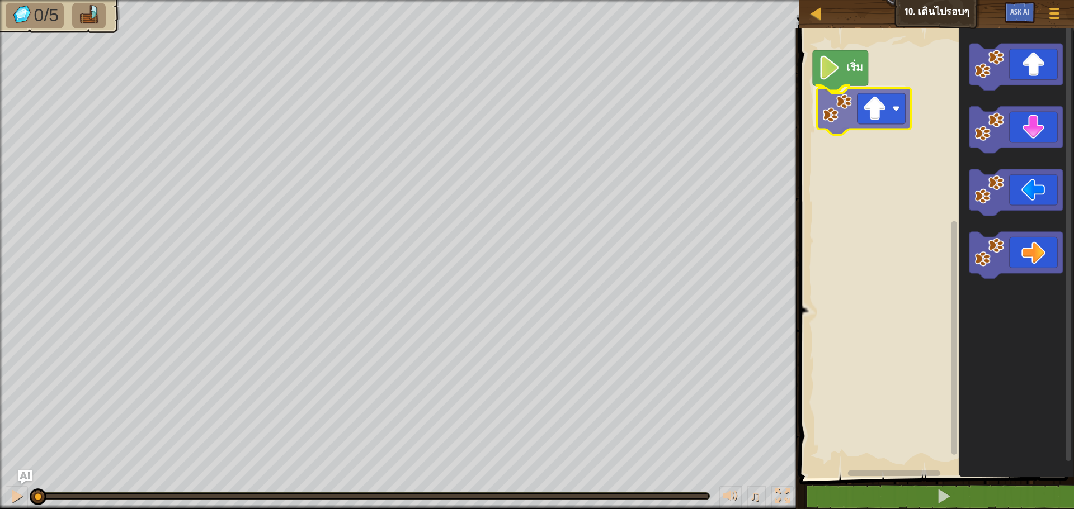
click at [864, 111] on div "เริ่ม" at bounding box center [935, 250] width 278 height 456
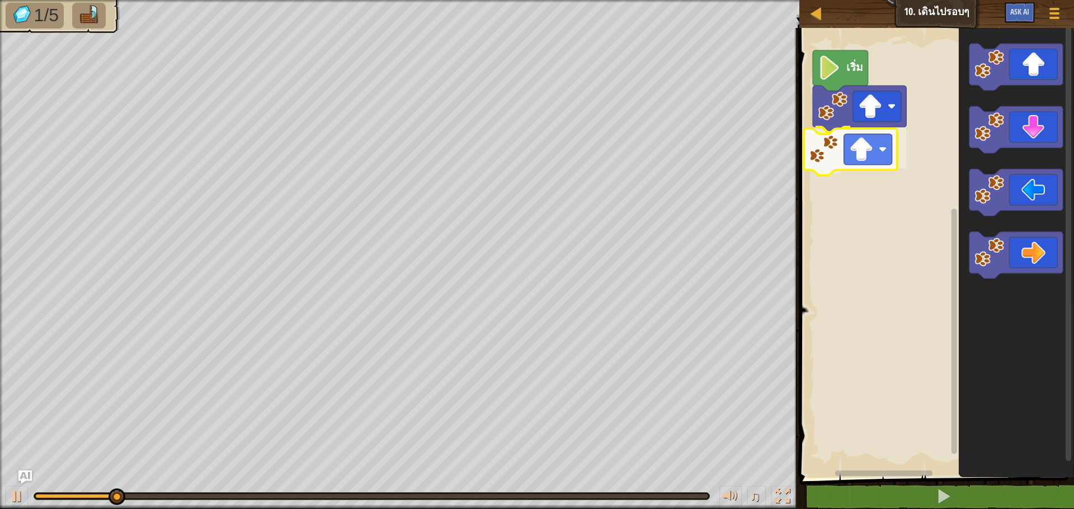
click at [886, 160] on div "เริ่ม" at bounding box center [935, 250] width 278 height 456
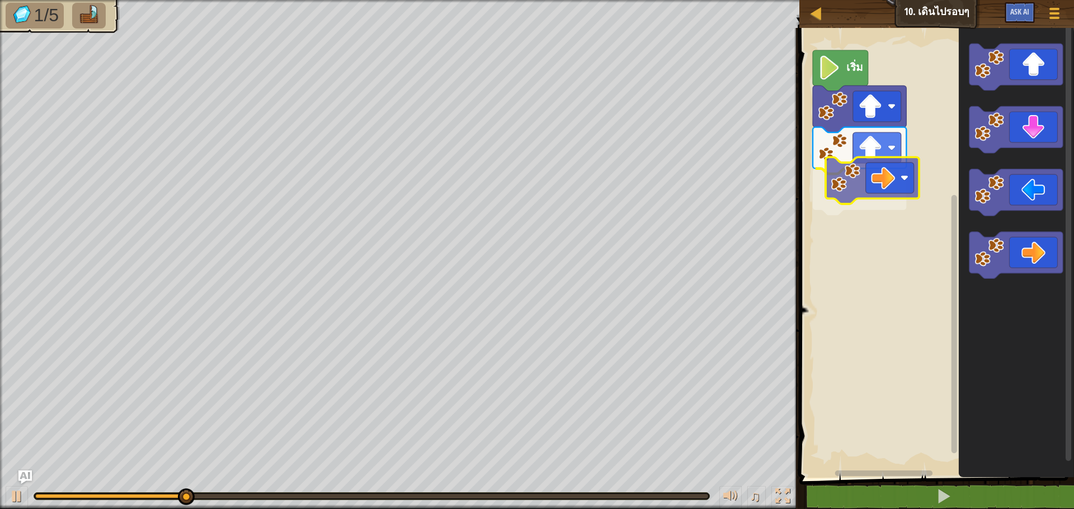
click at [891, 175] on div "เริ่ม" at bounding box center [935, 250] width 278 height 456
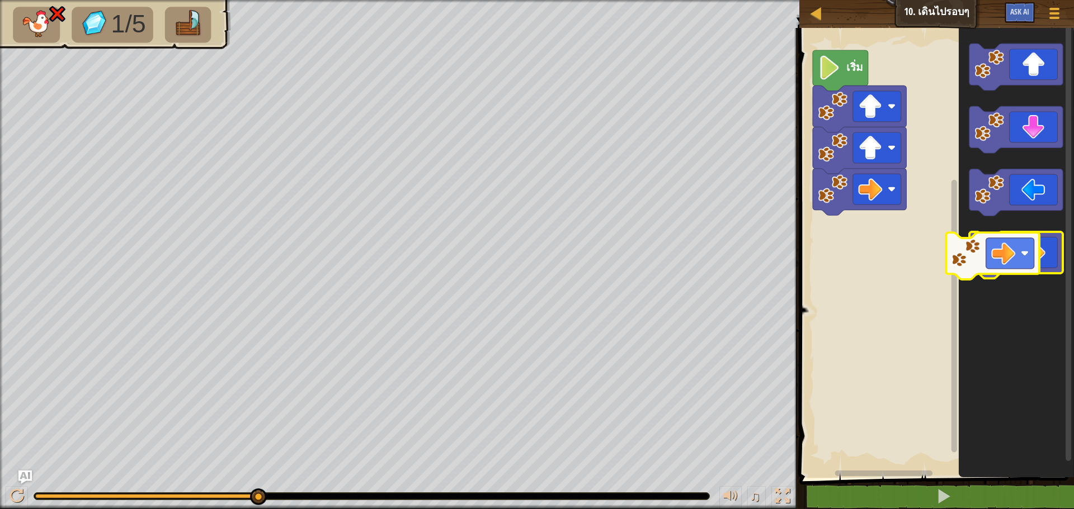
click at [1033, 252] on icon "พื้นที่ทำงาน Blockly" at bounding box center [1015, 255] width 93 height 47
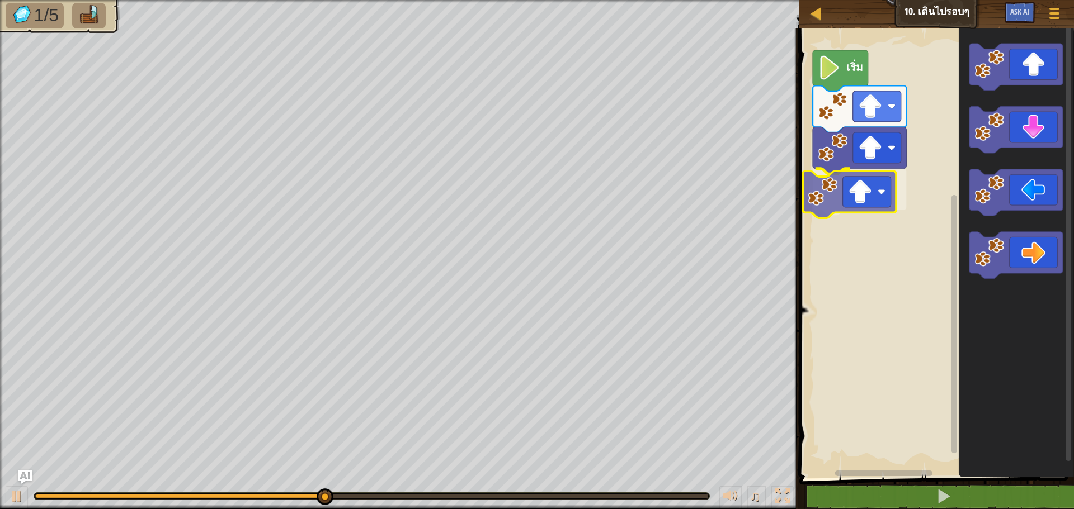
click at [854, 185] on div "เริ่ม" at bounding box center [935, 250] width 278 height 456
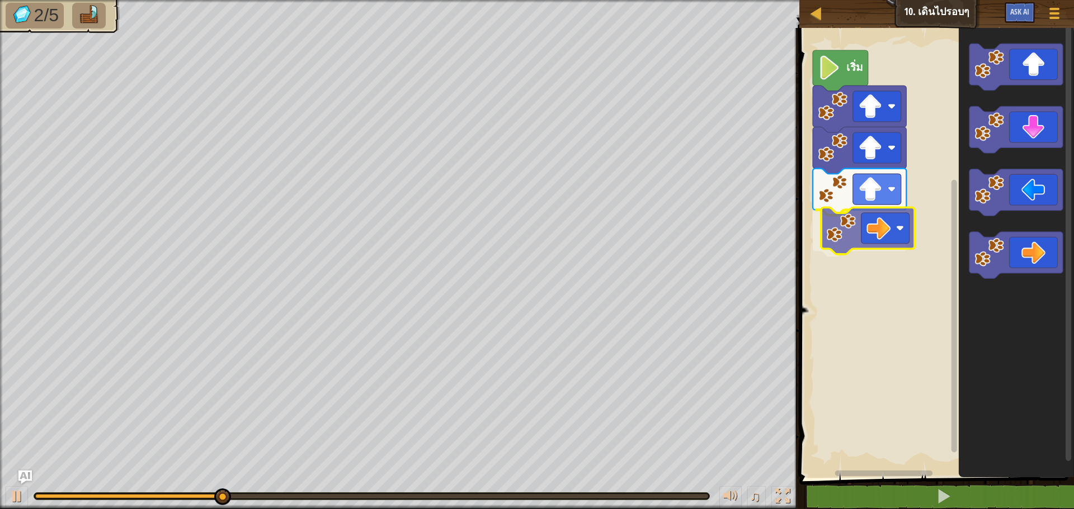
click at [901, 235] on div "เริ่ม" at bounding box center [935, 250] width 278 height 456
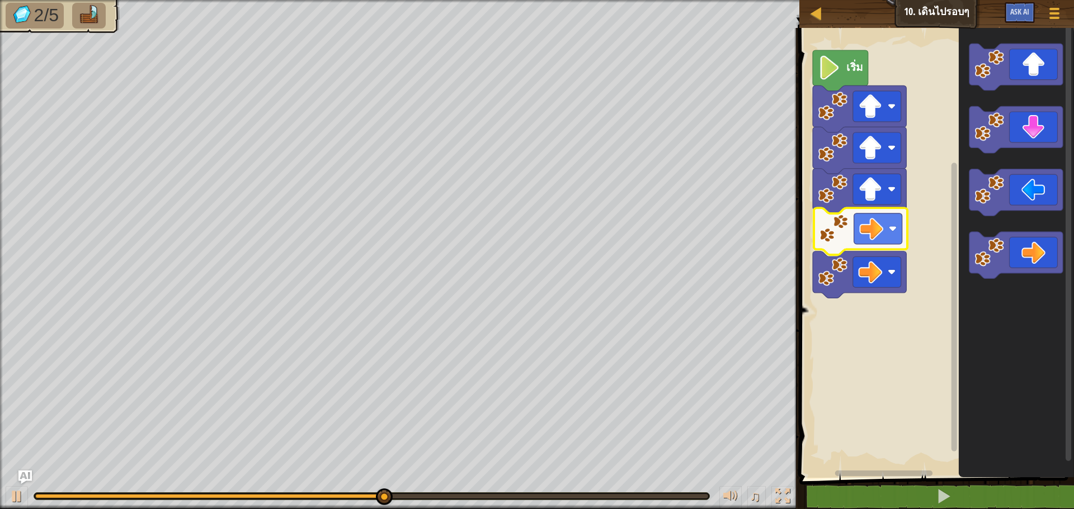
click at [888, 226] on div "เริ่ม" at bounding box center [935, 250] width 278 height 456
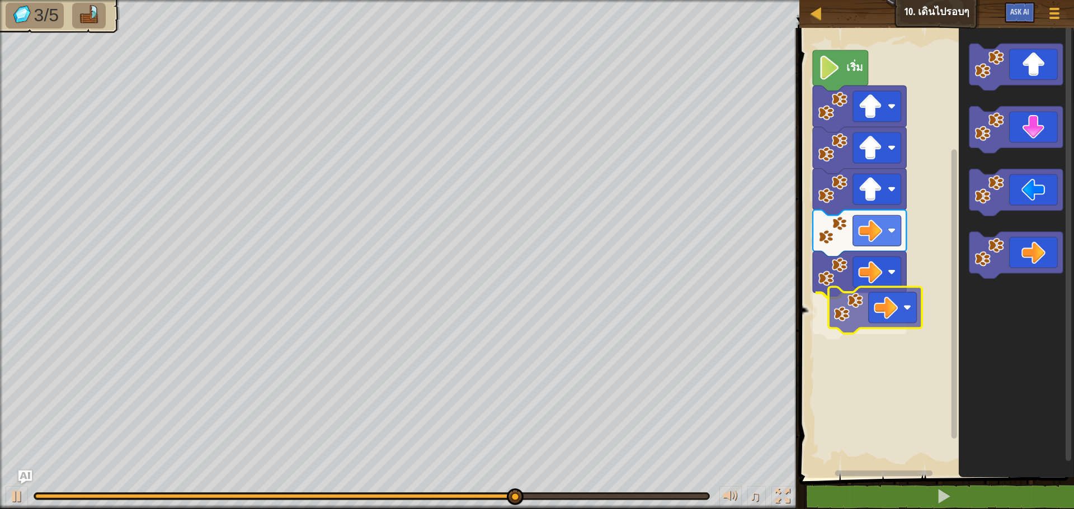
click at [892, 314] on div "เริ่ม" at bounding box center [935, 250] width 278 height 456
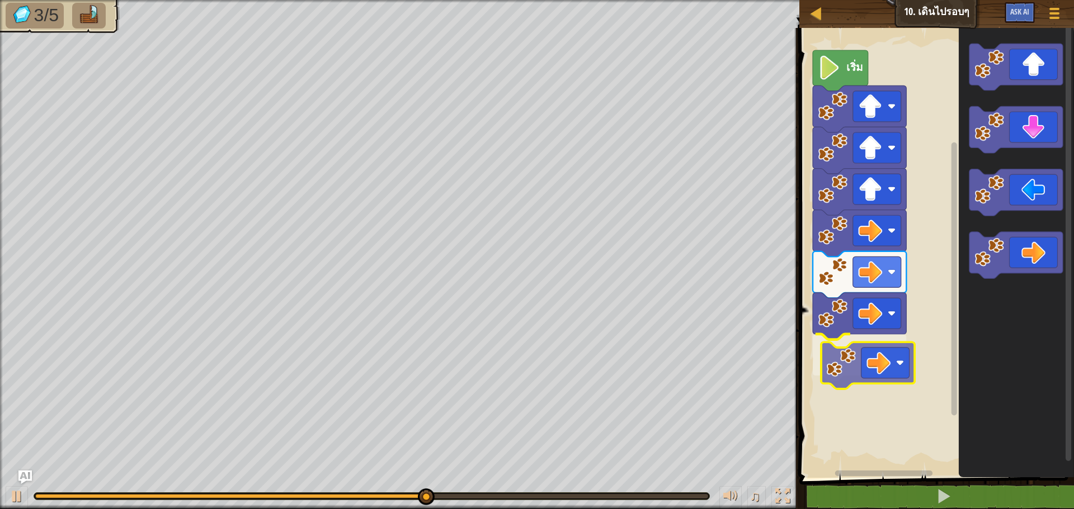
click at [871, 372] on div "เริ่ม" at bounding box center [935, 250] width 278 height 456
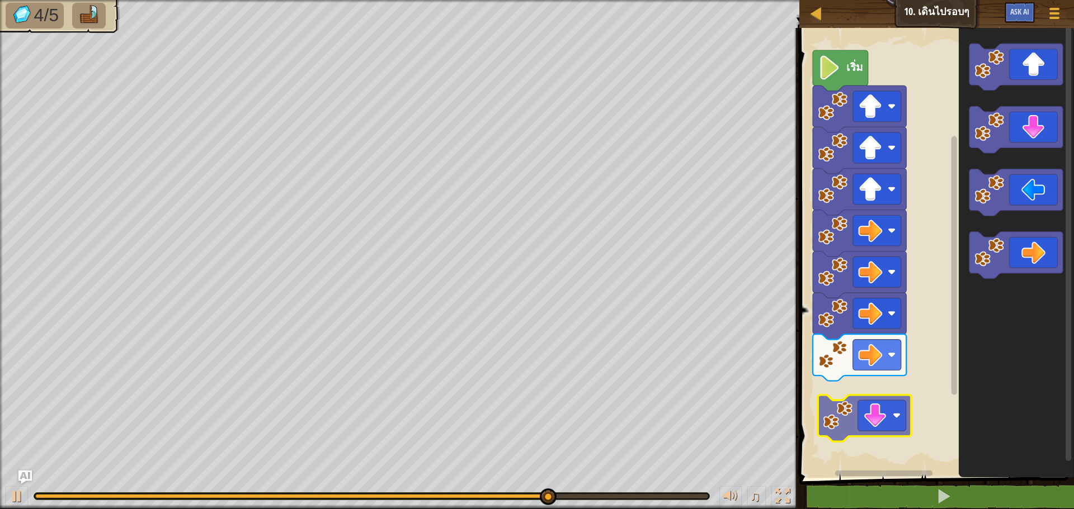
click at [892, 414] on div "เริ่ม" at bounding box center [935, 250] width 278 height 456
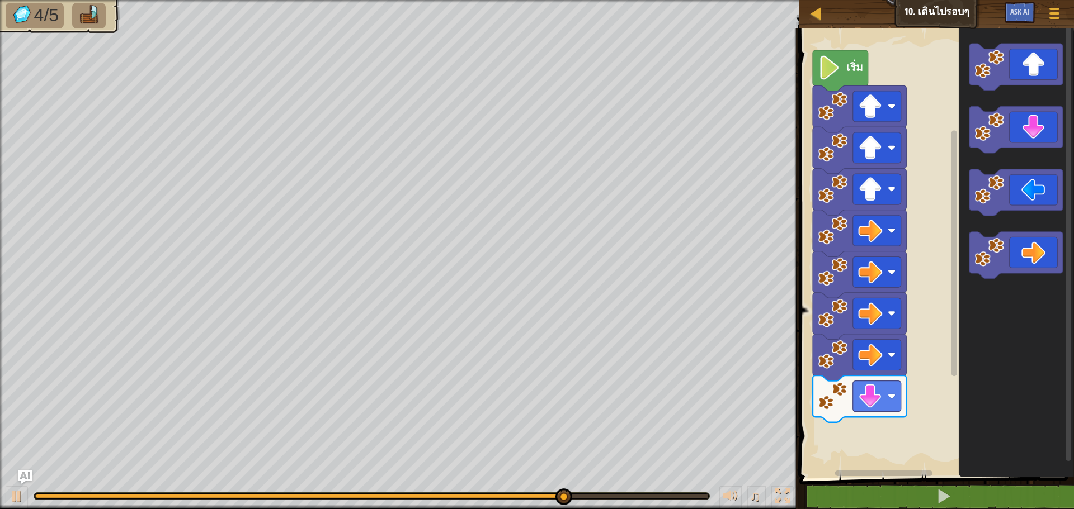
click at [925, 422] on div "เริ่ม" at bounding box center [935, 250] width 278 height 456
click at [906, 394] on div "เริ่ม" at bounding box center [935, 250] width 278 height 456
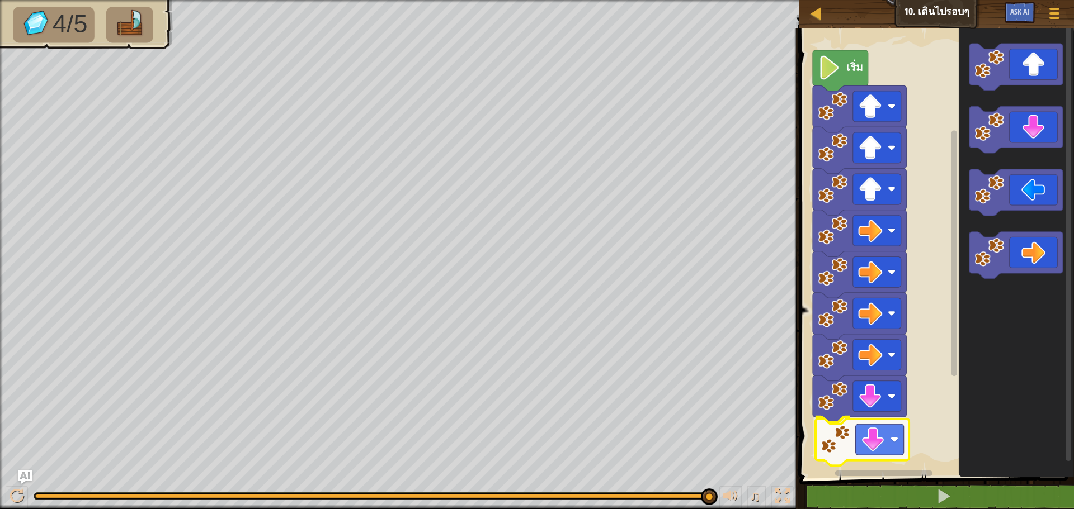
click at [875, 443] on div "เริ่ม" at bounding box center [935, 250] width 278 height 456
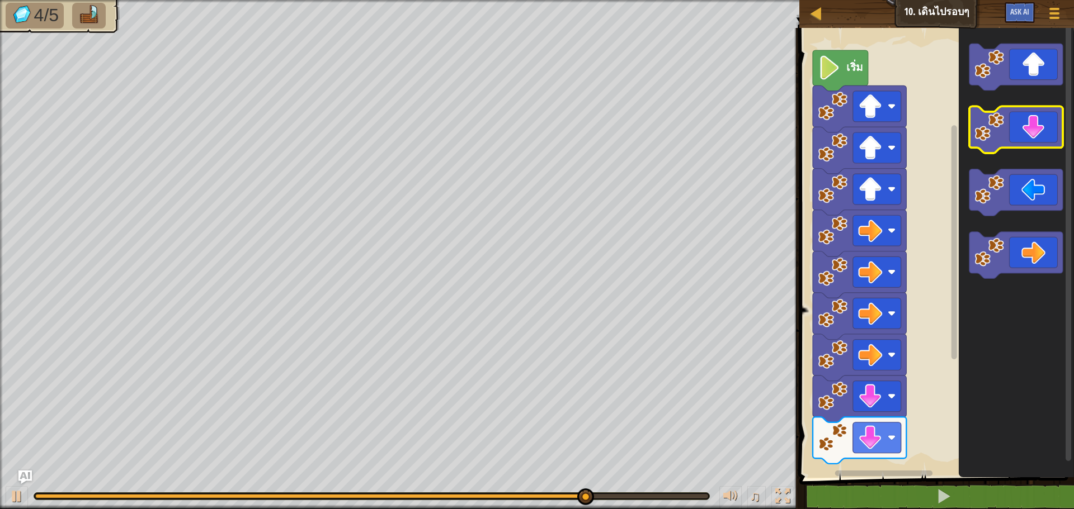
click at [1029, 113] on icon "พื้นที่ทำงาน Blockly" at bounding box center [1015, 130] width 93 height 47
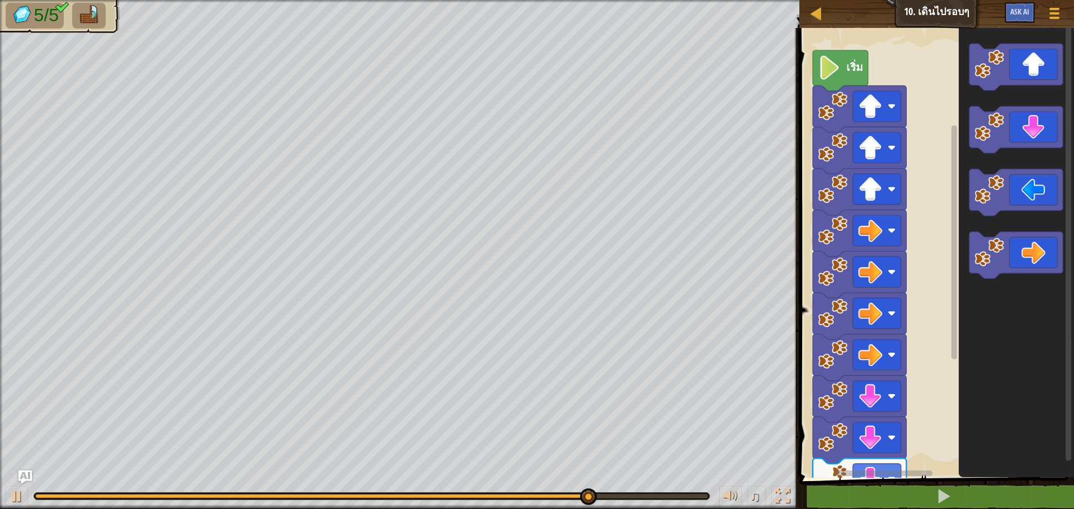
click at [1017, 164] on icon "พื้นที่ทำงาน Blockly" at bounding box center [1015, 250] width 115 height 456
click at [1002, 293] on icon "พื้นที่ทำงาน Blockly" at bounding box center [1015, 250] width 115 height 456
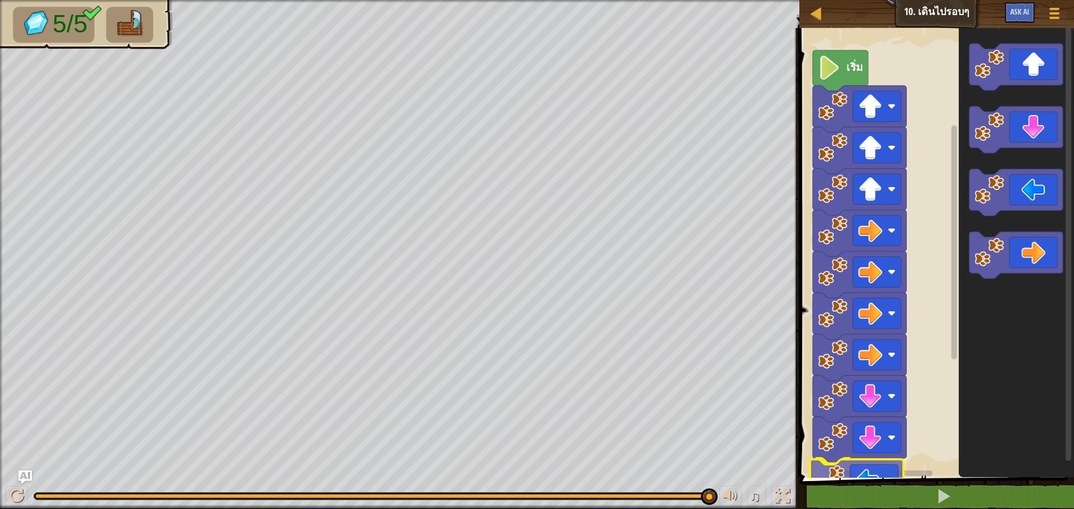
click at [854, 493] on div "1 ההההההההההההההההההההההההההההההההההההההההההההההההההההההההההההההההההההההההההההה…" at bounding box center [935, 287] width 278 height 506
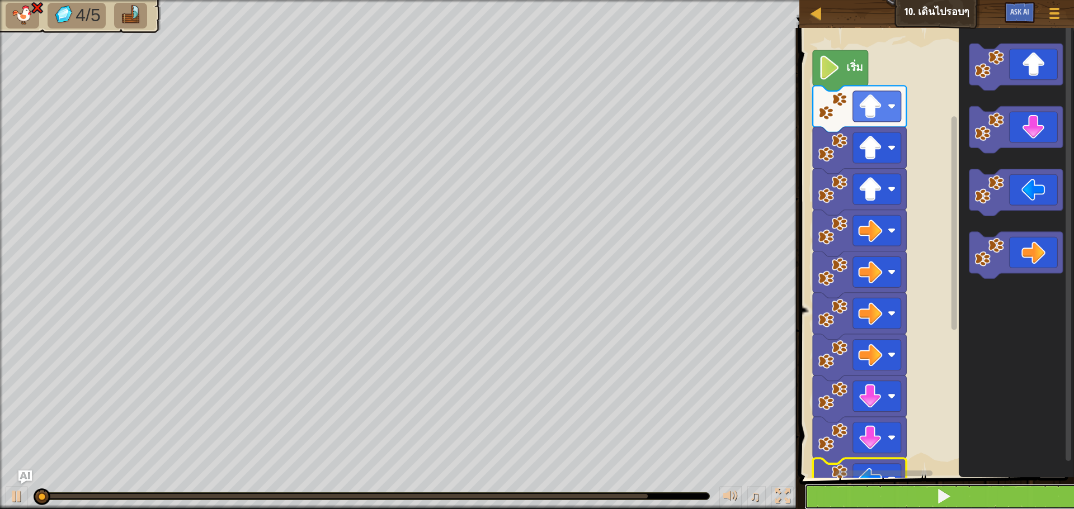
click at [854, 493] on button at bounding box center [943, 497] width 278 height 26
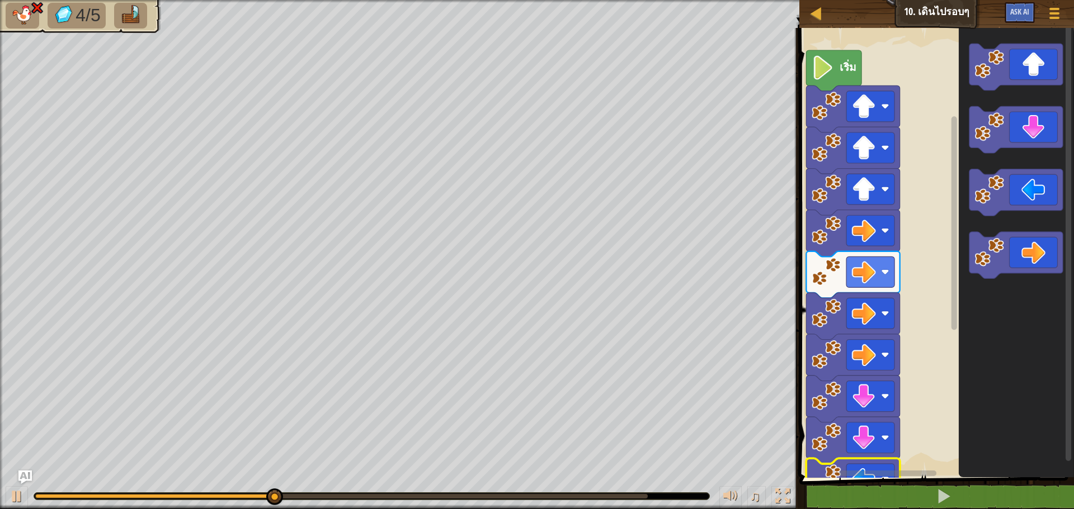
click at [877, 467] on div "เริ่ม" at bounding box center [935, 250] width 278 height 456
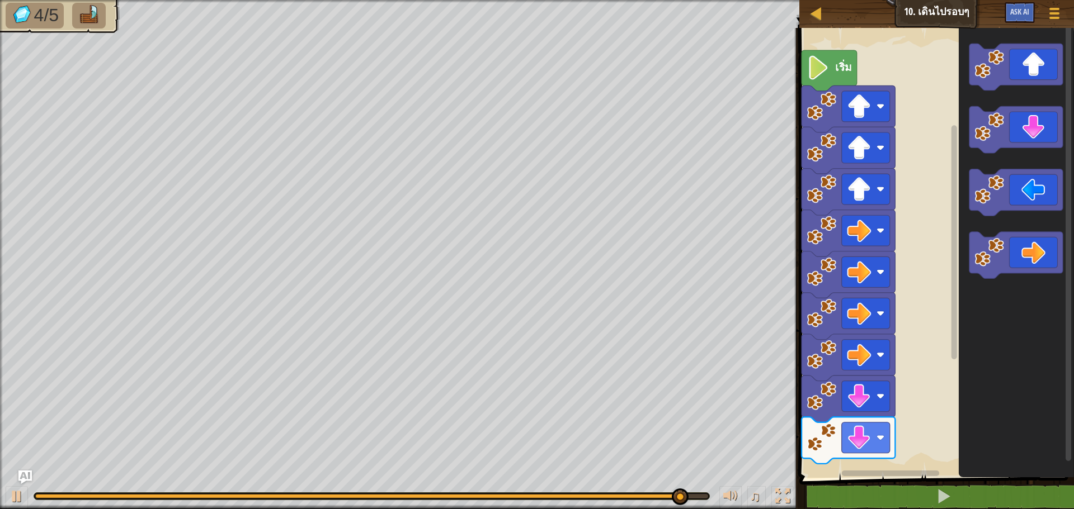
click at [908, 367] on div "เริ่ม" at bounding box center [935, 250] width 278 height 456
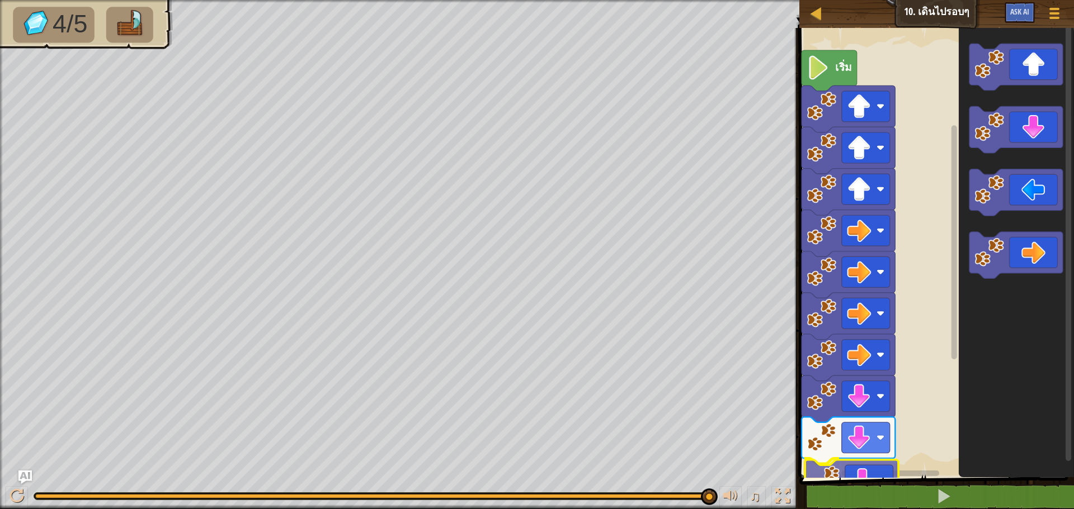
click at [875, 498] on div "1 ההההההההההההההההההההההההההההההההההההההההההההההההההההההההההההההההההההההההההההה…" at bounding box center [935, 287] width 278 height 506
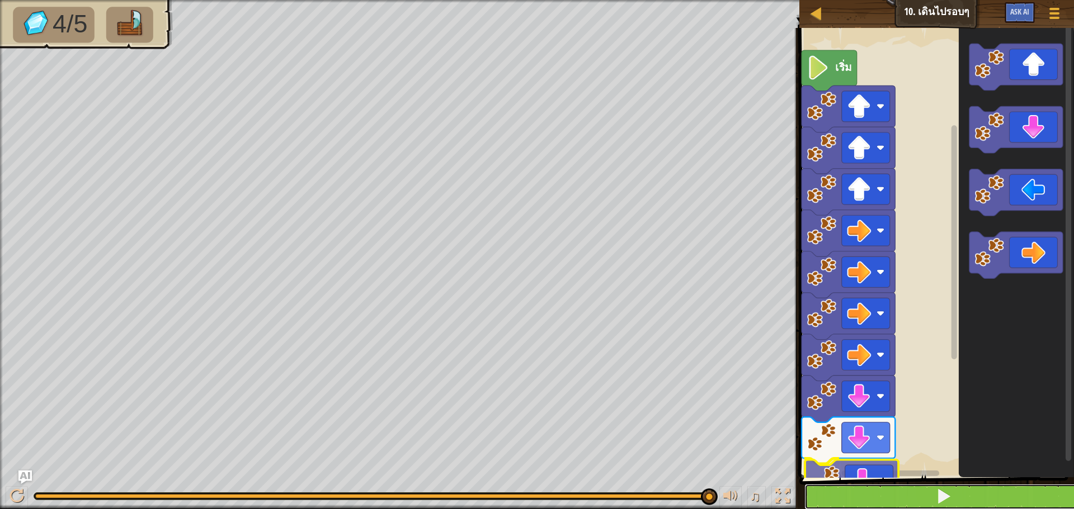
click at [875, 498] on button at bounding box center [943, 497] width 278 height 26
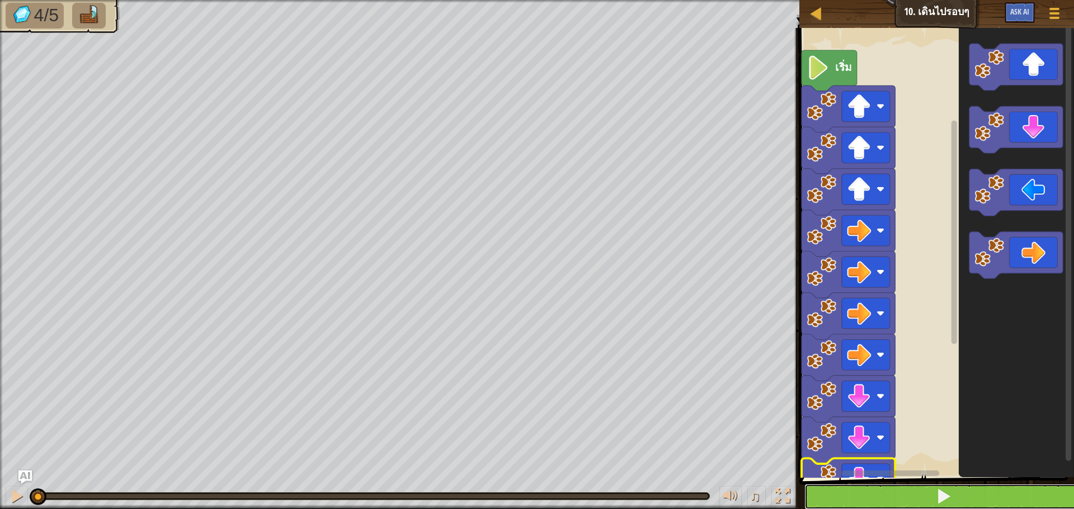
click at [875, 498] on button at bounding box center [943, 497] width 278 height 26
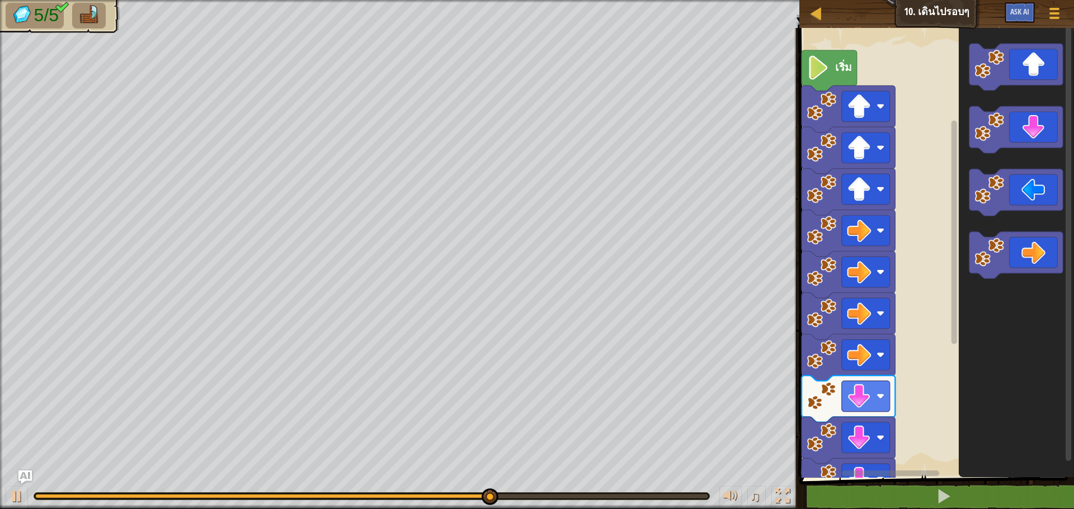
click at [857, 0] on html "แผนที่ จูเนียร์ 10. เดินไปรอบๆ เมนูเกม Ask AI 1 ההההההההההההההההההההההההההההההה…" at bounding box center [537, 0] width 1074 height 0
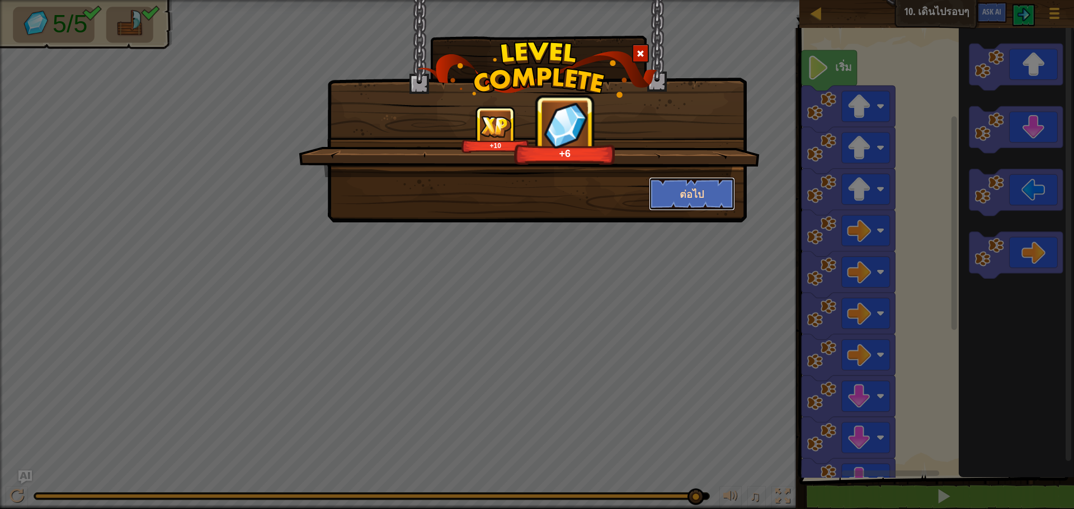
click at [687, 197] on button "ต่อไป" at bounding box center [692, 194] width 87 height 34
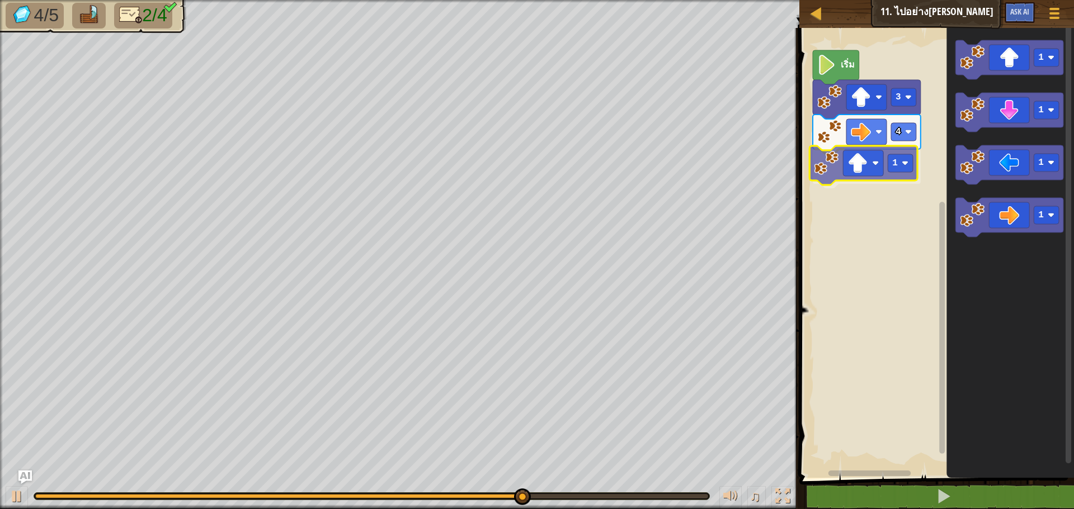
click at [872, 162] on div "4 1 3 เริ่ม 1 1 1 1 1" at bounding box center [935, 250] width 278 height 456
click at [872, 162] on rect "พื้นที่ทำงาน Blockly" at bounding box center [863, 163] width 40 height 26
